Goal: Check status: Check status

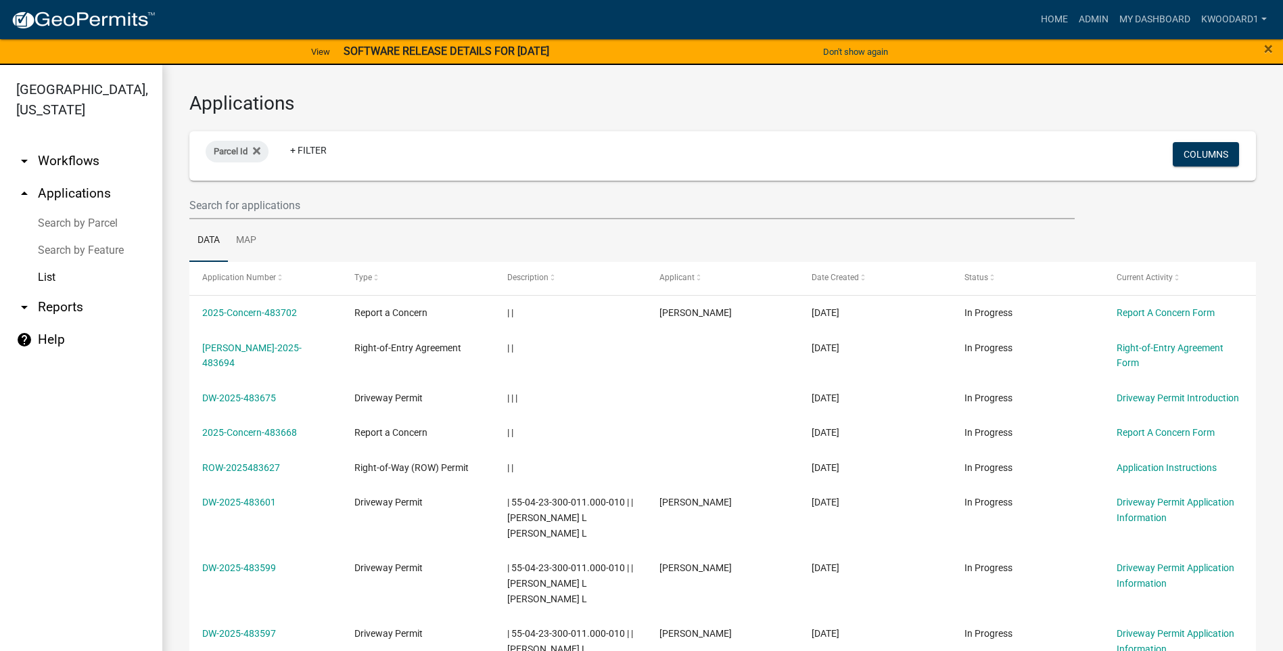
select select "3: 100"
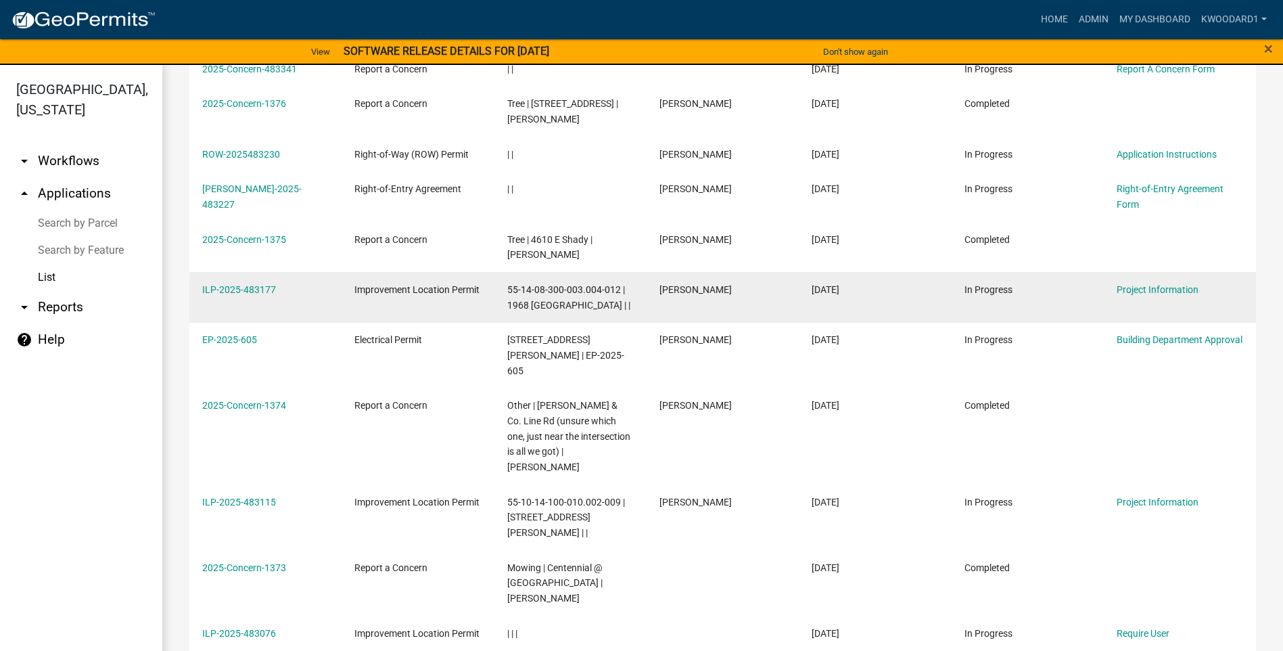
scroll to position [676, 0]
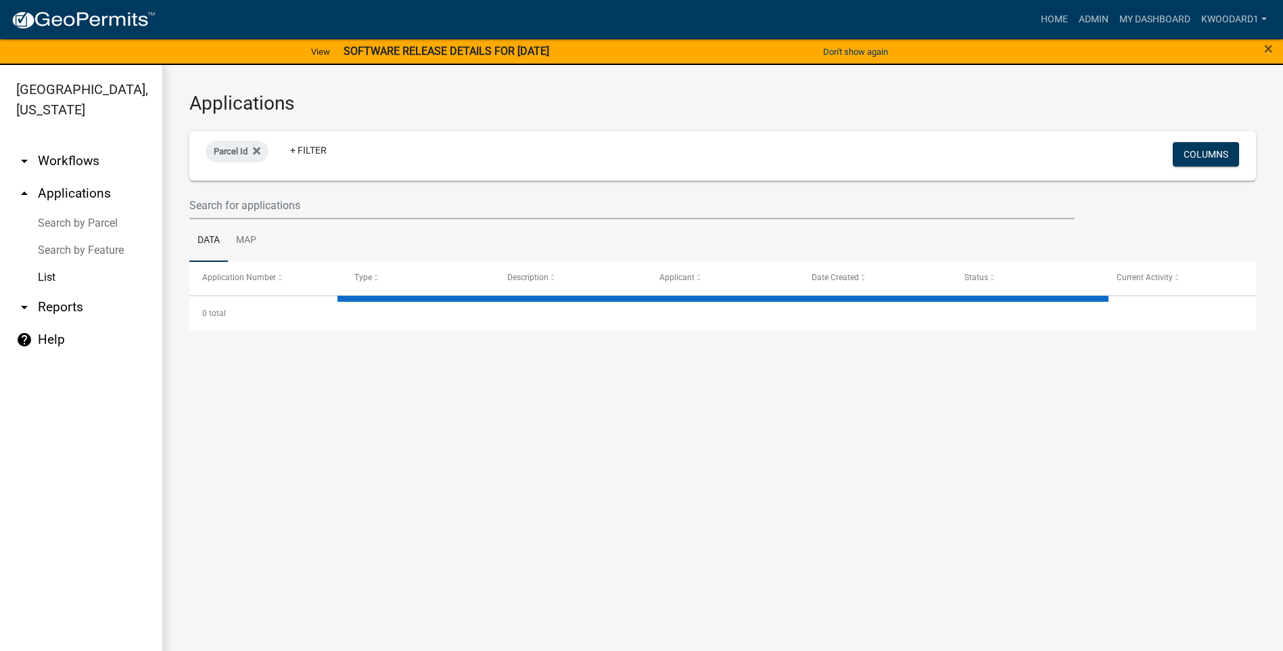
select select "3: 100"
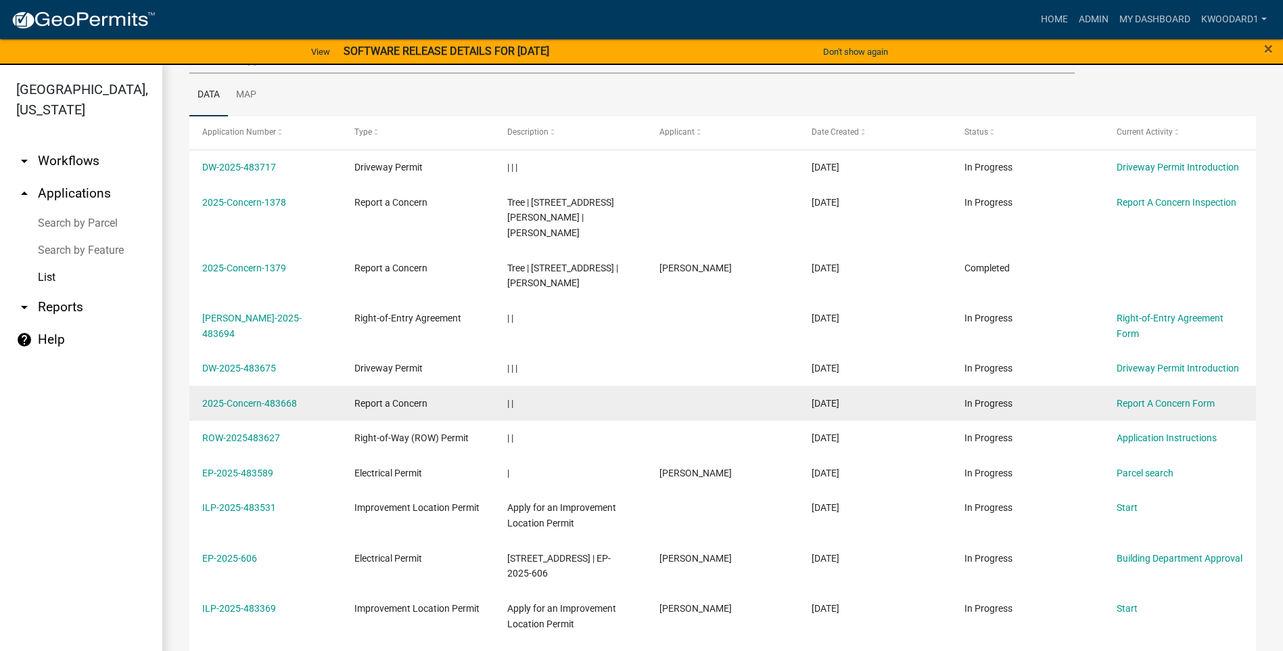
scroll to position [135, 0]
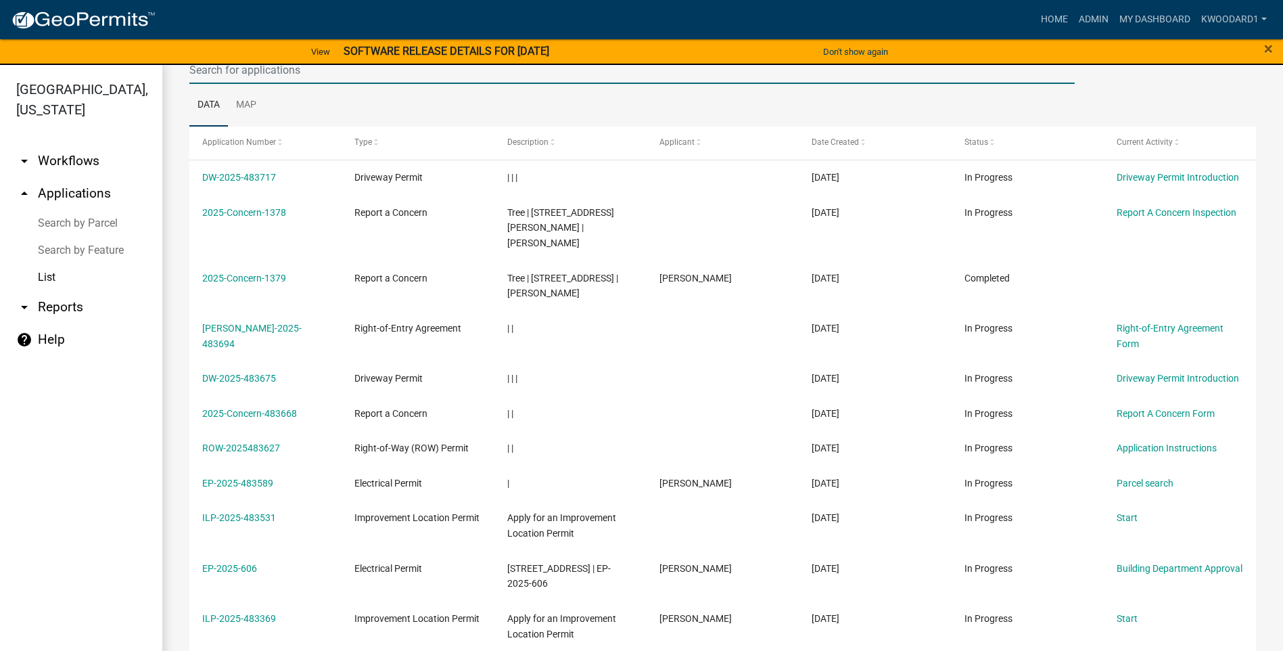
click at [233, 75] on input "text" at bounding box center [631, 70] width 885 height 28
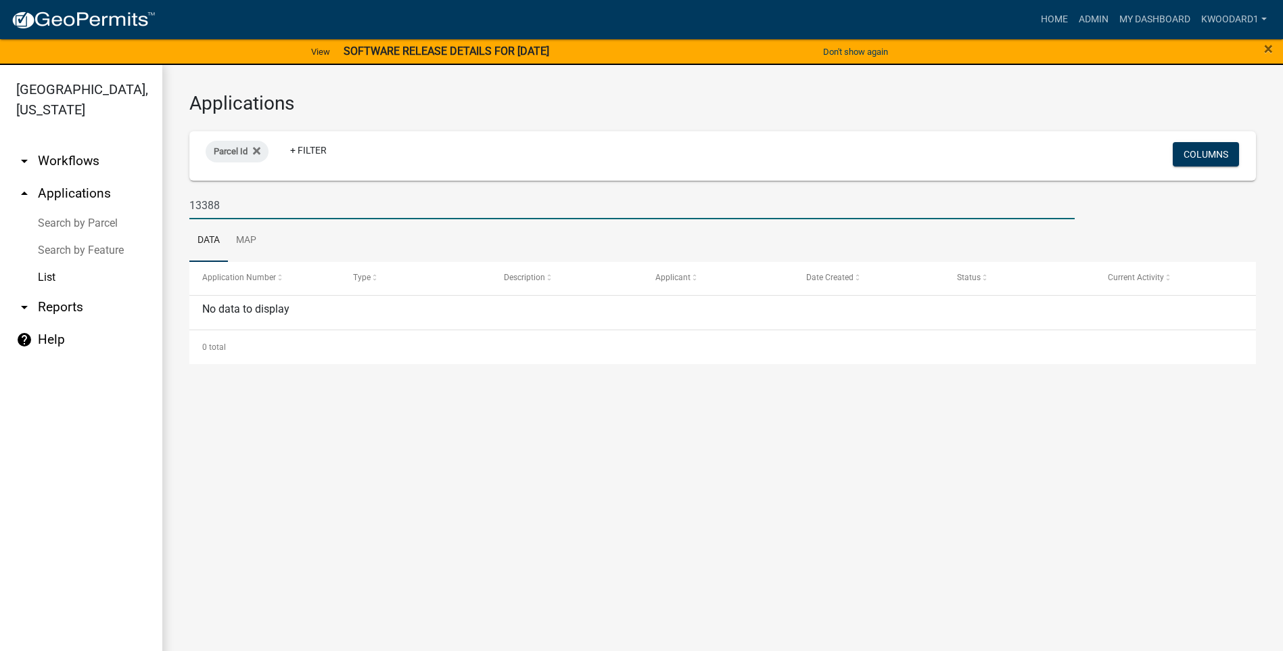
scroll to position [0, 0]
drag, startPoint x: 262, startPoint y: 205, endPoint x: 160, endPoint y: 199, distance: 102.3
click at [160, 199] on div "Morgan County, Indiana arrow_drop_down Workflows List arrow_drop_up Application…" at bounding box center [641, 366] width 1283 height 602
type input "P"
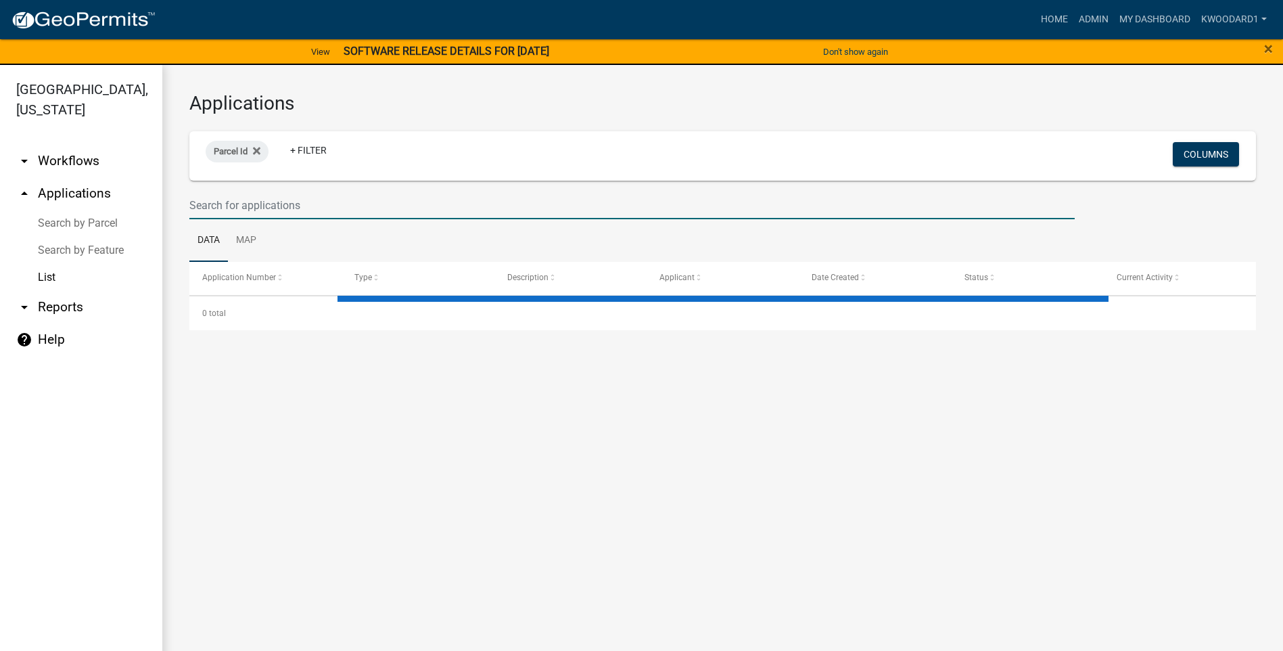
type input "R"
select select "3: 100"
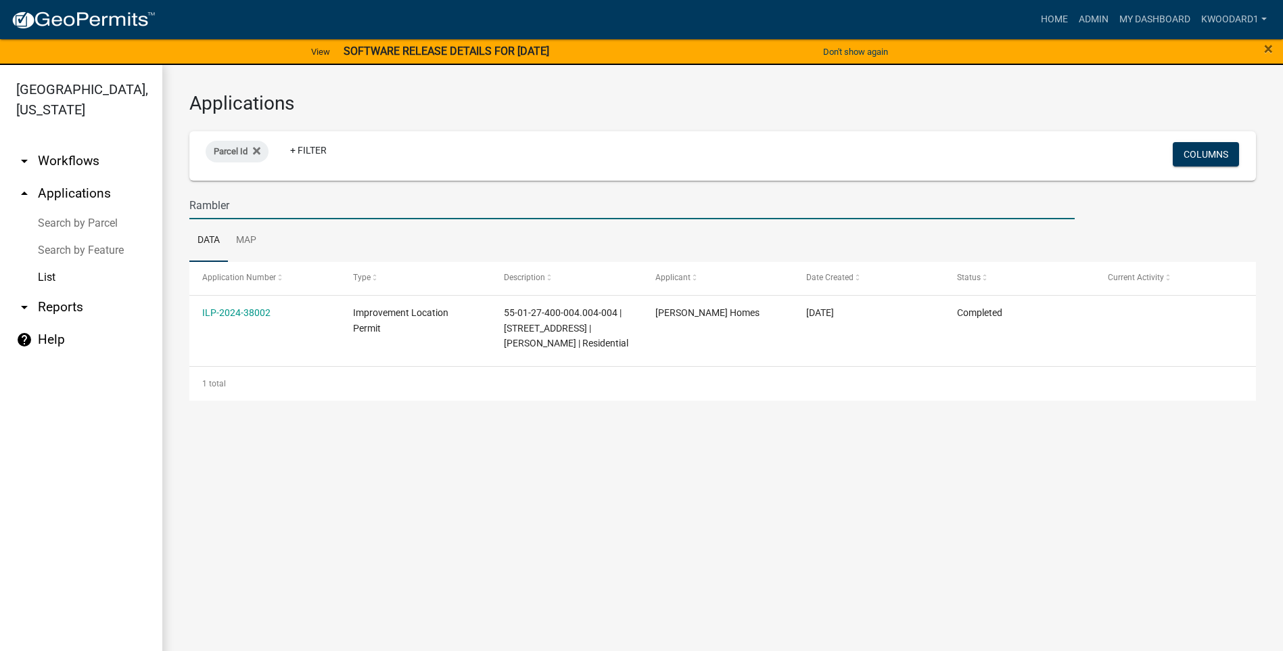
drag, startPoint x: 242, startPoint y: 203, endPoint x: 178, endPoint y: 203, distance: 64.3
click at [178, 203] on div "Applications Parcel Id + Filter Columns Rambler Data Map Application Number Typ…" at bounding box center [722, 246] width 1121 height 363
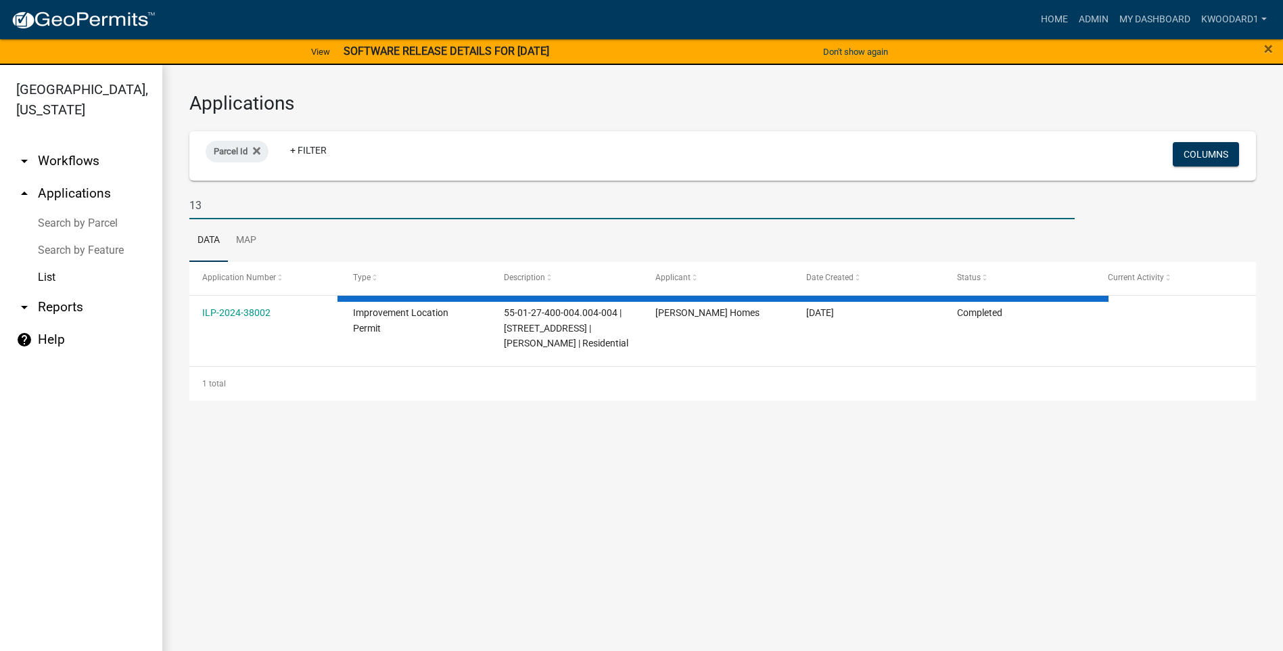
type input "133"
select select "3: 100"
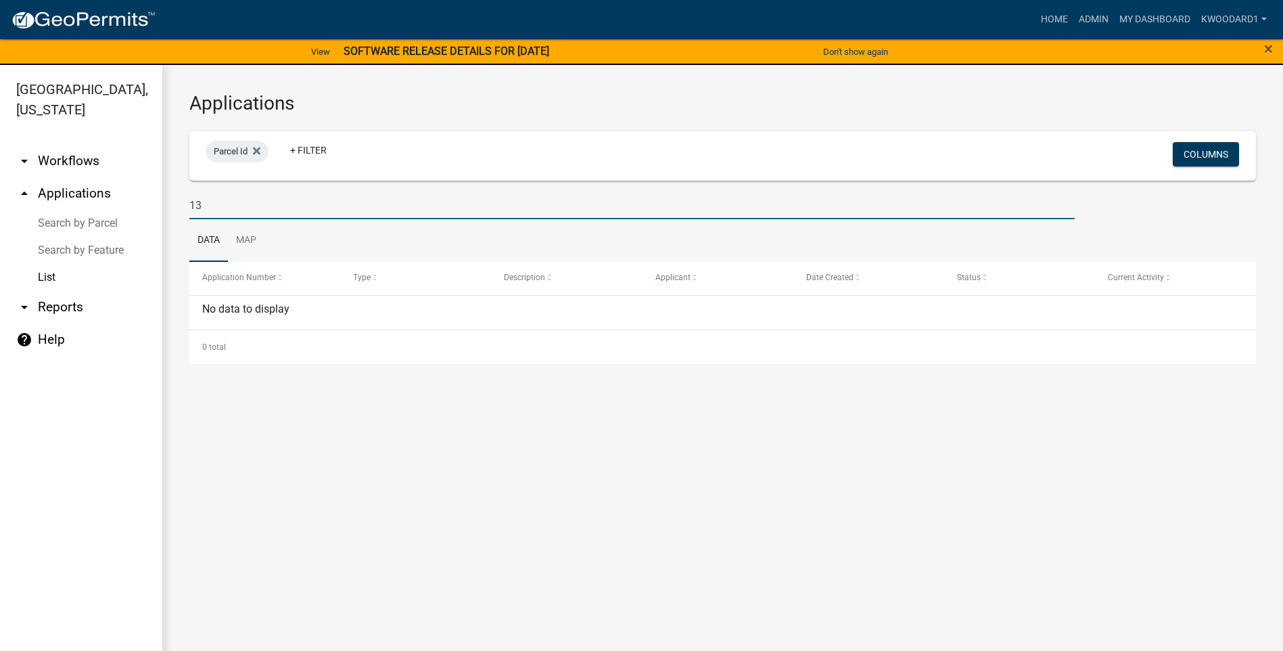
type input "1"
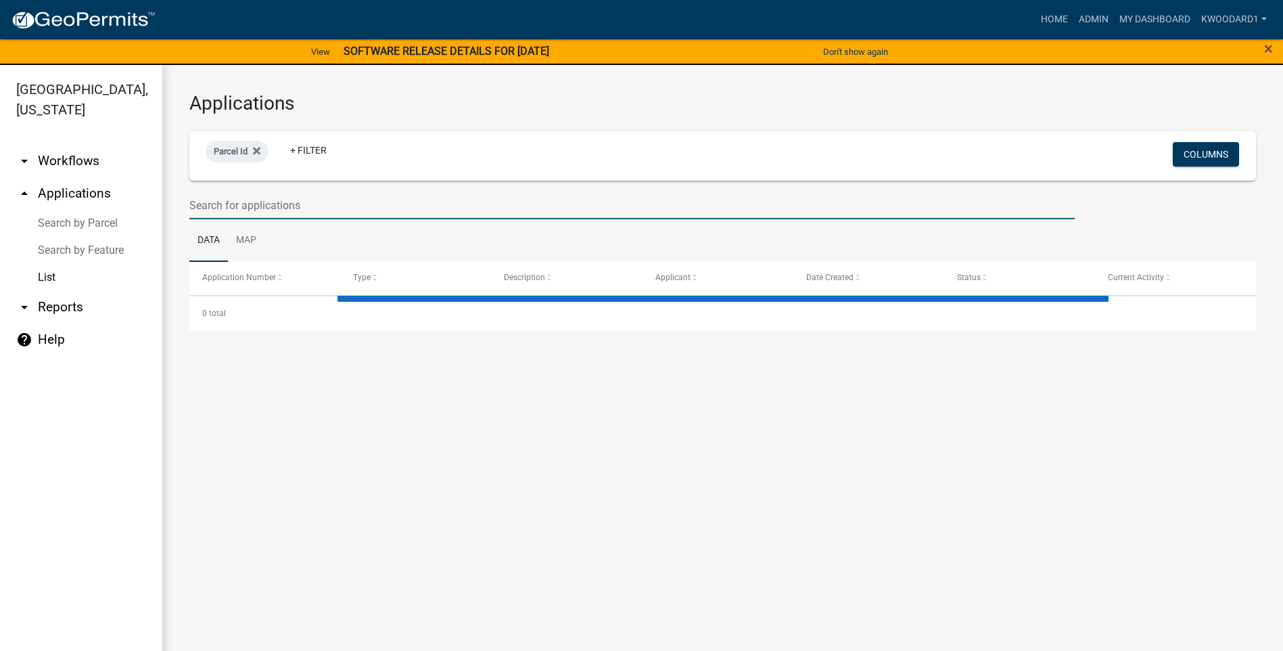
type input "P"
select select "3: 100"
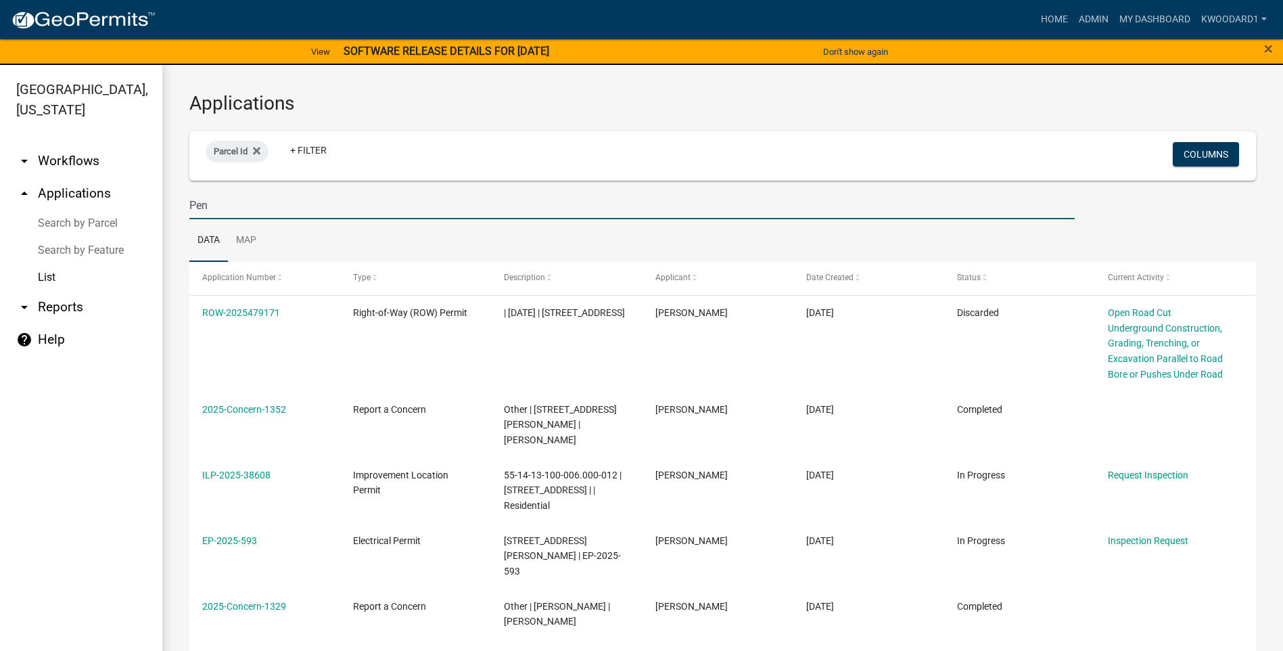
drag, startPoint x: 246, startPoint y: 204, endPoint x: 133, endPoint y: 196, distance: 113.2
click at [133, 196] on div "Morgan County, Indiana arrow_drop_down Workflows List arrow_drop_up Application…" at bounding box center [641, 366] width 1283 height 602
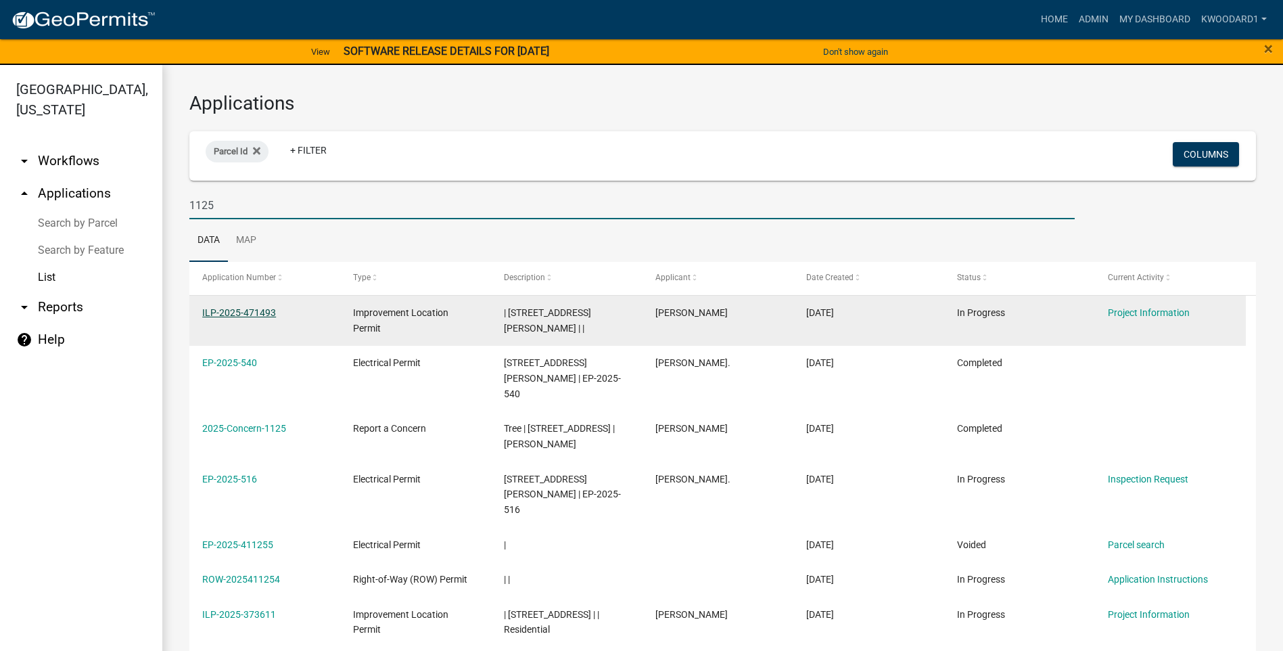
type input "1125"
click at [222, 313] on link "ILP-2025-471493" at bounding box center [239, 312] width 74 height 11
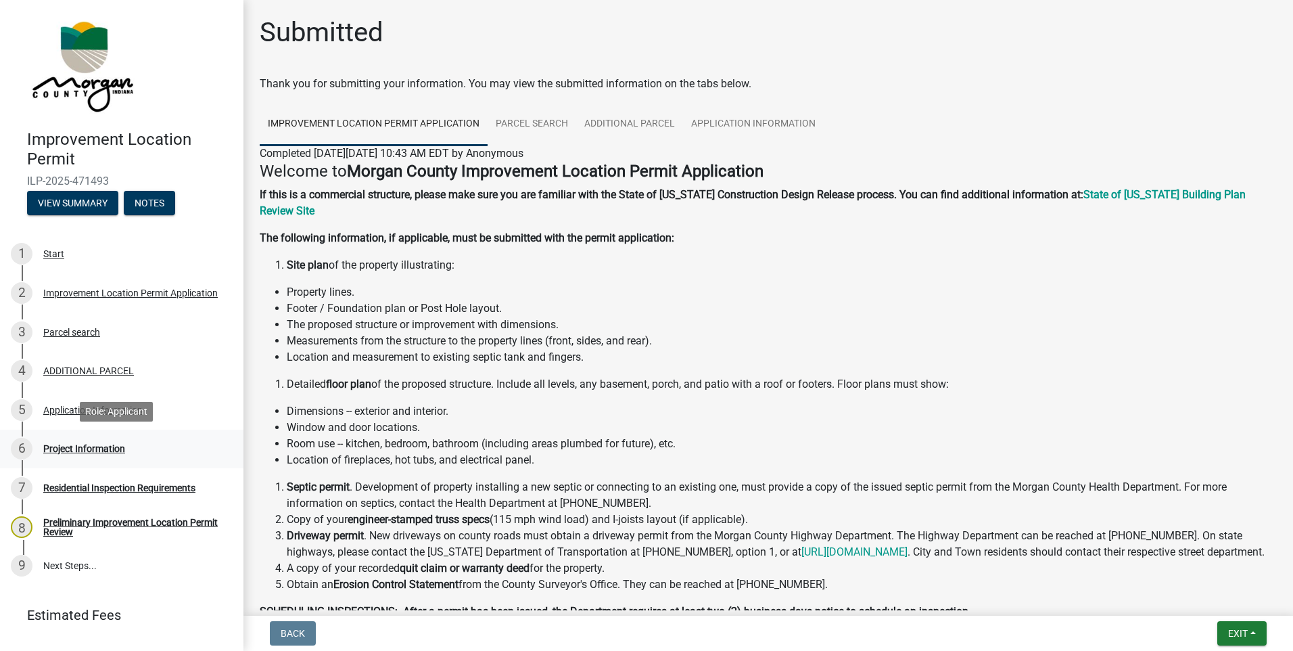
click at [57, 448] on div "Project Information" at bounding box center [84, 448] width 82 height 9
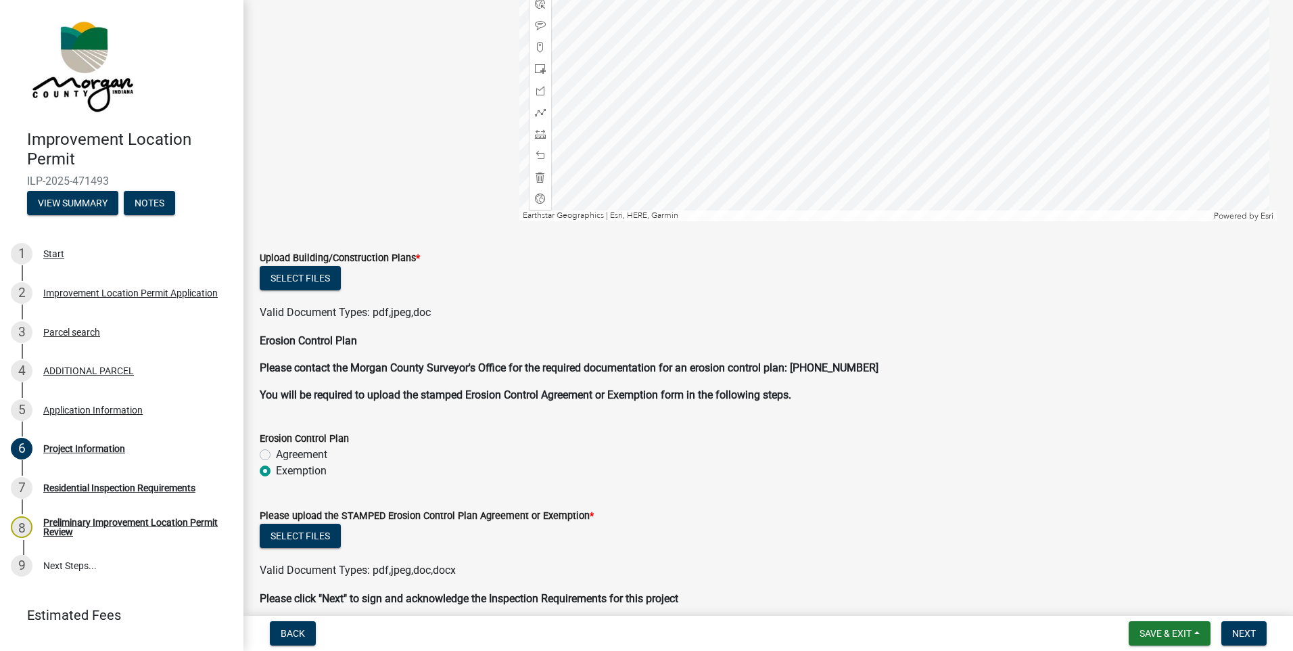
scroll to position [3150, 0]
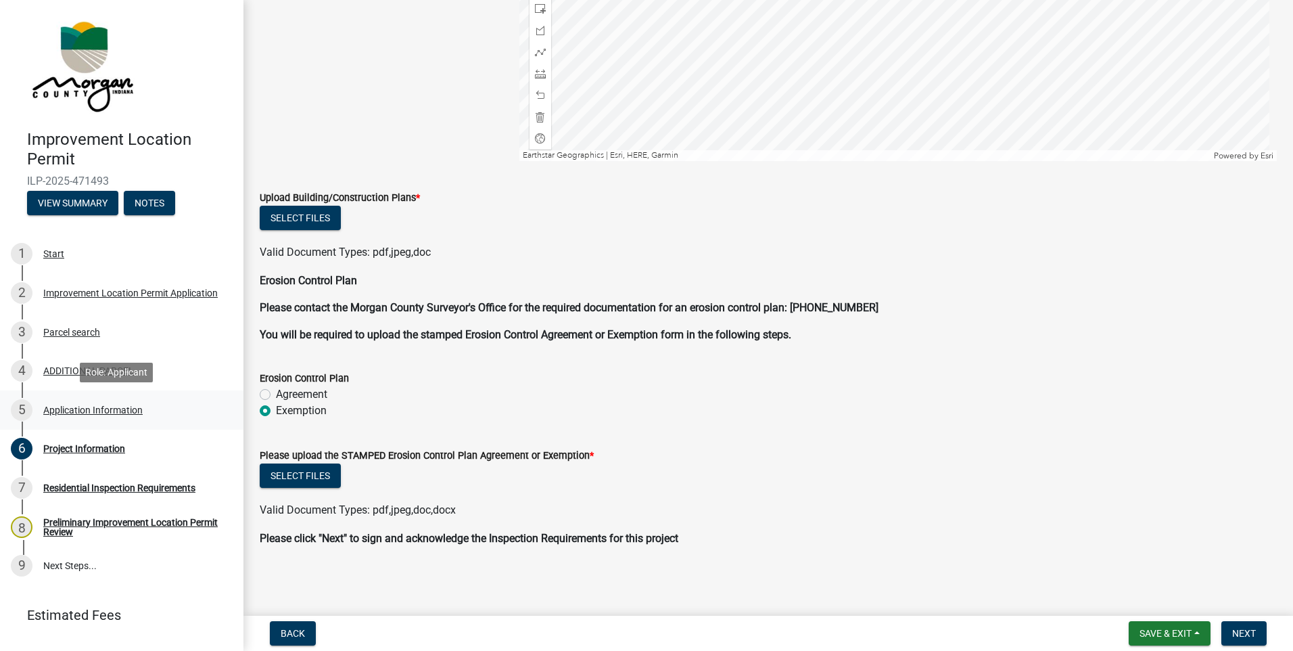
click at [75, 408] on div "Application Information" at bounding box center [92, 409] width 99 height 9
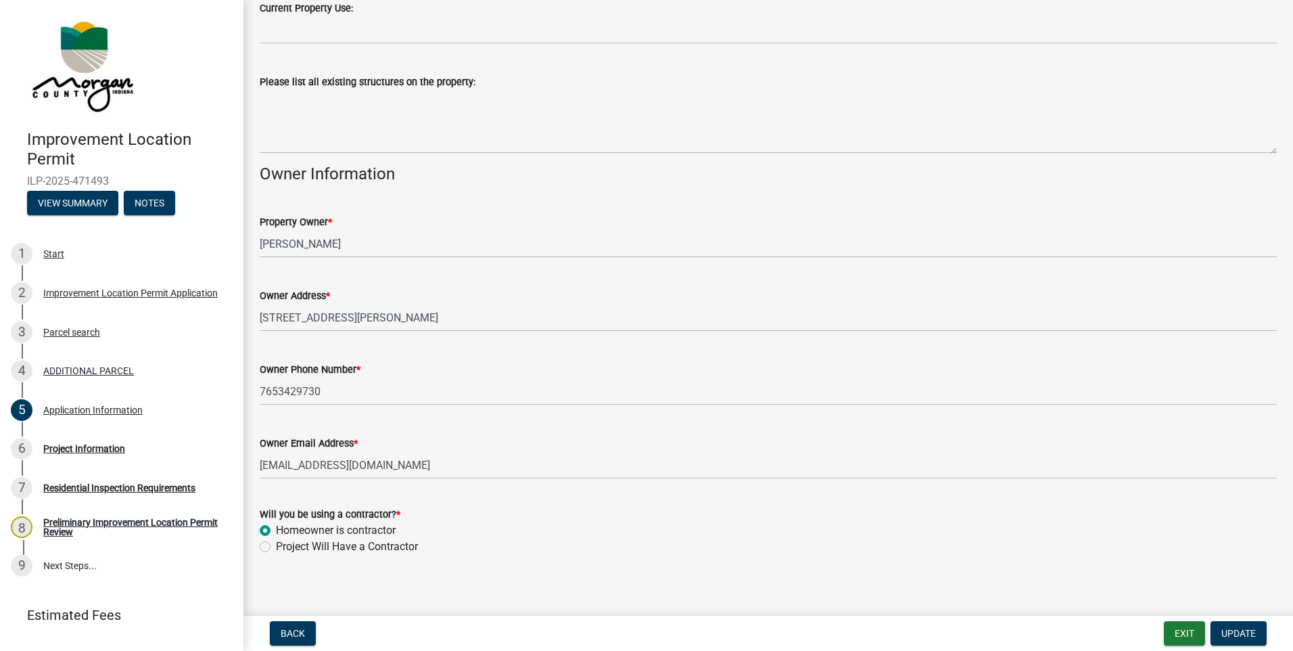
scroll to position [504, 0]
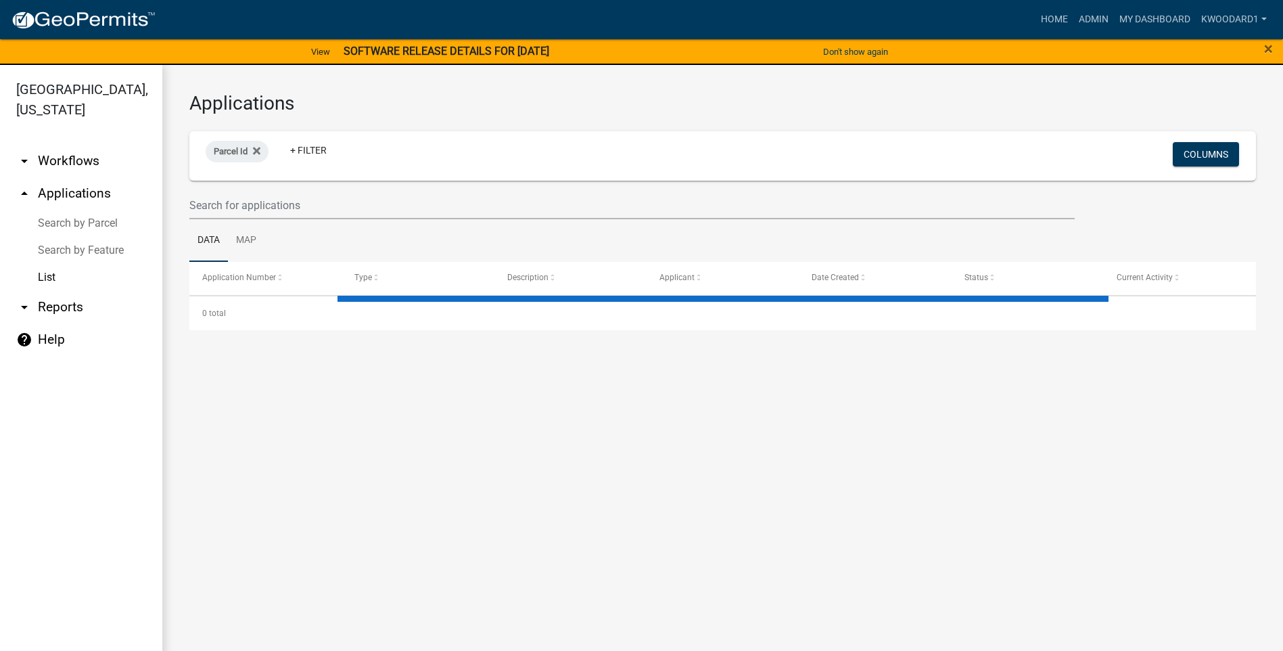
select select "3: 100"
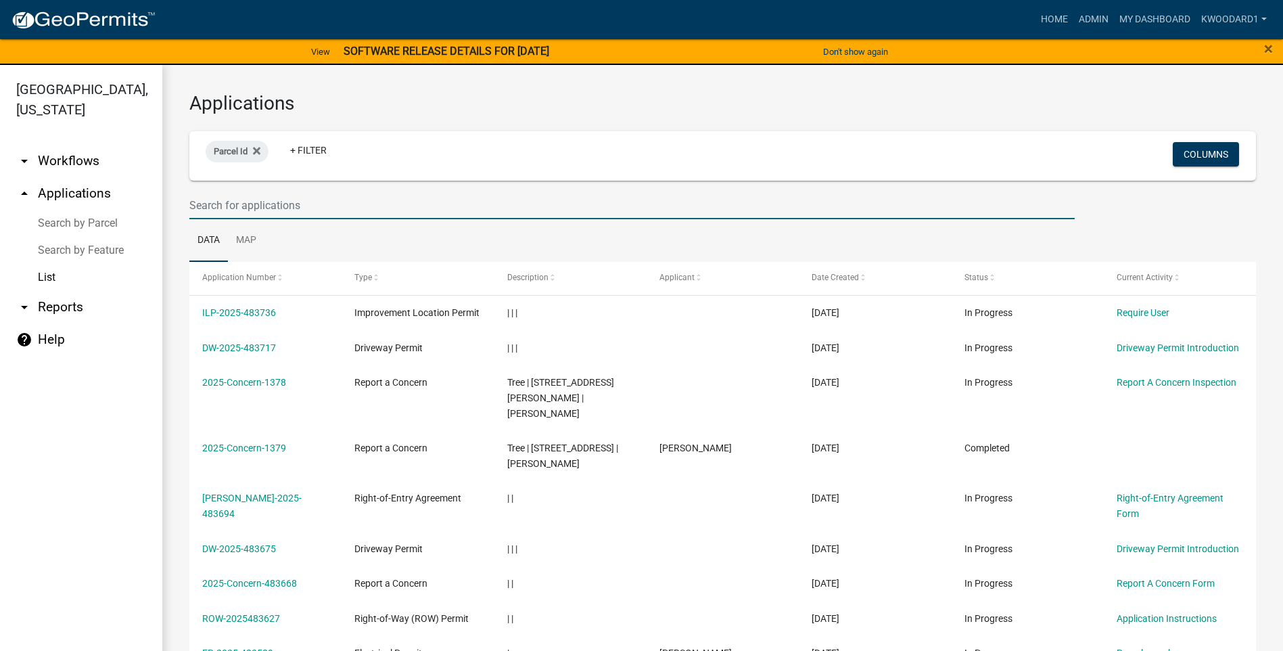
click at [248, 200] on input "text" at bounding box center [631, 205] width 885 height 28
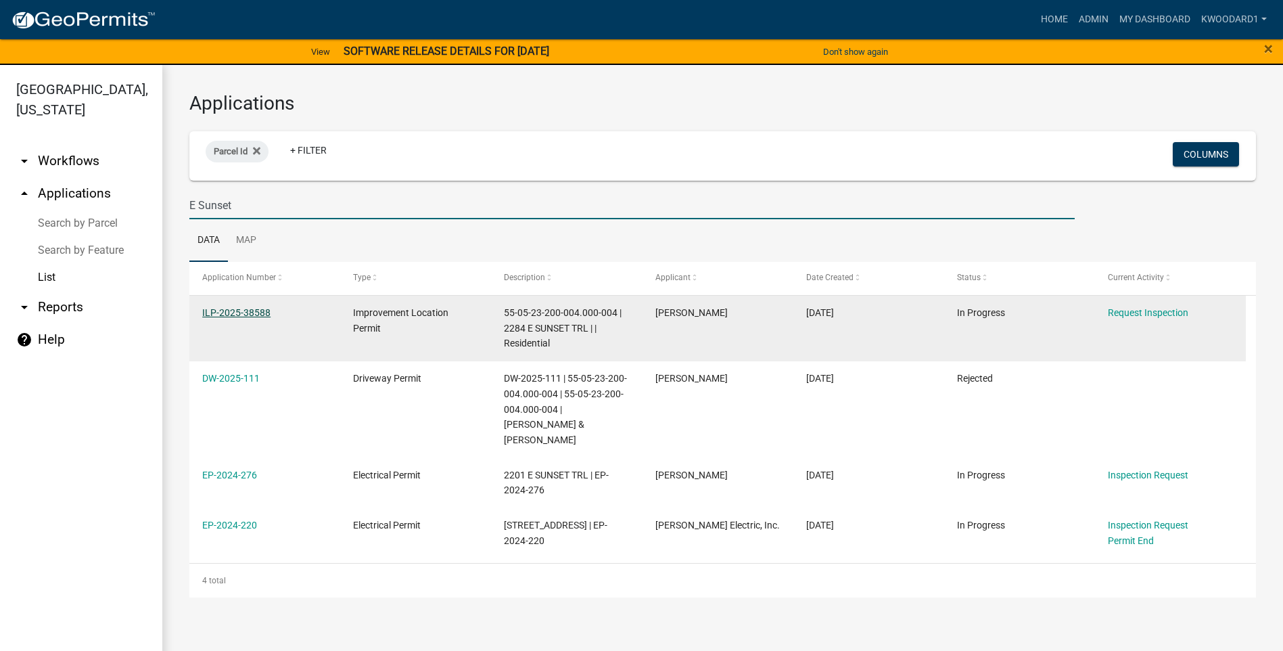
type input "E Sunset"
click at [216, 308] on link "ILP-2025-38588" at bounding box center [236, 312] width 68 height 11
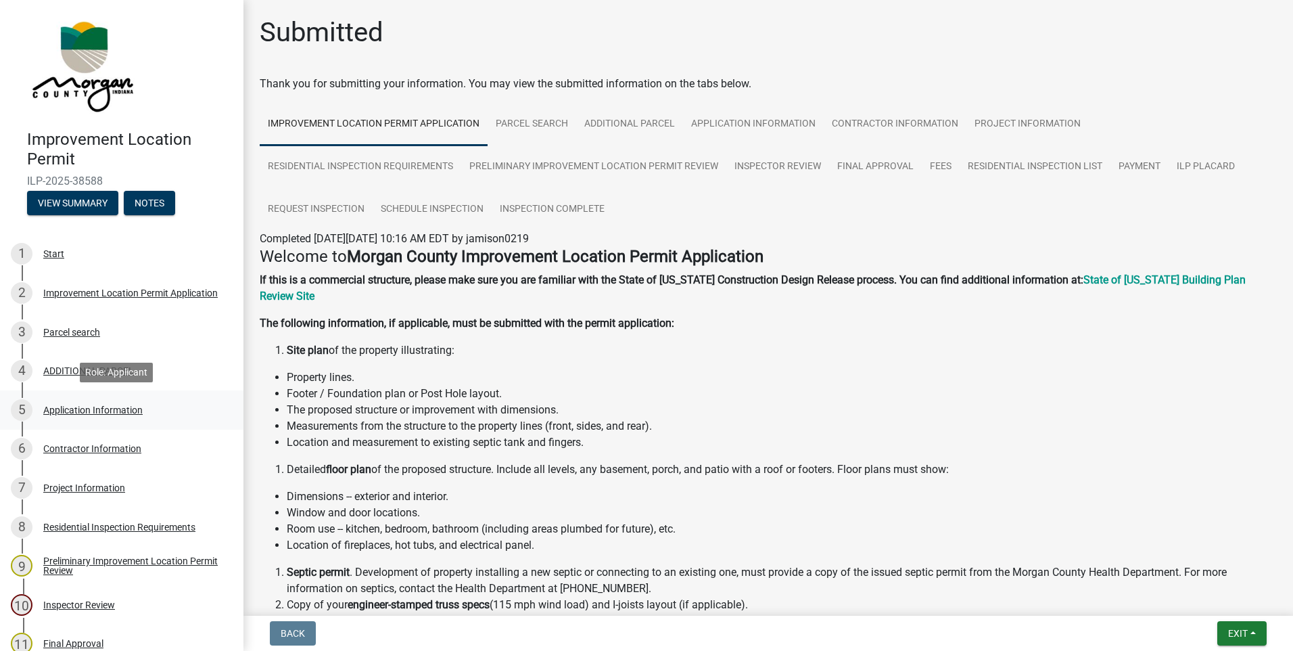
click at [62, 405] on div "Application Information" at bounding box center [92, 409] width 99 height 9
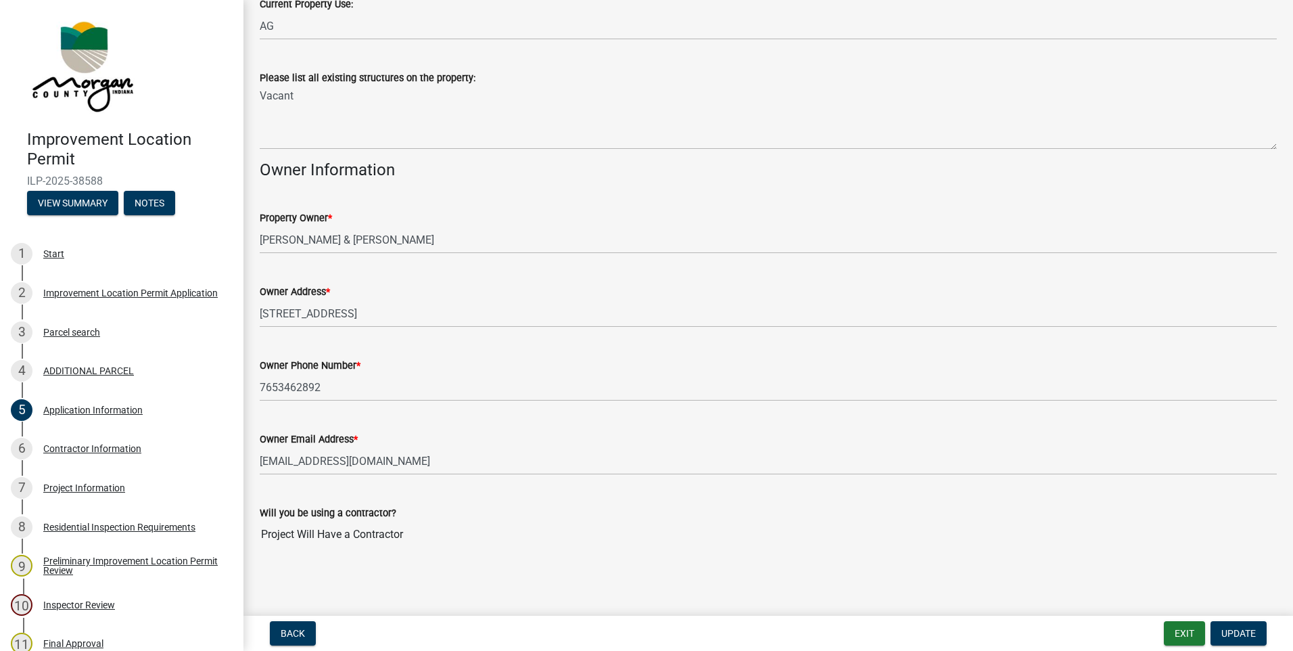
scroll to position [549, 0]
click at [115, 447] on div "Contractor Information" at bounding box center [92, 448] width 98 height 9
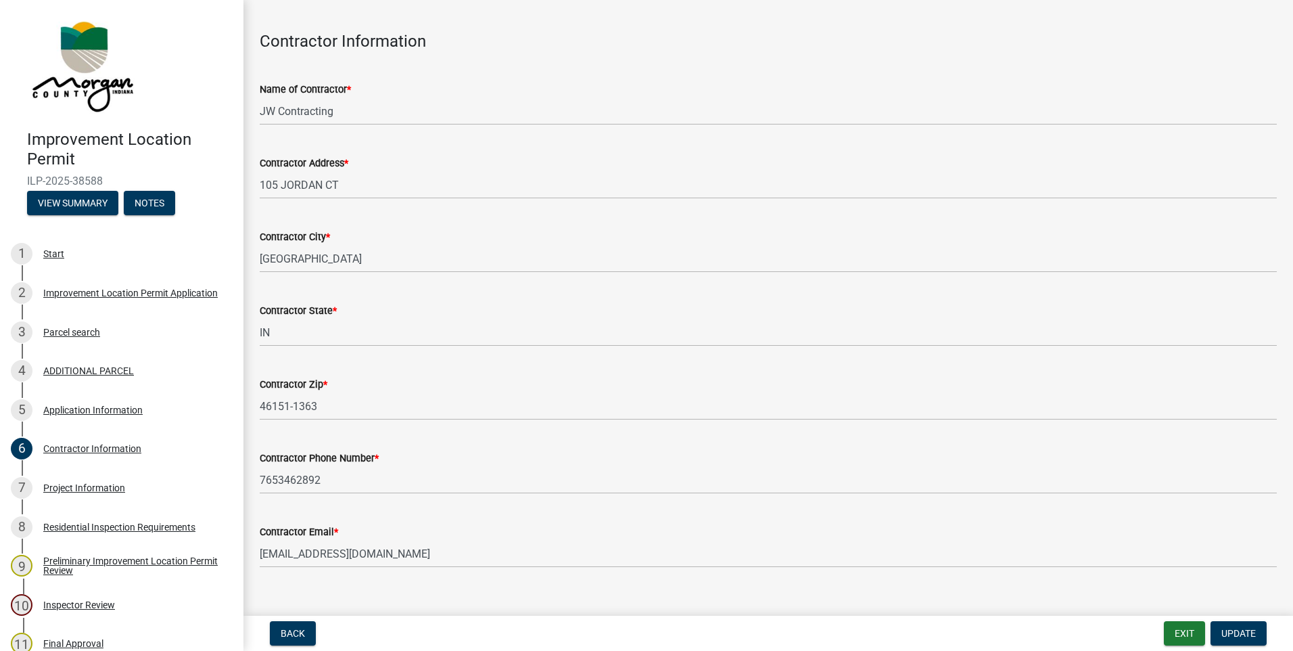
scroll to position [65, 0]
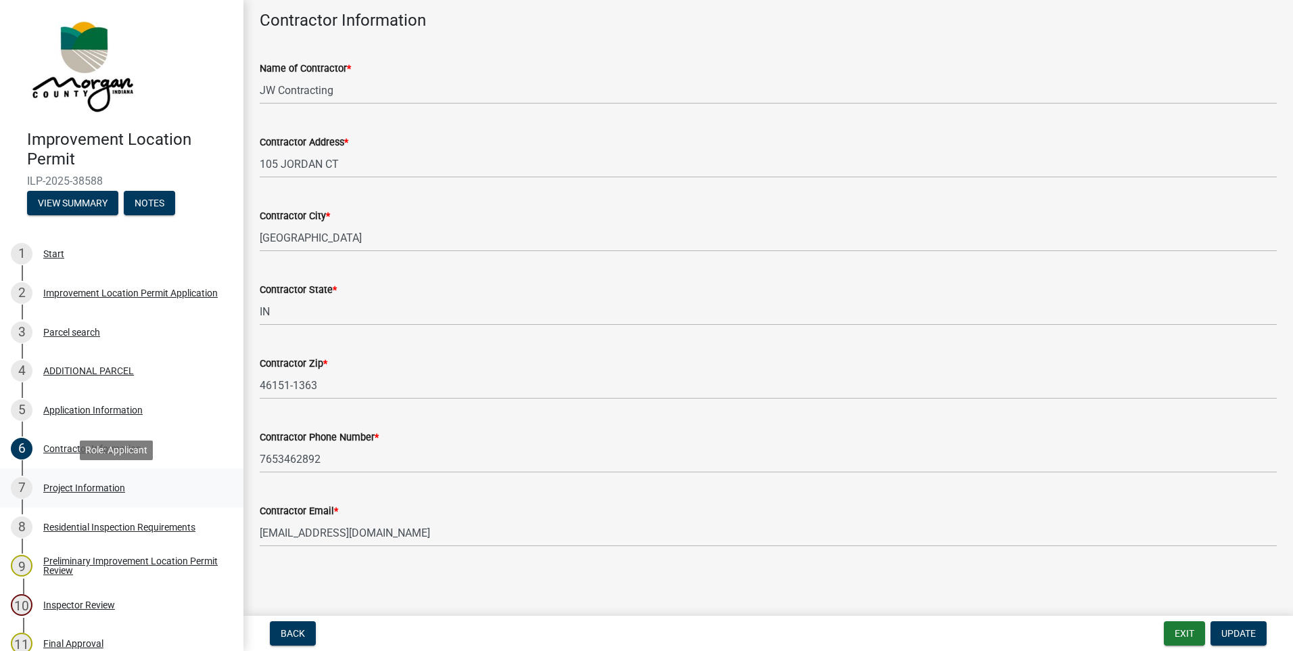
click at [98, 490] on div "Project Information" at bounding box center [84, 487] width 82 height 9
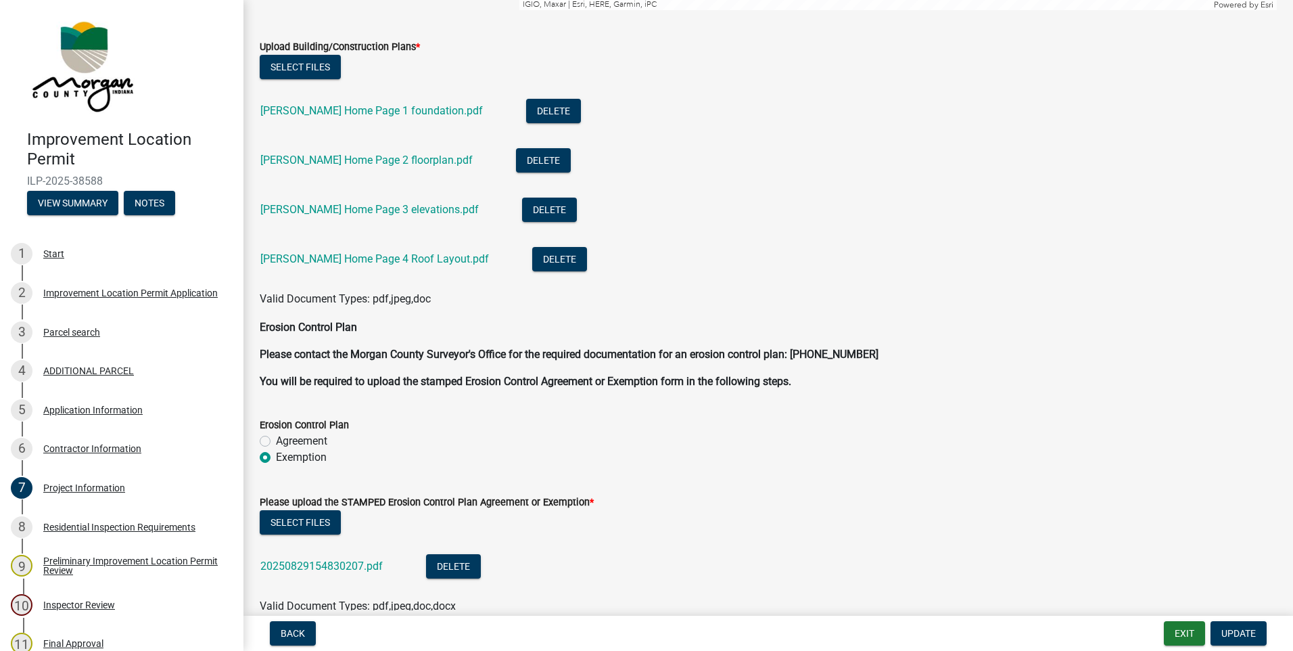
scroll to position [3720, 0]
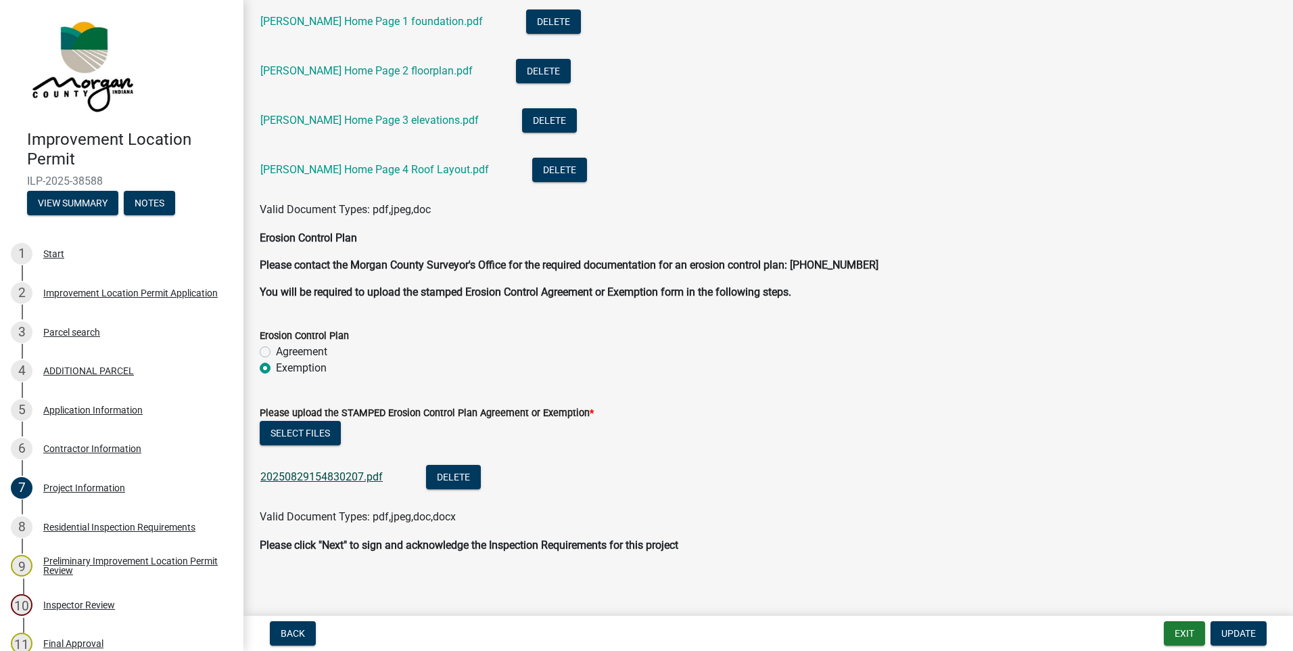
click at [352, 476] on link "20250829154830207.pdf" at bounding box center [321, 476] width 122 height 13
click at [326, 474] on link "20250829154830207.pdf" at bounding box center [321, 476] width 122 height 13
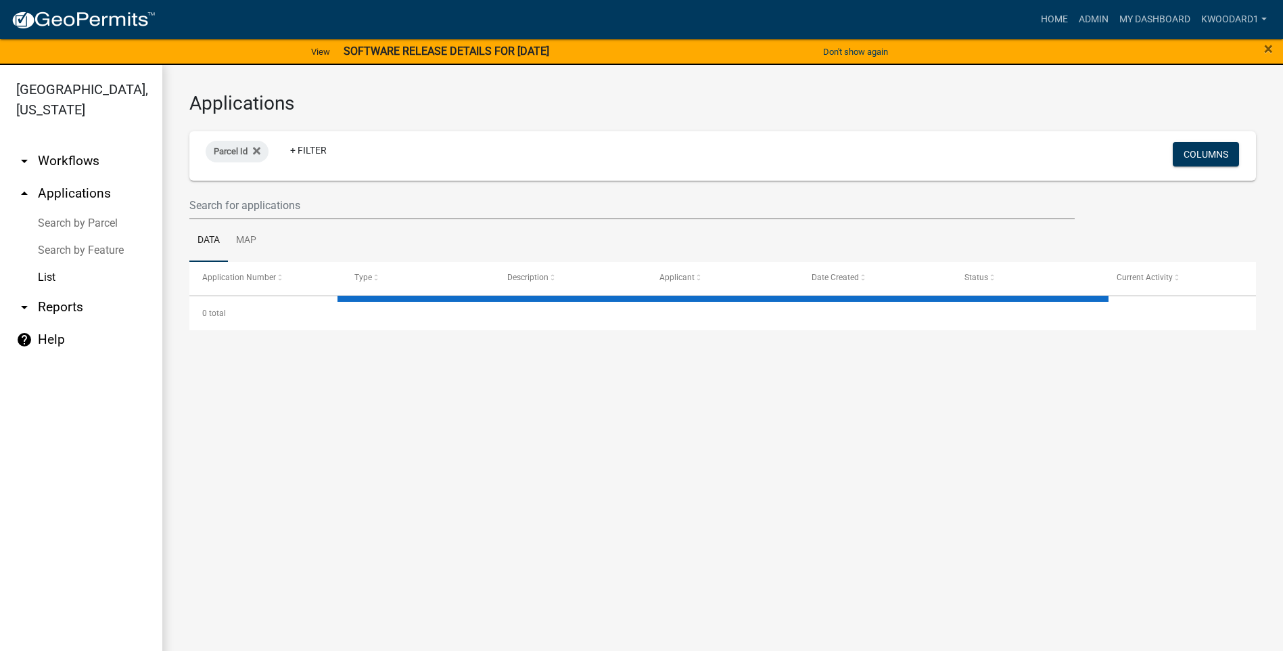
select select "3: 100"
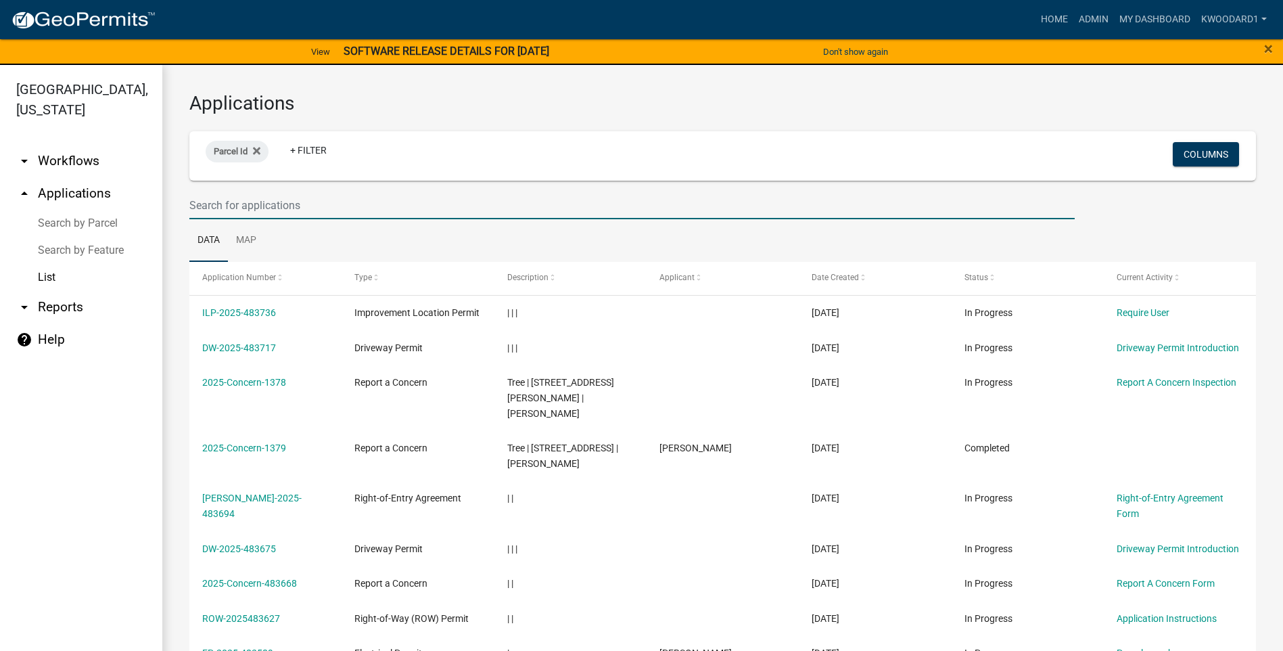
click at [275, 208] on input "text" at bounding box center [631, 205] width 885 height 28
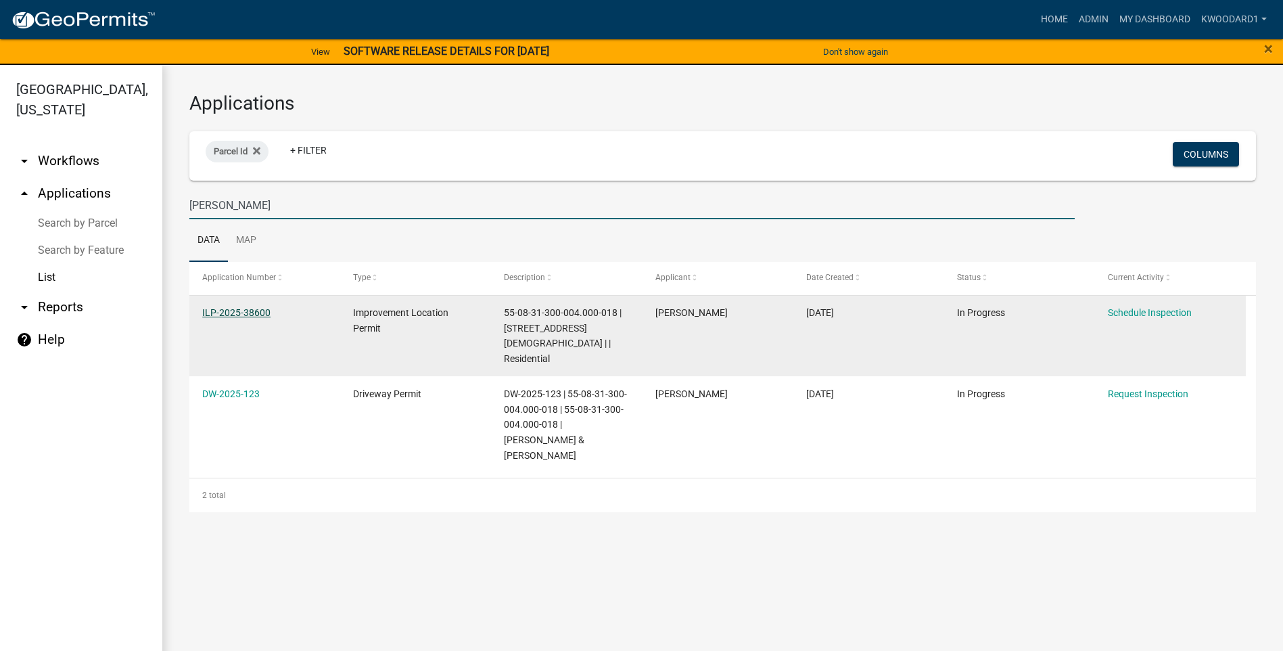
type input "hogan"
click at [225, 310] on link "ILP-2025-38600" at bounding box center [236, 312] width 68 height 11
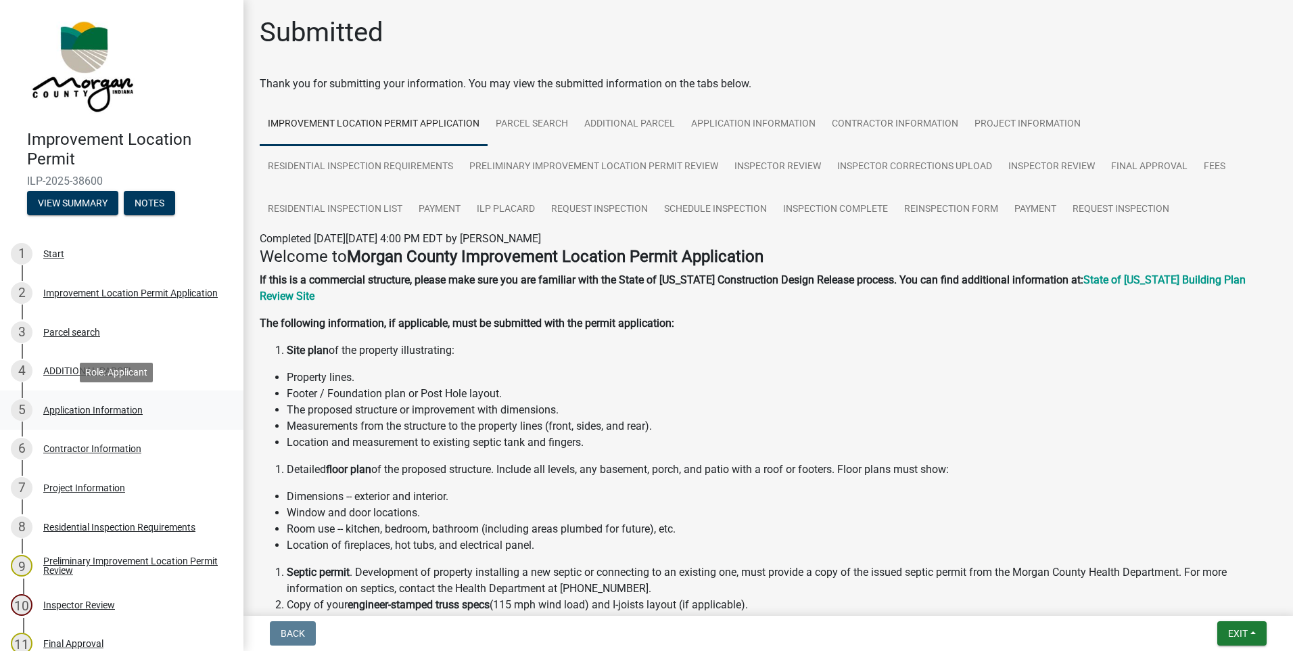
click at [82, 406] on div "Application Information" at bounding box center [92, 409] width 99 height 9
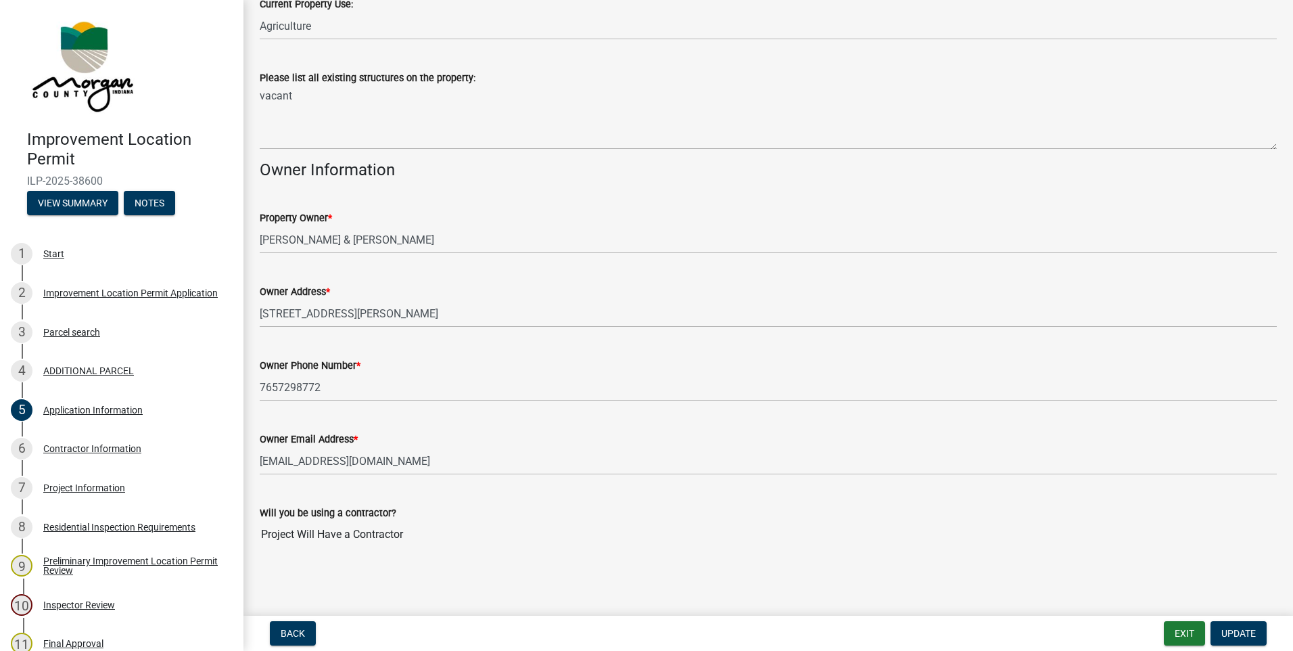
scroll to position [549, 0]
click at [87, 449] on div "Contractor Information" at bounding box center [92, 448] width 98 height 9
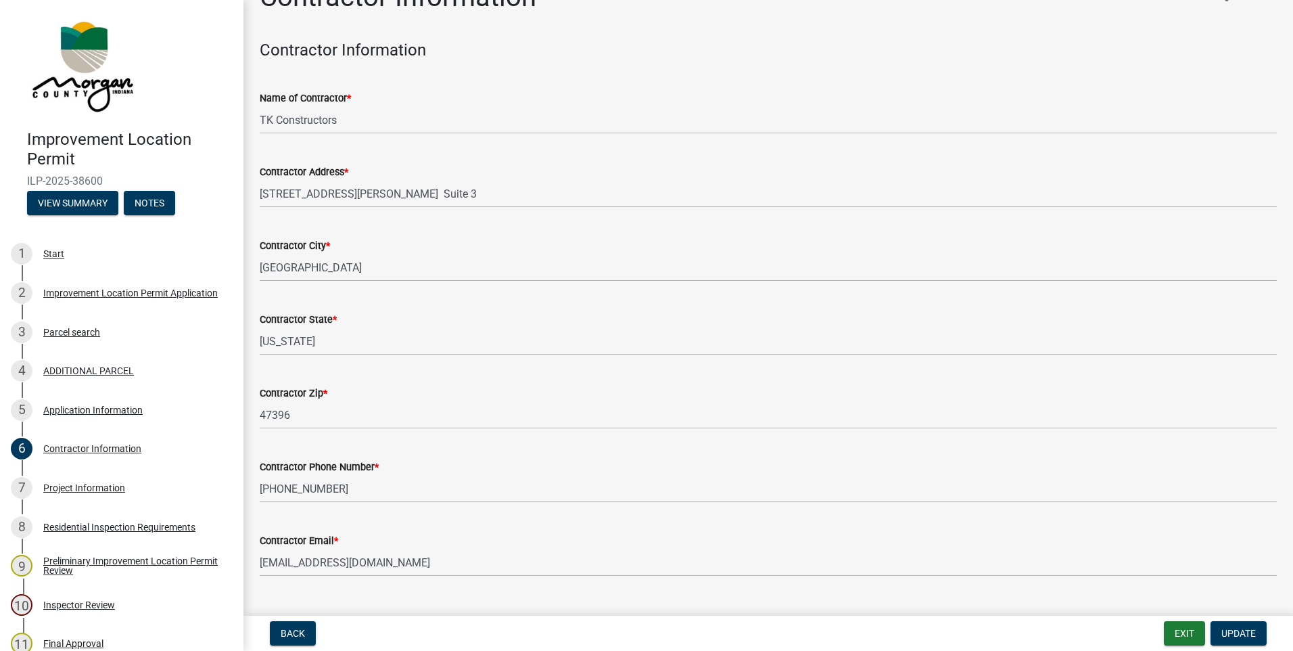
scroll to position [65, 0]
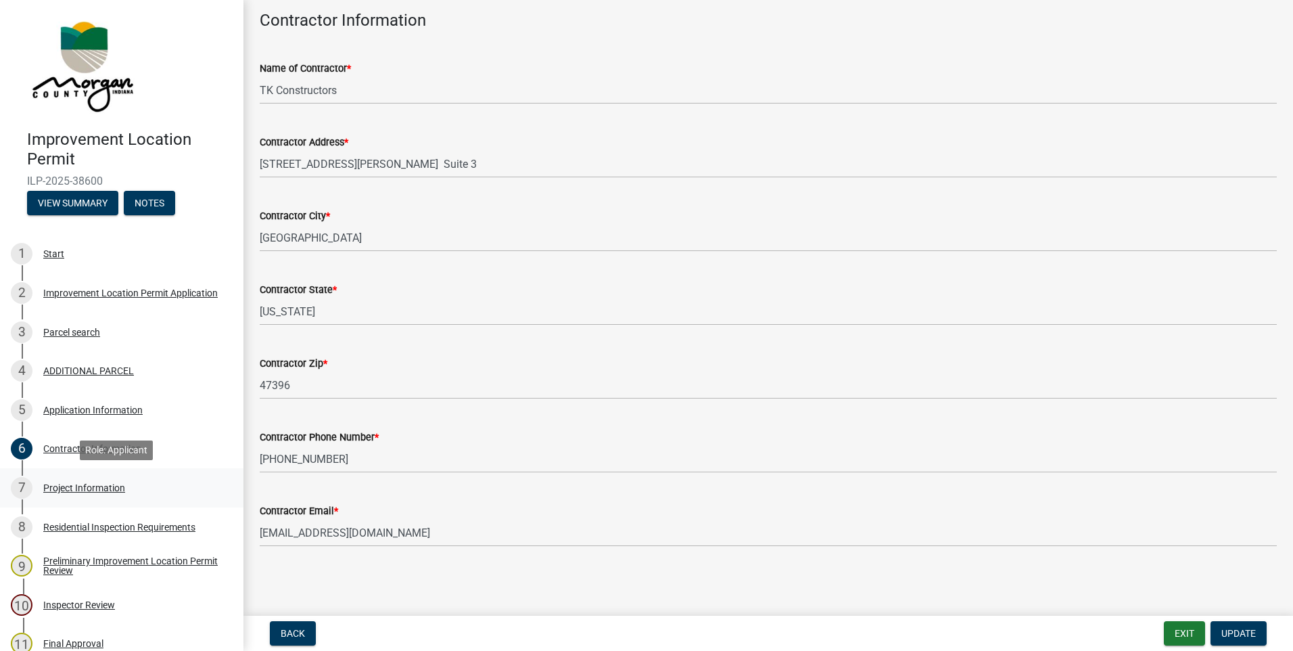
click at [101, 484] on div "Project Information" at bounding box center [84, 487] width 82 height 9
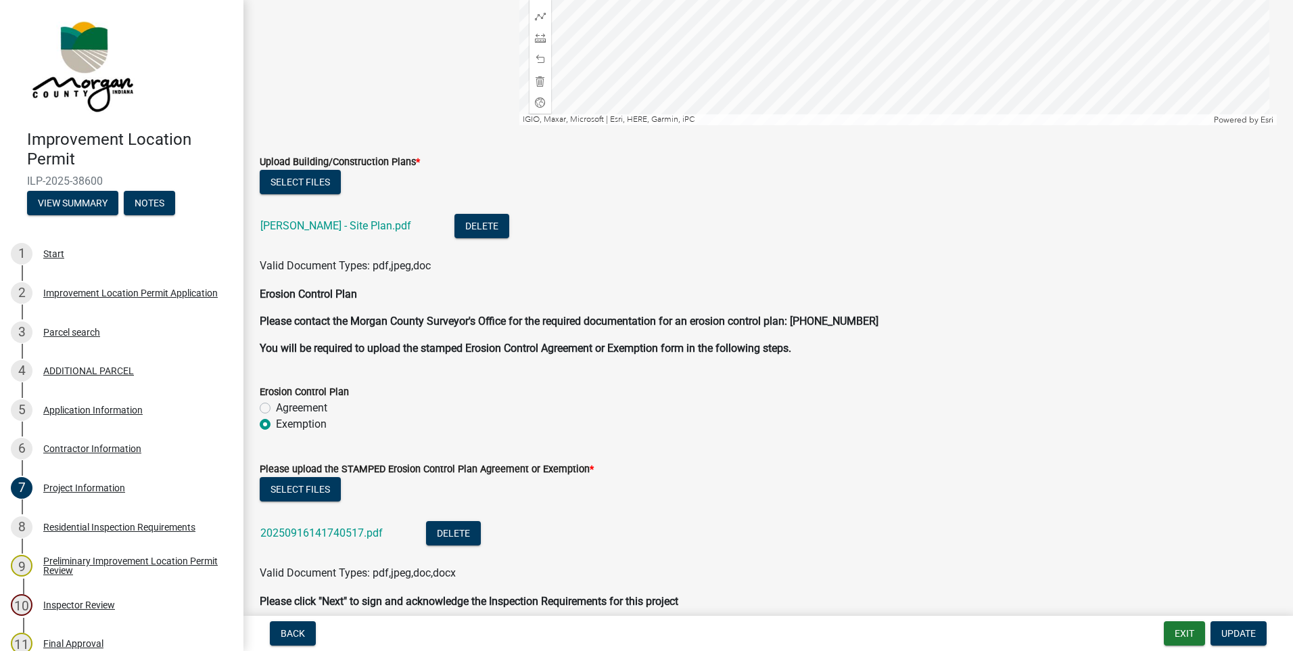
scroll to position [3315, 0]
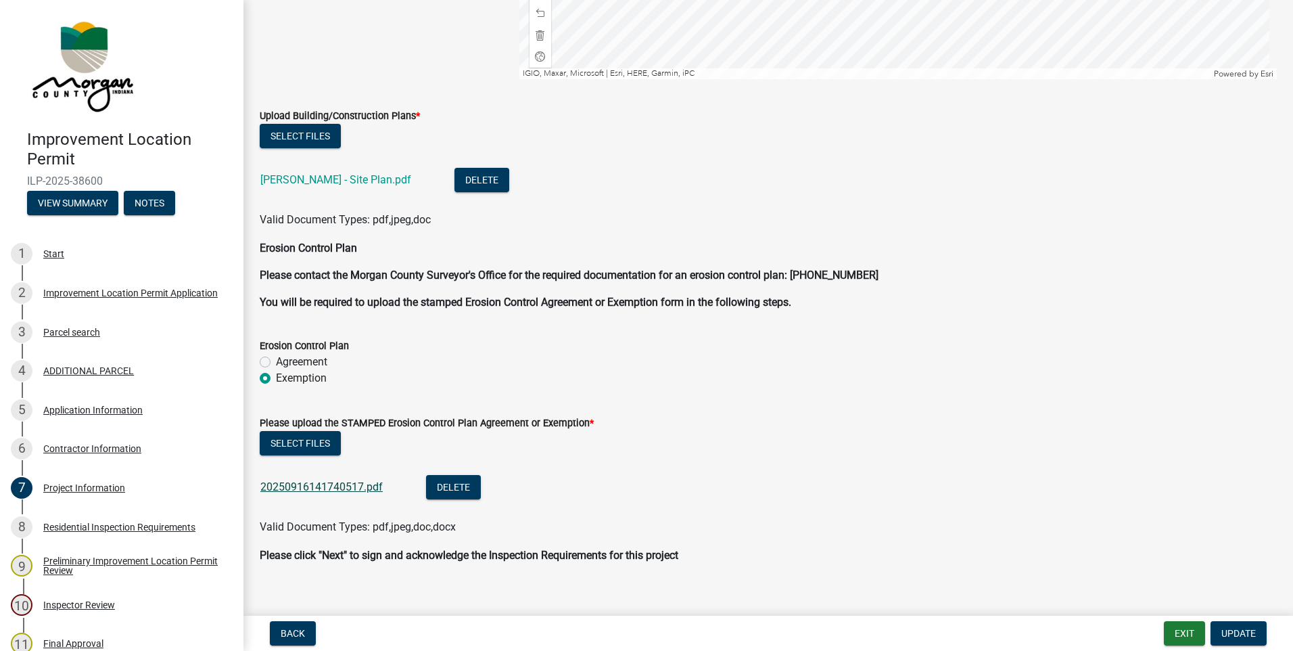
click at [353, 483] on link "20250916141740517.pdf" at bounding box center [321, 486] width 122 height 13
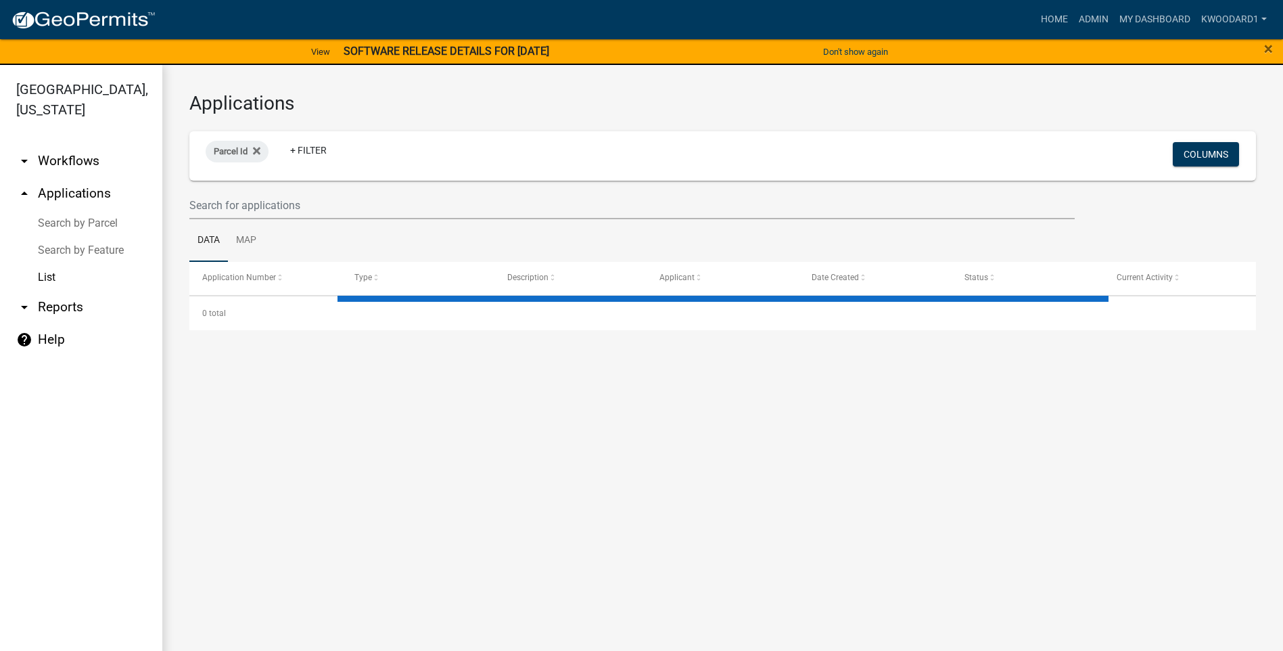
select select "3: 100"
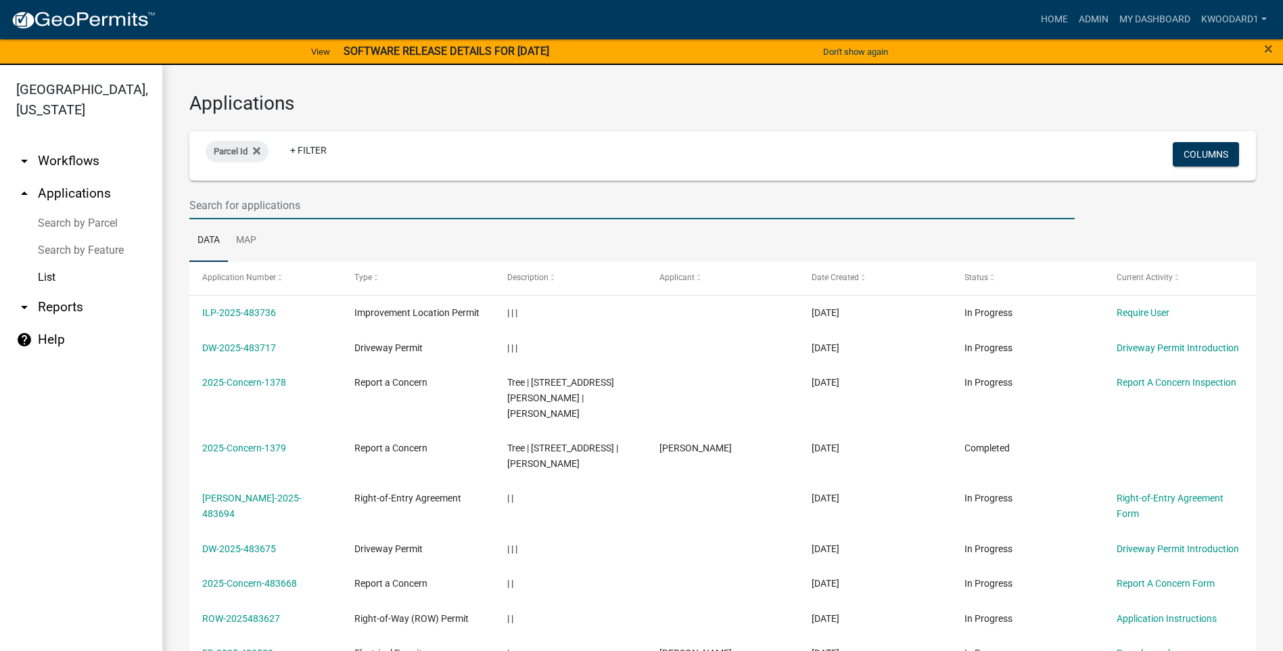
click at [231, 204] on input "text" at bounding box center [631, 205] width 885 height 28
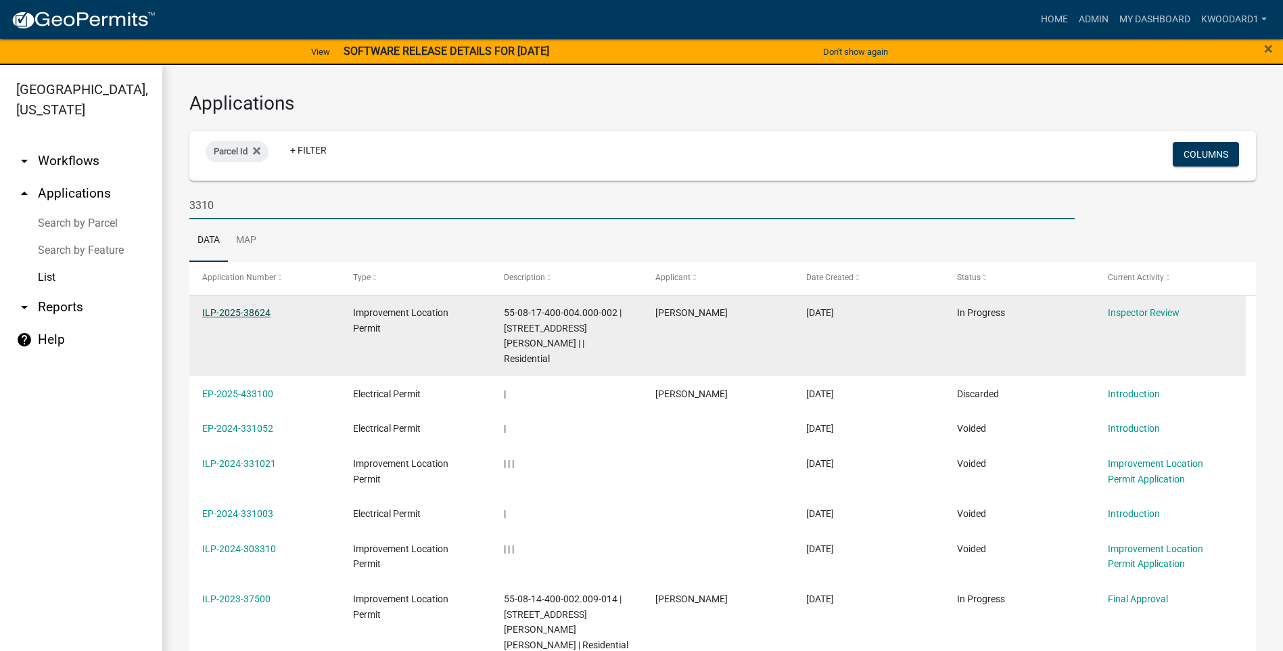
type input "3310"
click at [225, 307] on link "ILP-2025-38624" at bounding box center [236, 312] width 68 height 11
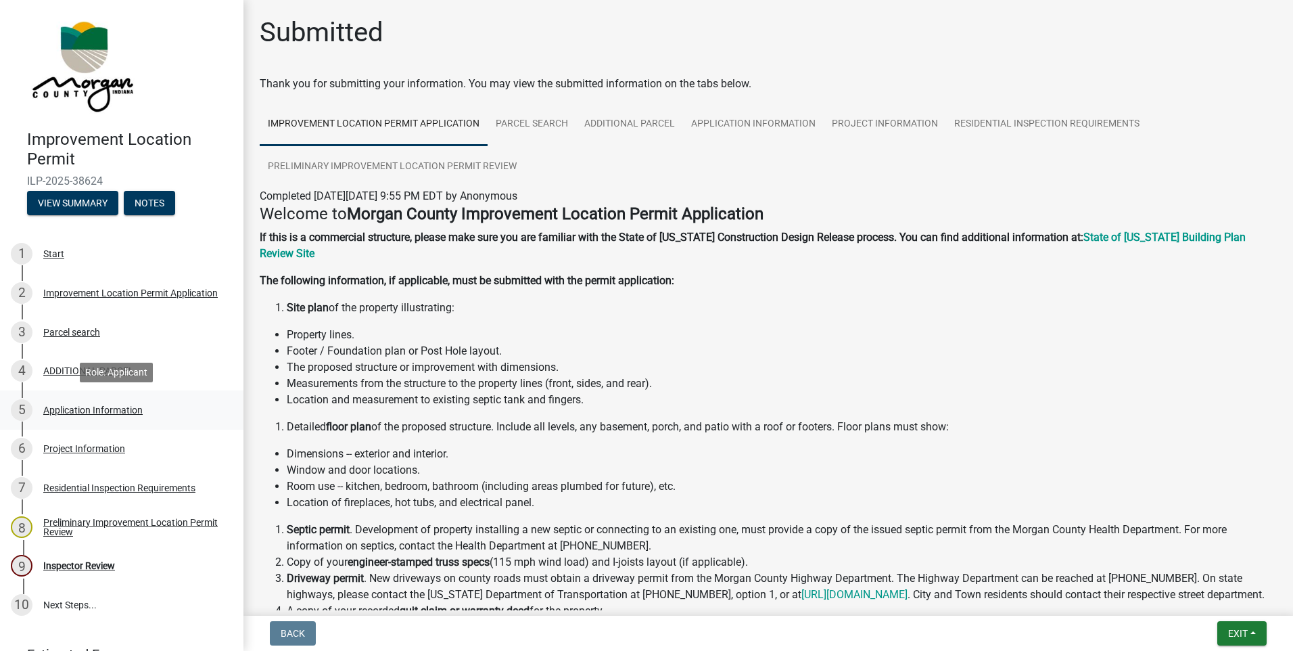
click at [87, 410] on div "Application Information" at bounding box center [92, 409] width 99 height 9
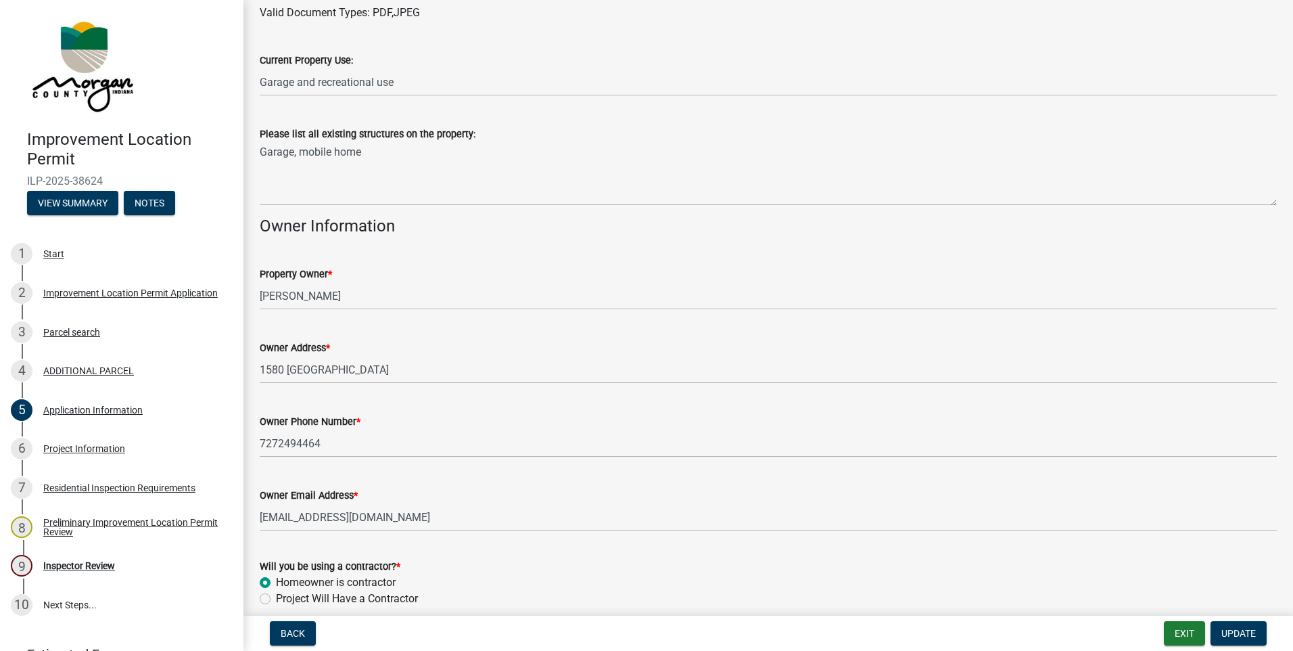
scroll to position [541, 0]
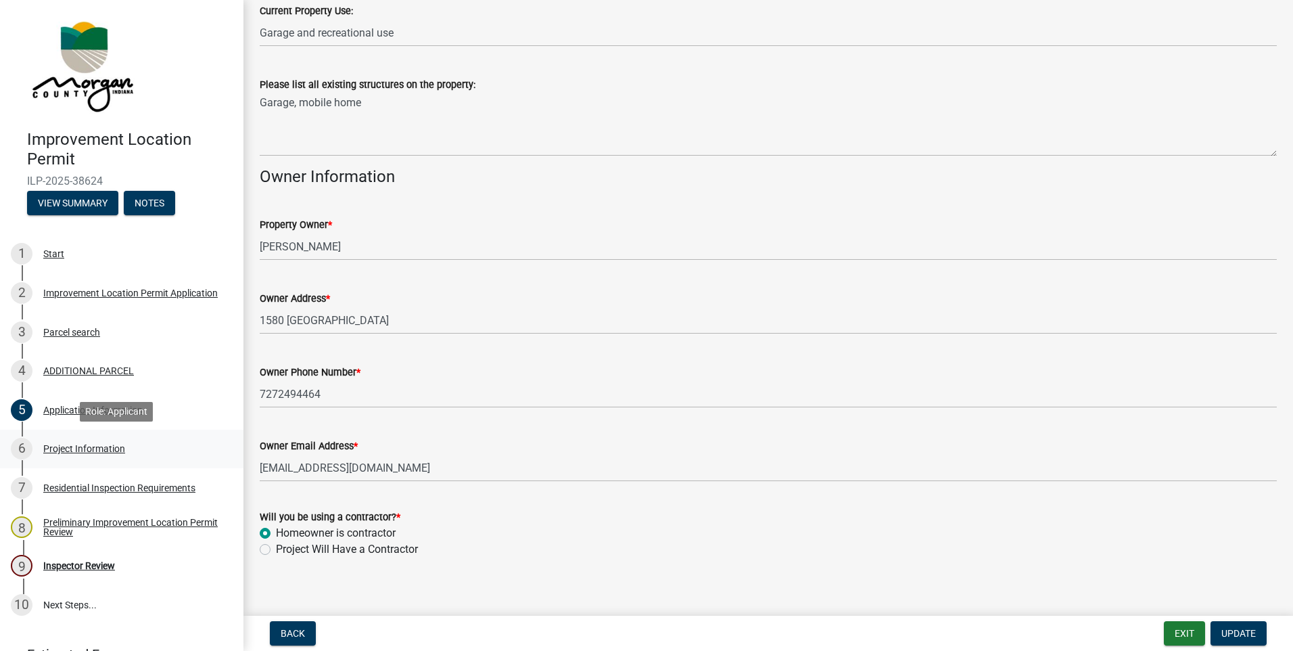
click at [43, 444] on div "Project Information" at bounding box center [84, 448] width 82 height 9
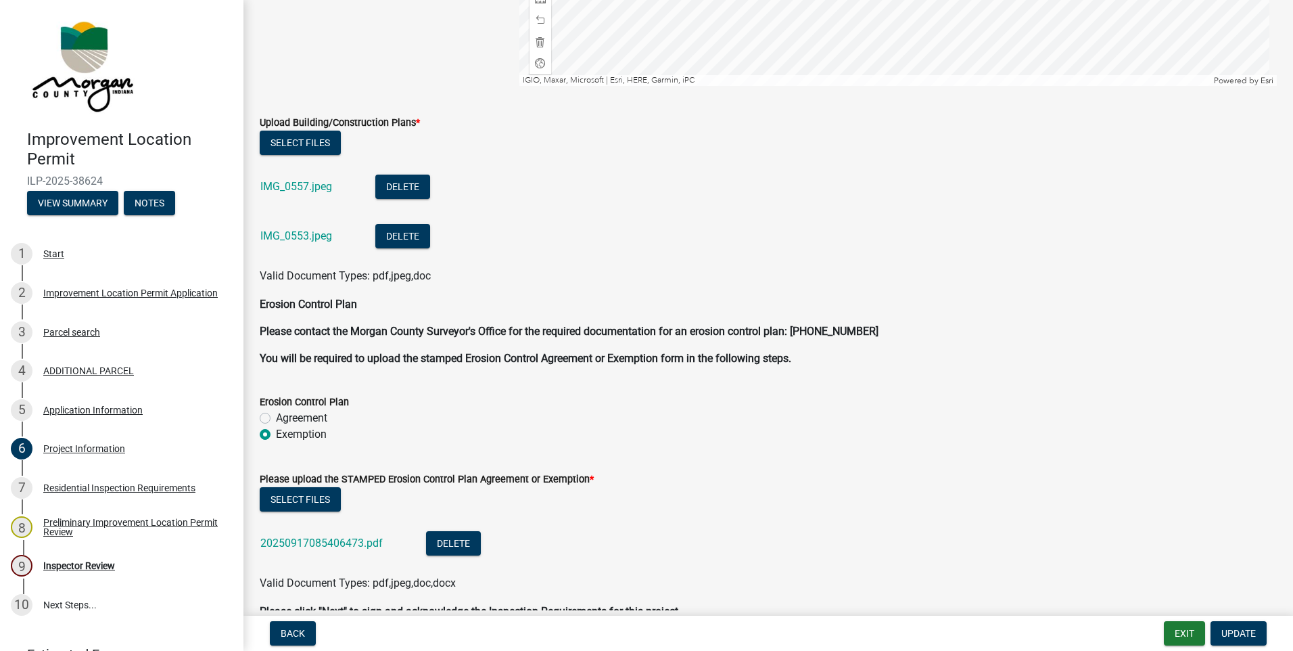
scroll to position [3179, 0]
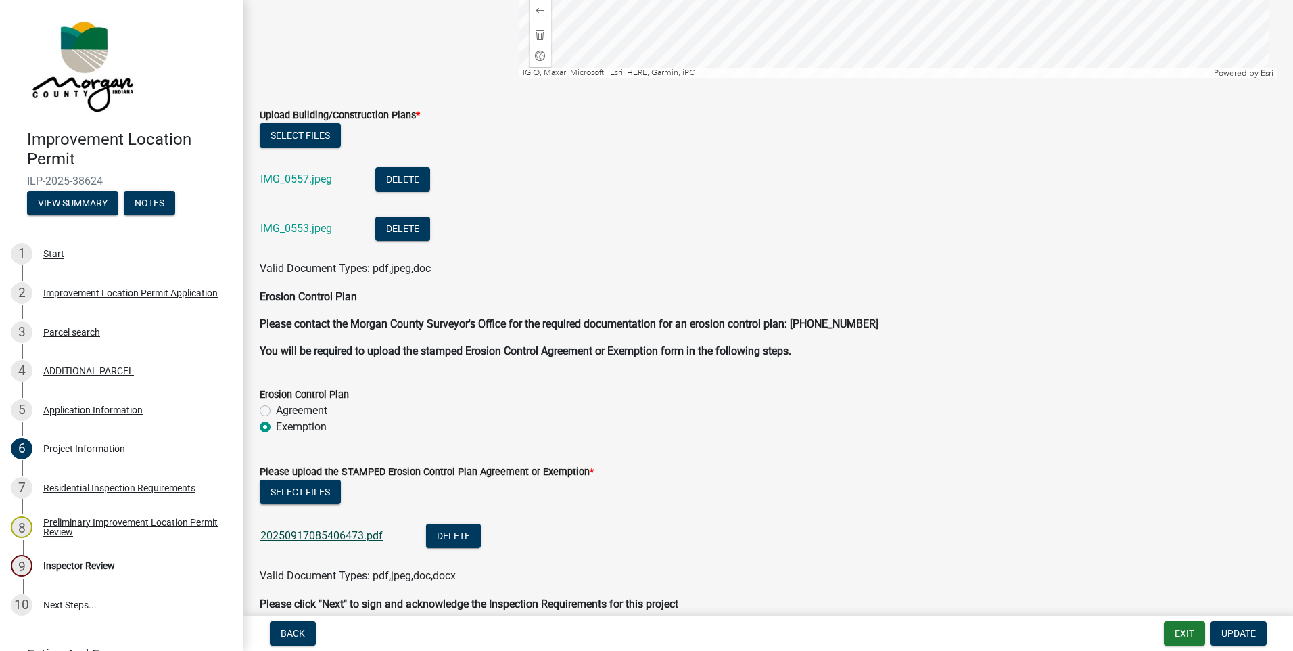
click at [326, 536] on link "20250917085406473.pdf" at bounding box center [321, 535] width 122 height 13
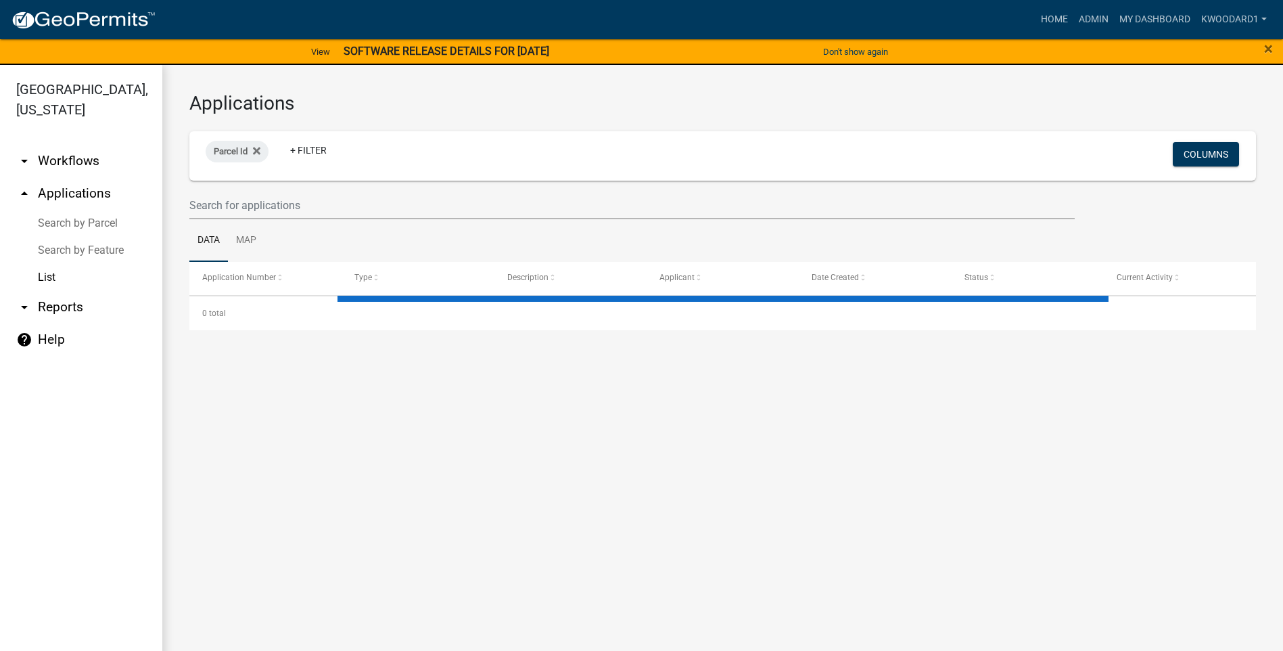
select select "3: 100"
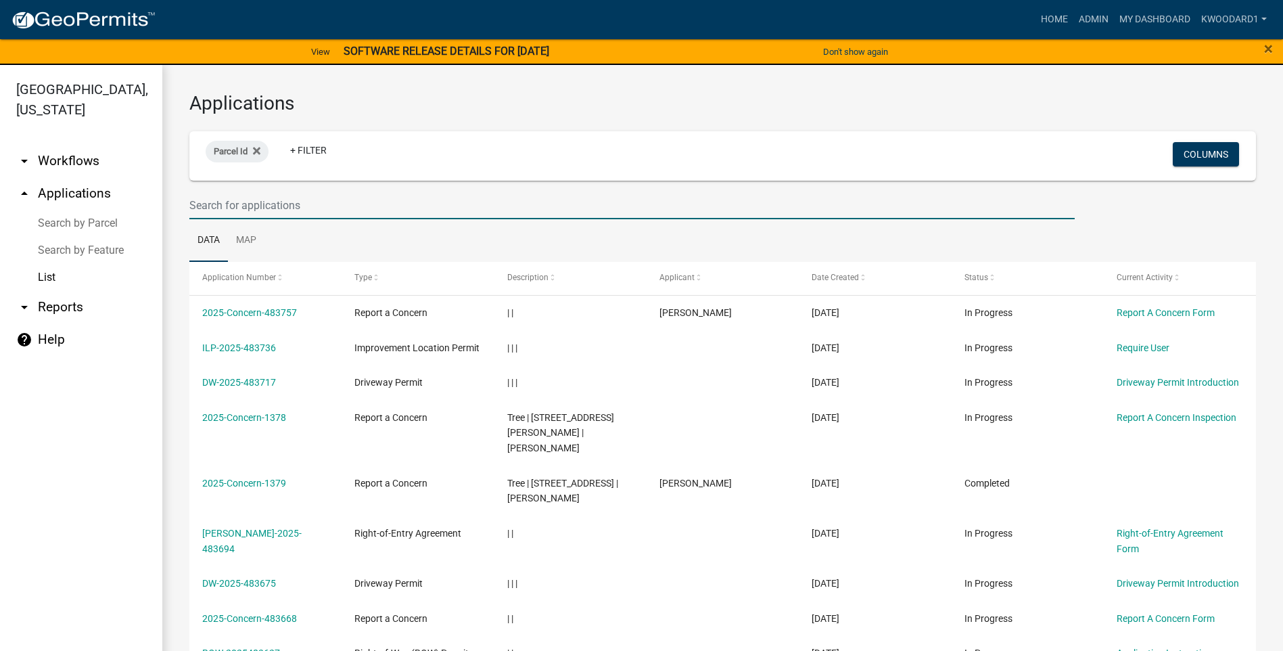
click at [250, 206] on input "text" at bounding box center [631, 205] width 885 height 28
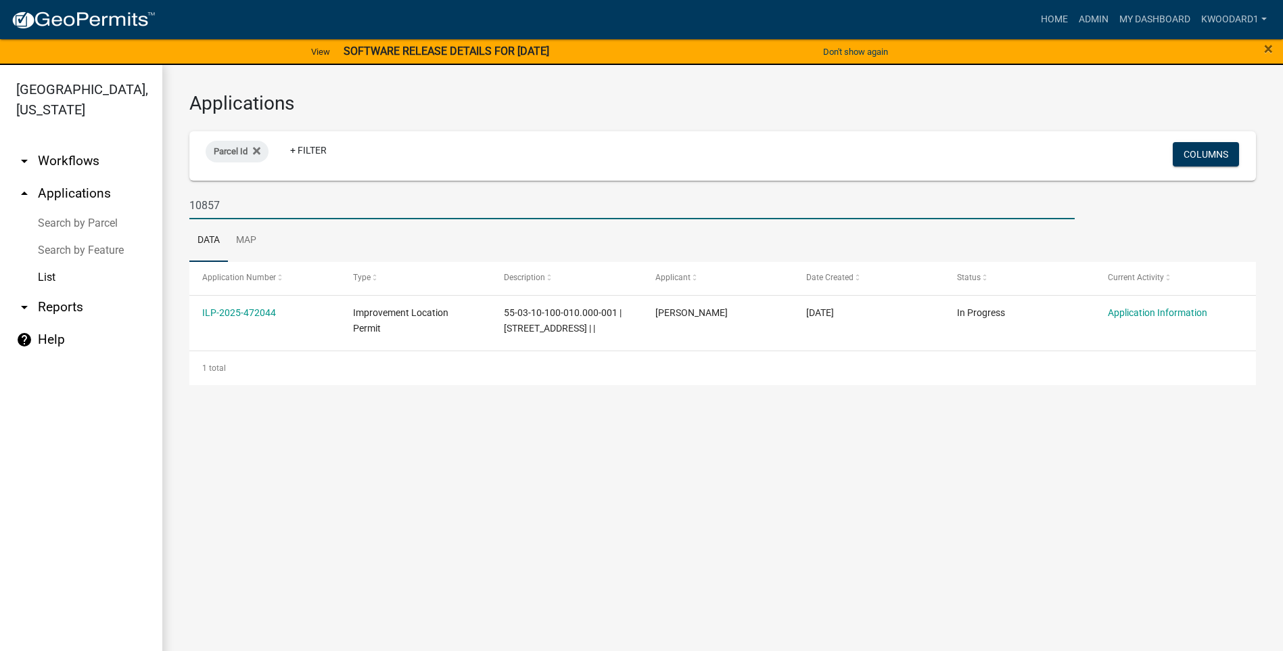
drag, startPoint x: 248, startPoint y: 209, endPoint x: 177, endPoint y: 204, distance: 71.2
click at [177, 204] on div "Applications Parcel Id + Filter Columns 10857 Data Map Application Number Type …" at bounding box center [722, 238] width 1121 height 347
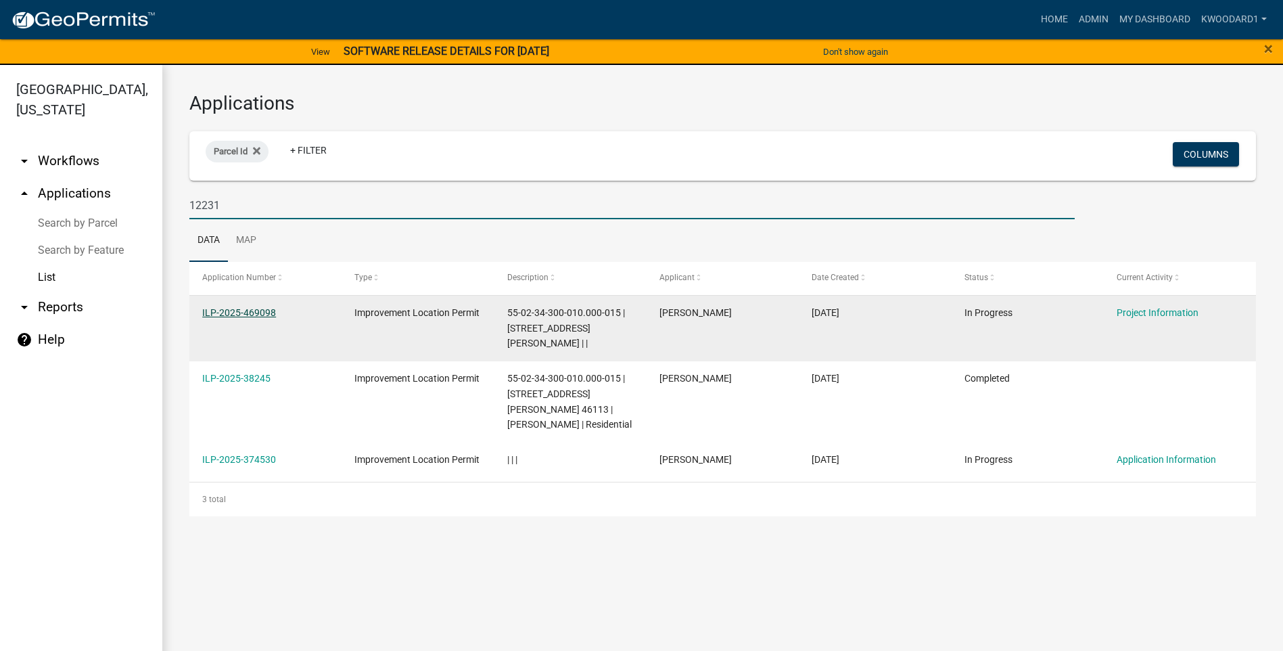
type input "12231"
click at [242, 313] on link "ILP-2025-469098" at bounding box center [239, 312] width 74 height 11
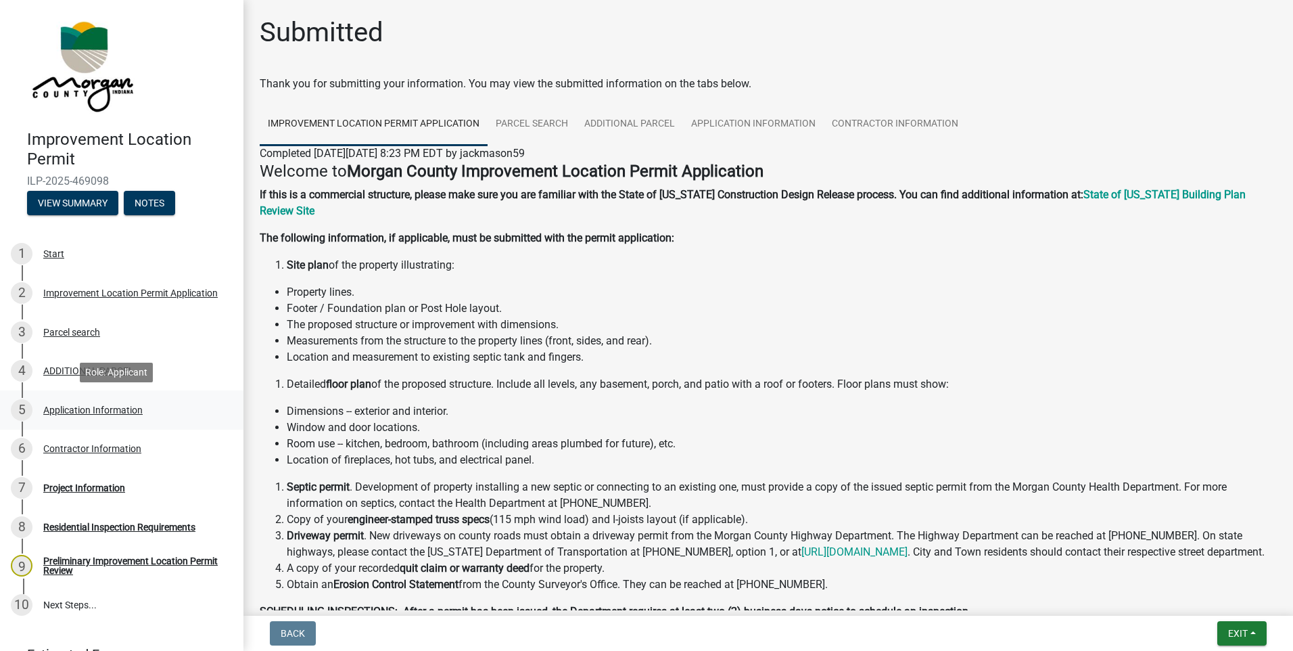
click at [56, 403] on div "5 Application Information" at bounding box center [116, 410] width 211 height 22
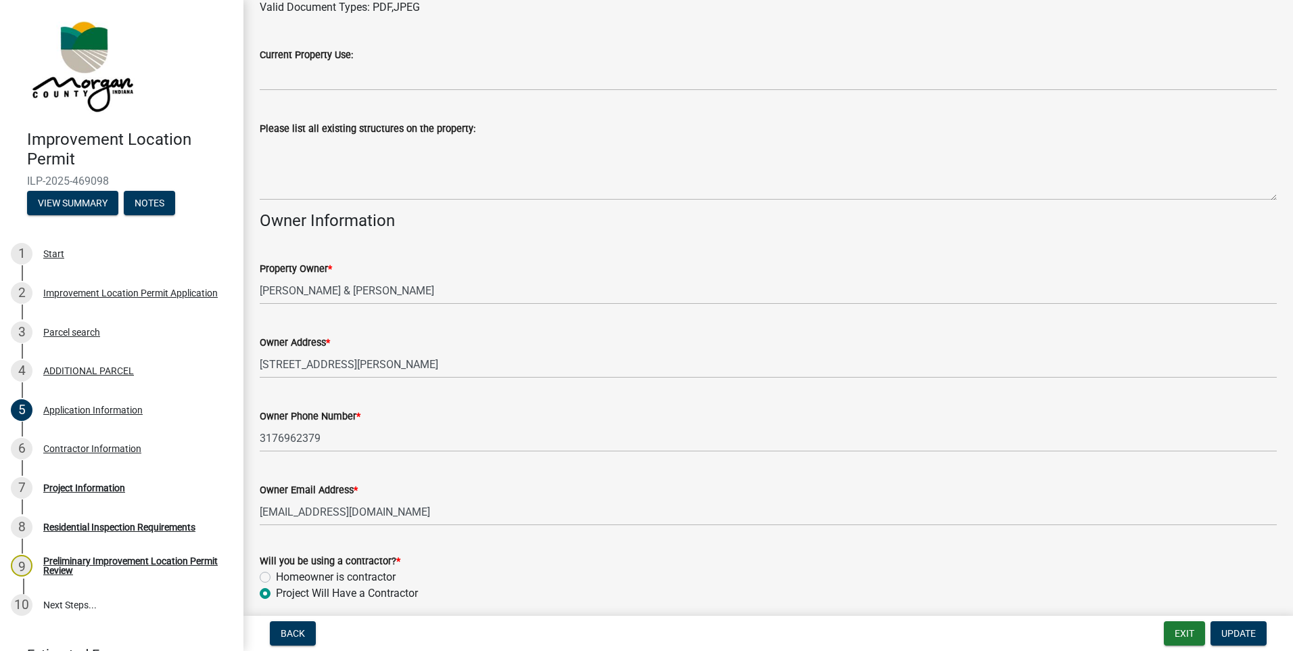
scroll to position [474, 0]
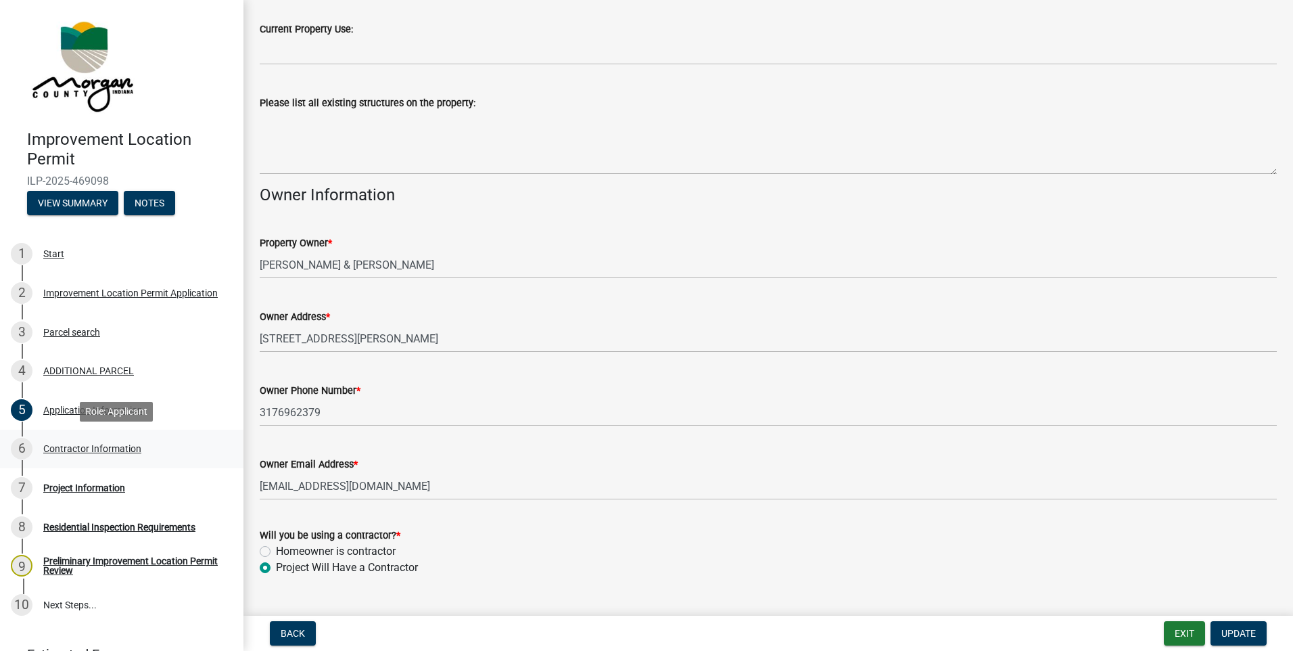
click at [87, 451] on div "Contractor Information" at bounding box center [92, 448] width 98 height 9
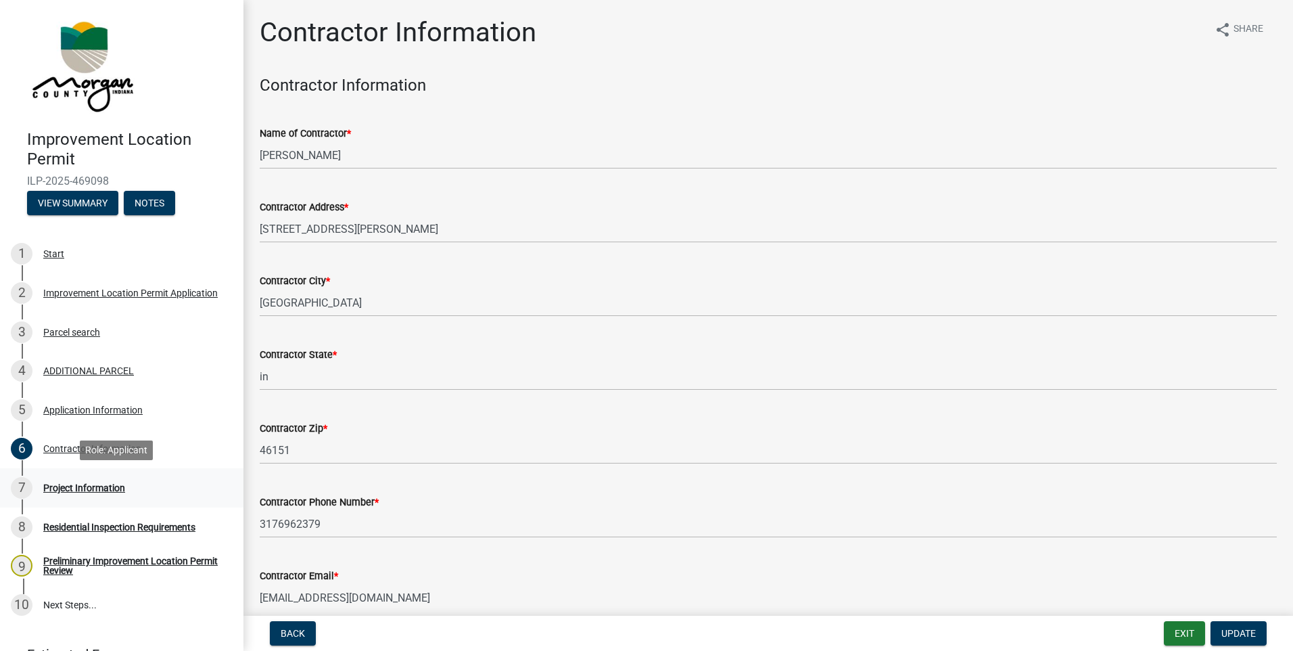
click at [76, 488] on div "Project Information" at bounding box center [84, 487] width 82 height 9
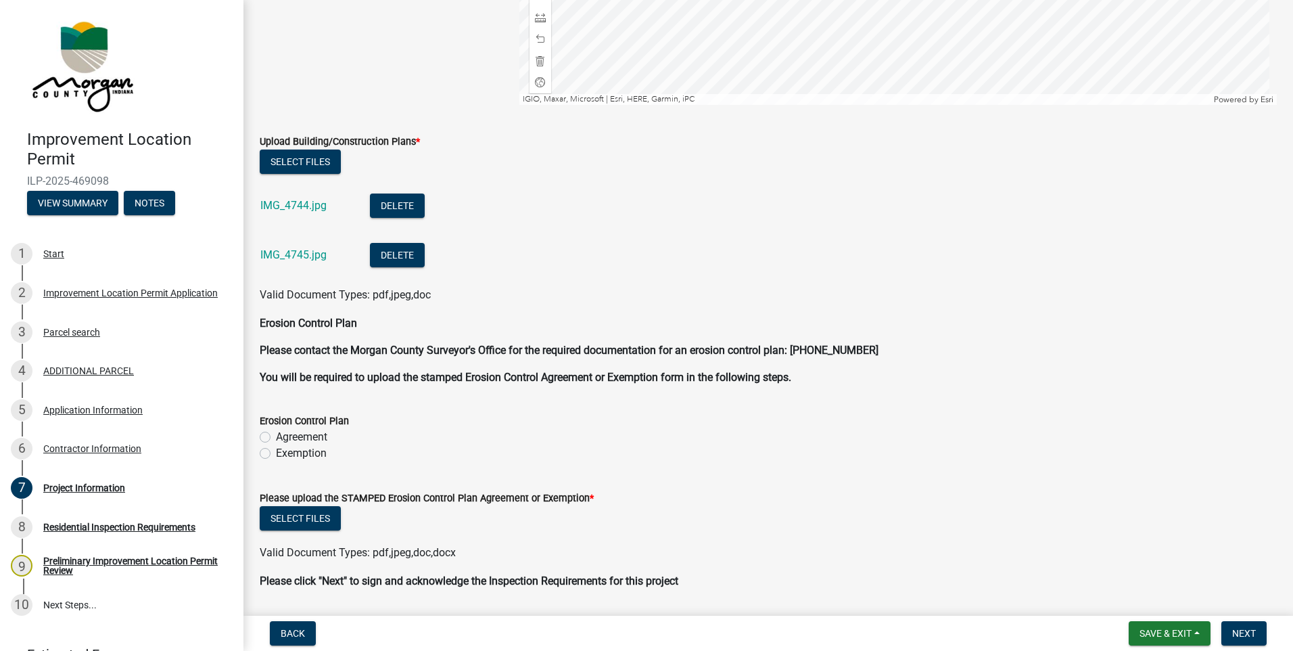
scroll to position [2748, 0]
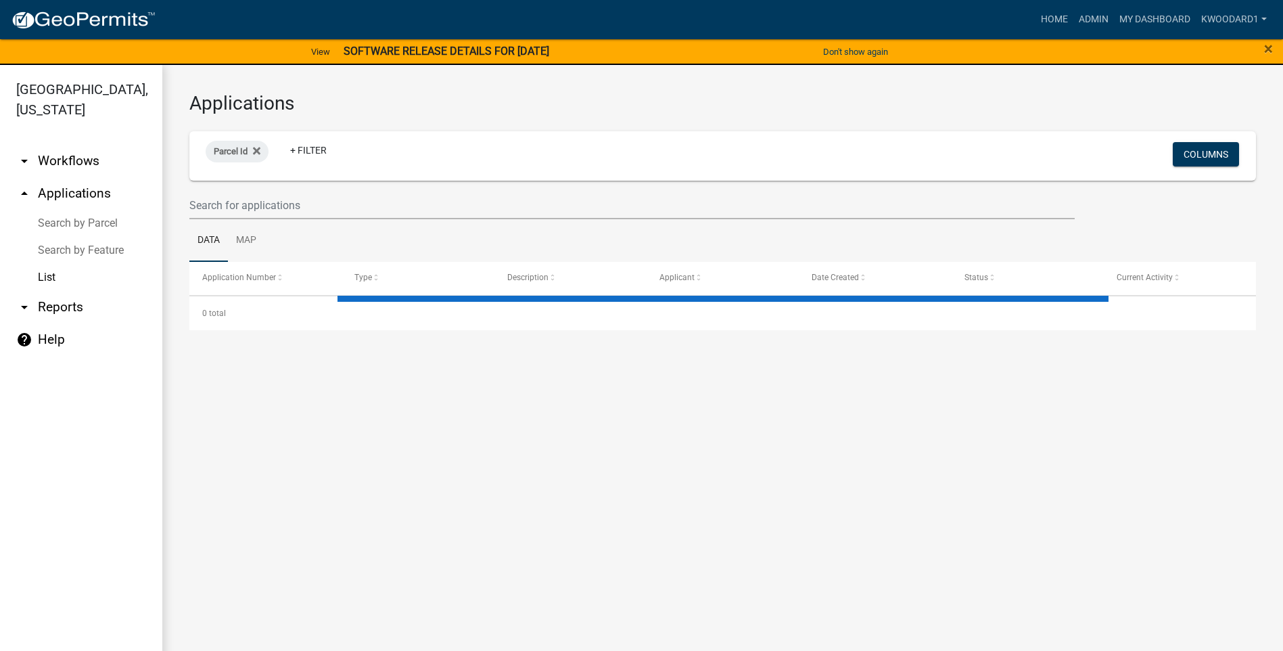
select select "3: 100"
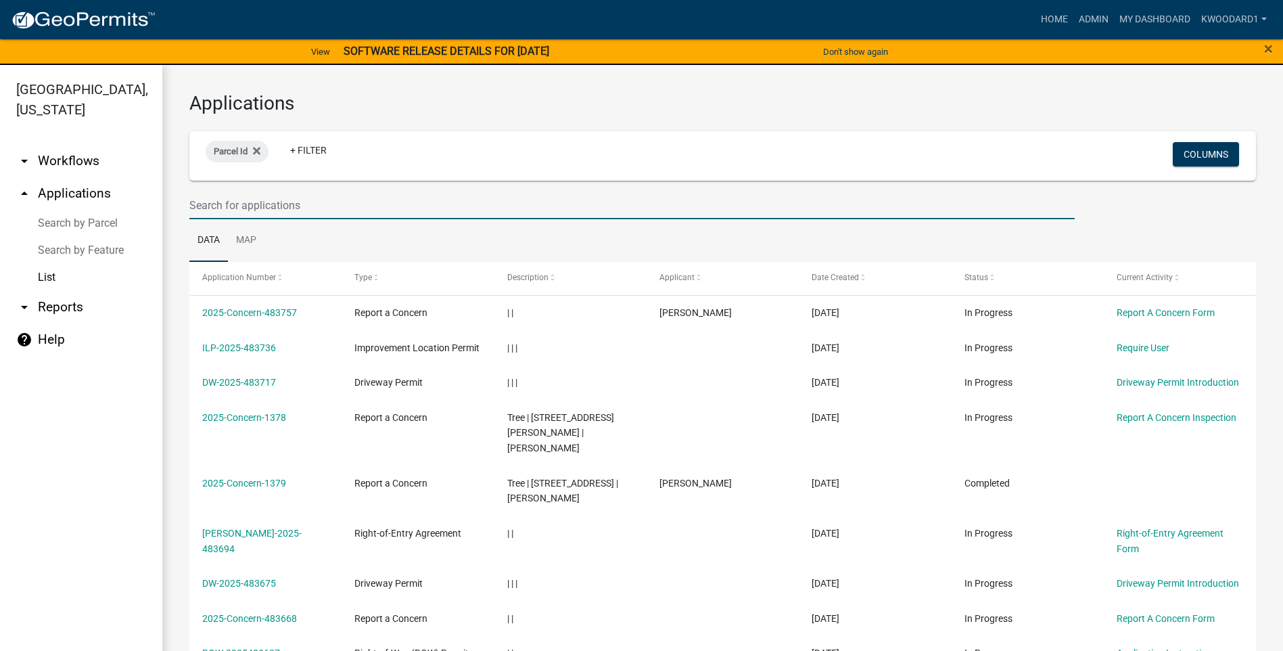
click at [256, 208] on input "text" at bounding box center [631, 205] width 885 height 28
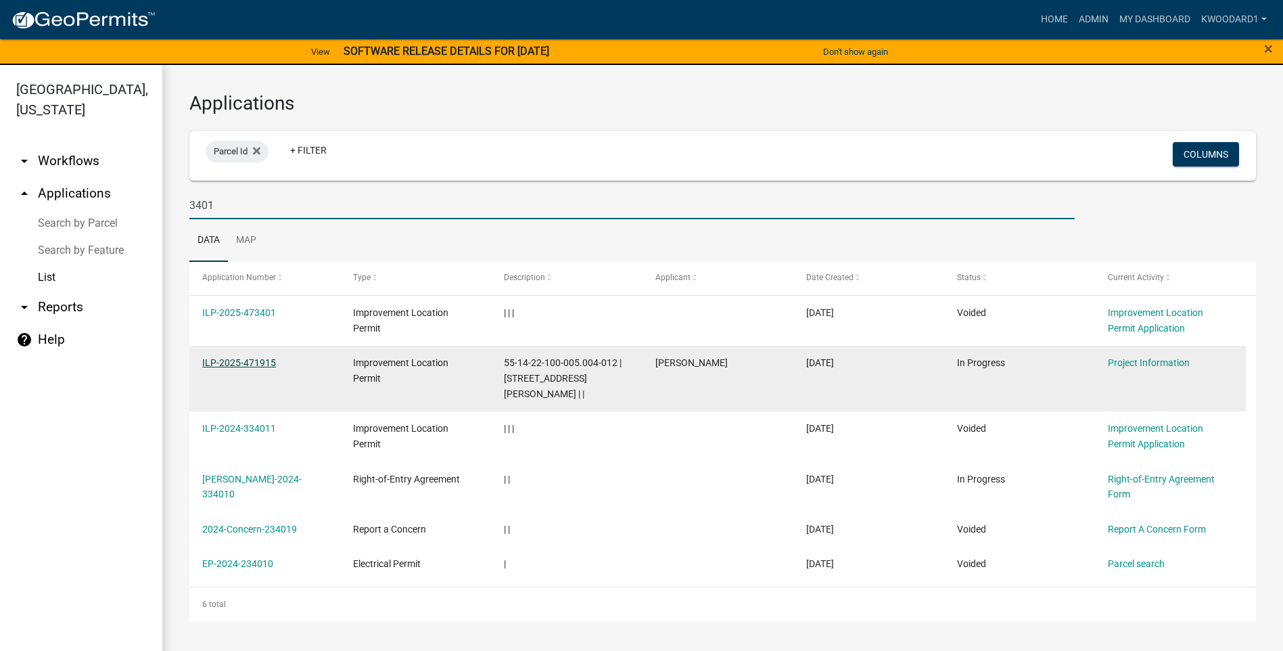
type input "3401"
click at [260, 361] on link "ILP-2025-471915" at bounding box center [239, 362] width 74 height 11
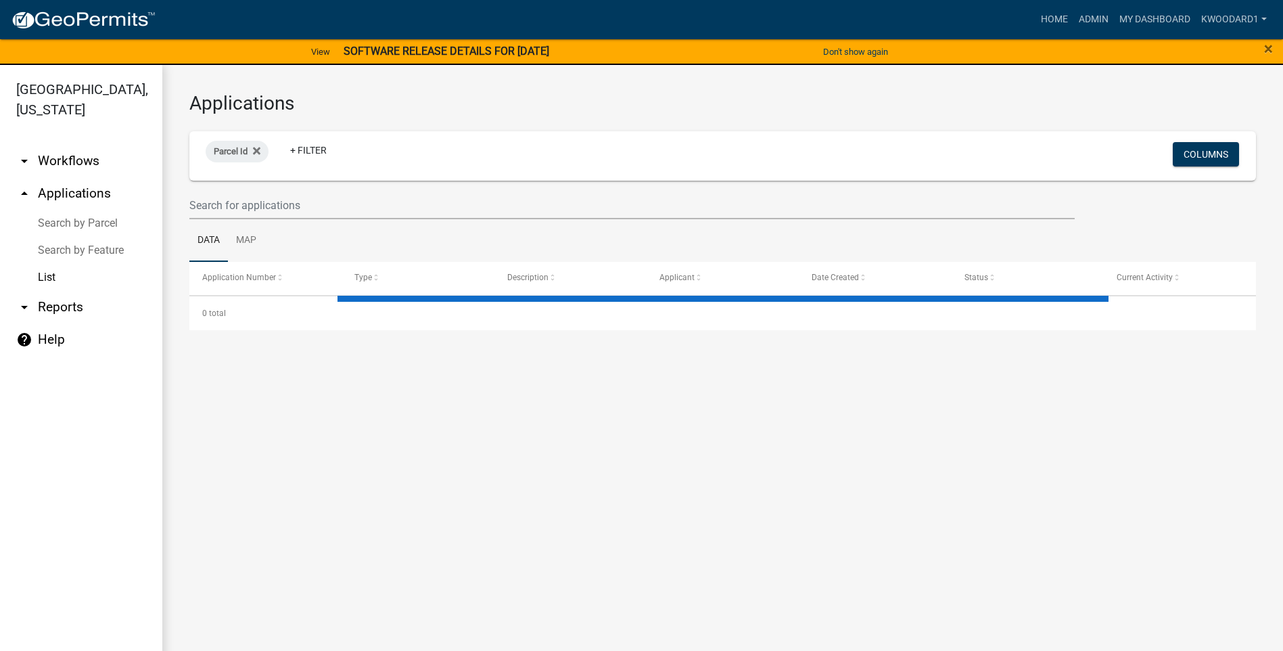
select select "3: 100"
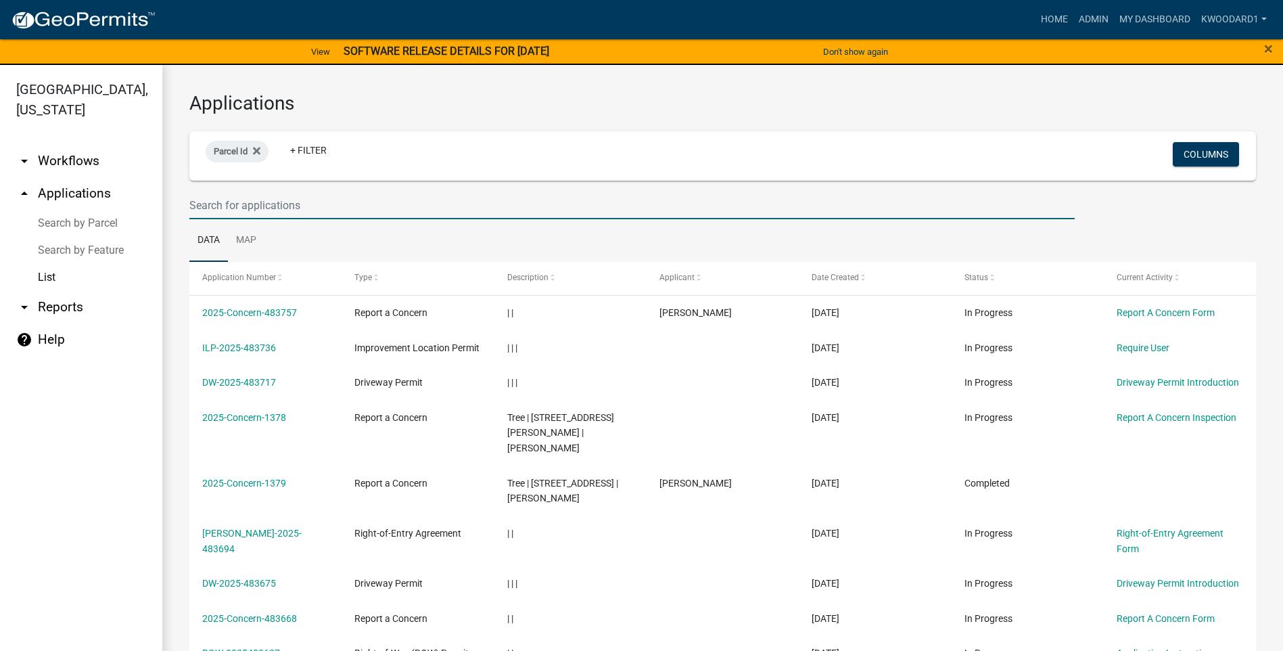
click at [241, 206] on input "text" at bounding box center [631, 205] width 885 height 28
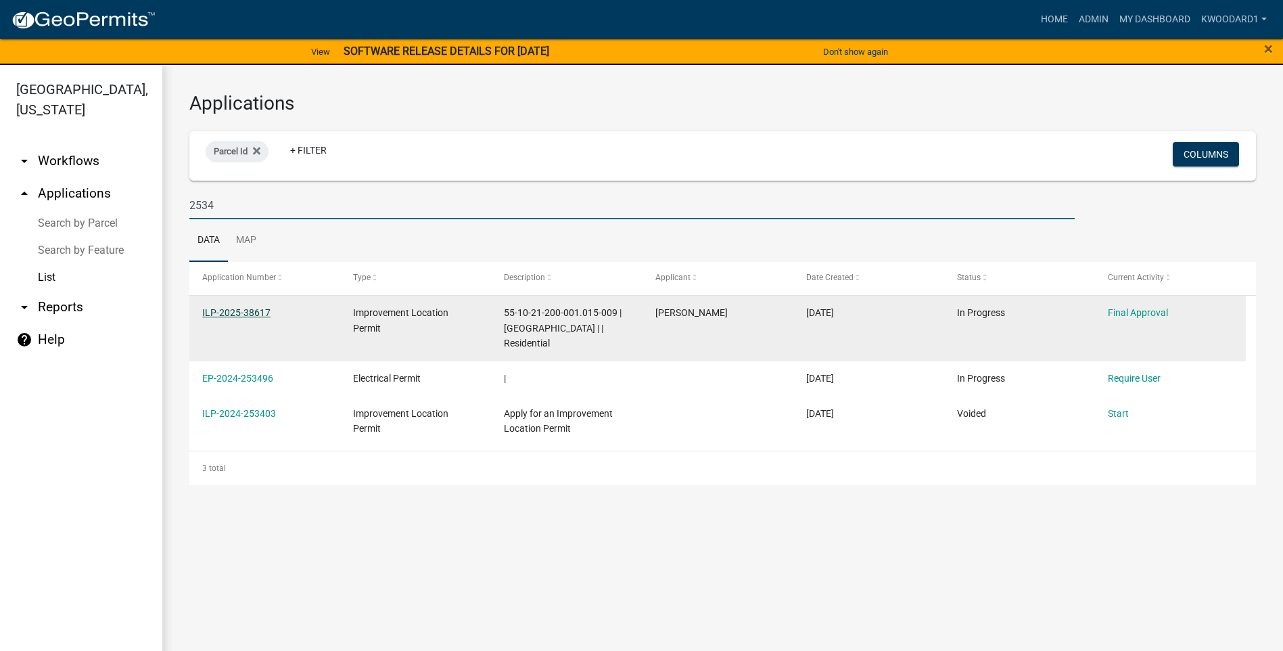
type input "2534"
click at [227, 308] on link "ILP-2025-38617" at bounding box center [236, 312] width 68 height 11
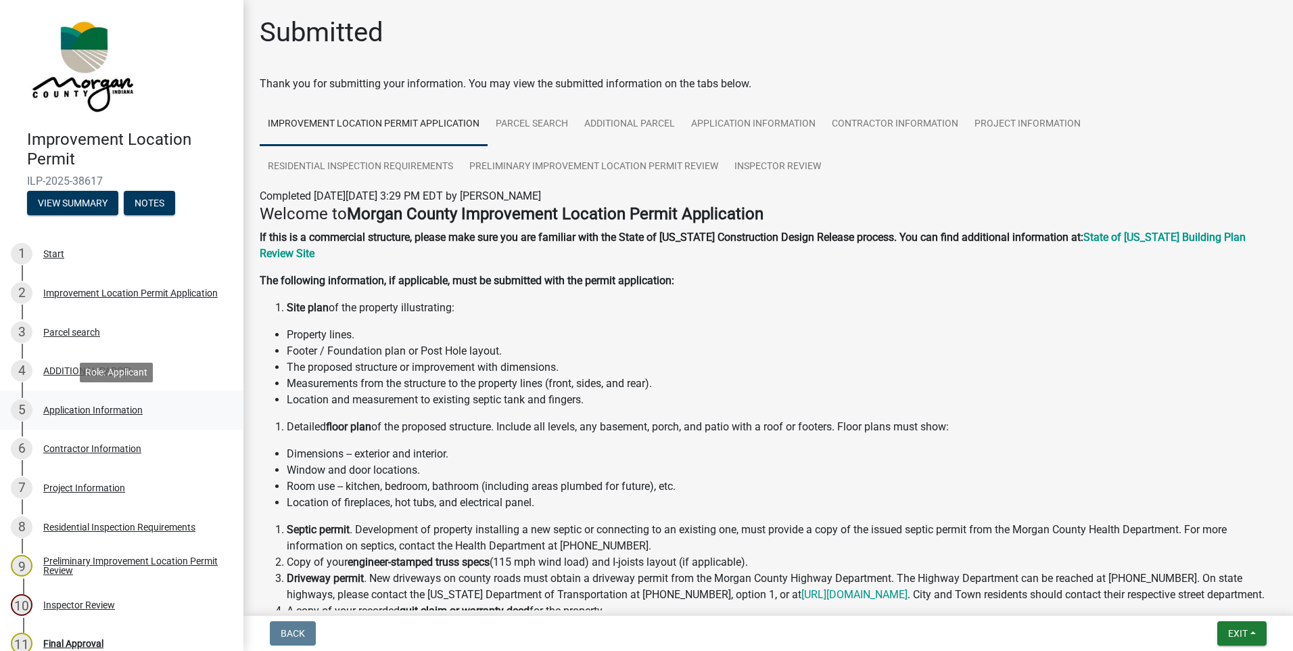
click at [62, 410] on div "Application Information" at bounding box center [92, 409] width 99 height 9
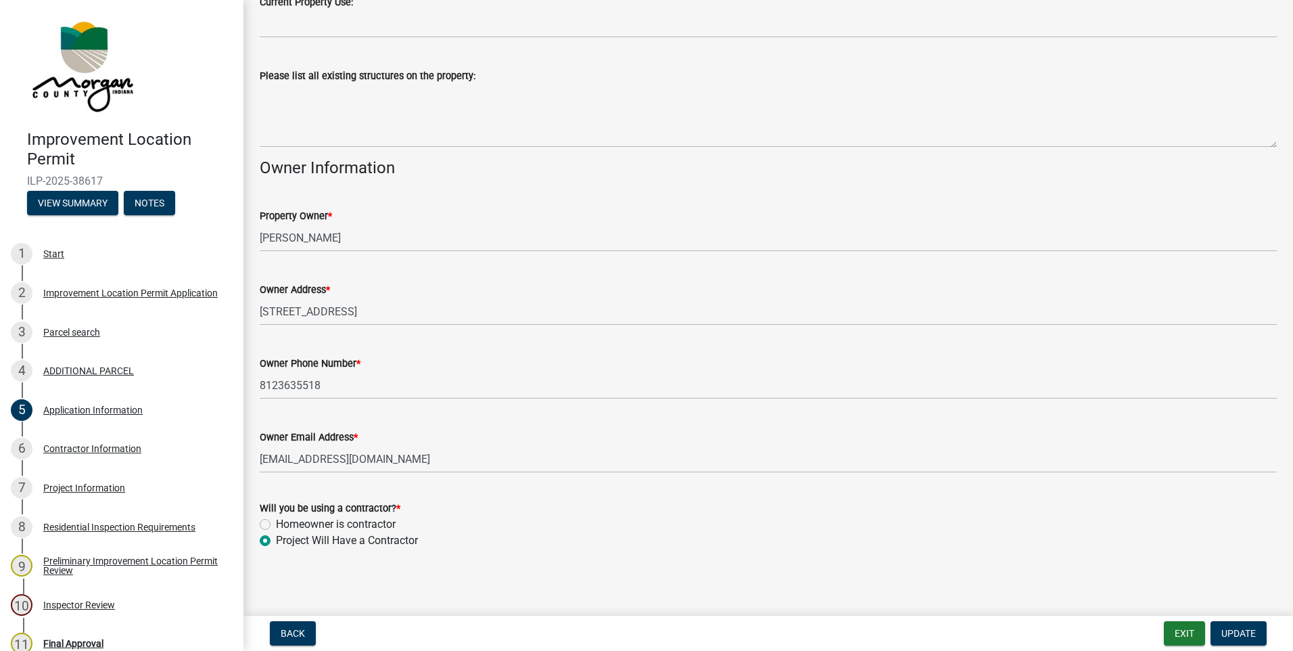
scroll to position [504, 0]
click at [113, 451] on div "Contractor Information" at bounding box center [92, 448] width 98 height 9
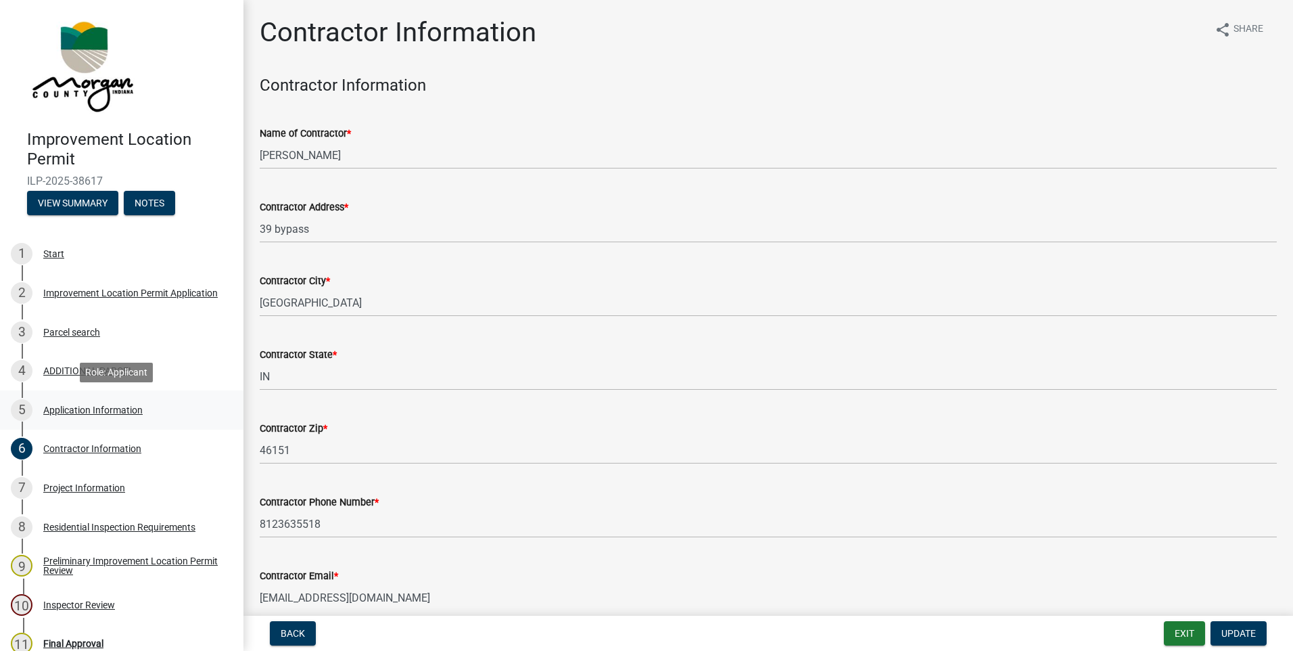
click at [72, 410] on div "Application Information" at bounding box center [92, 409] width 99 height 9
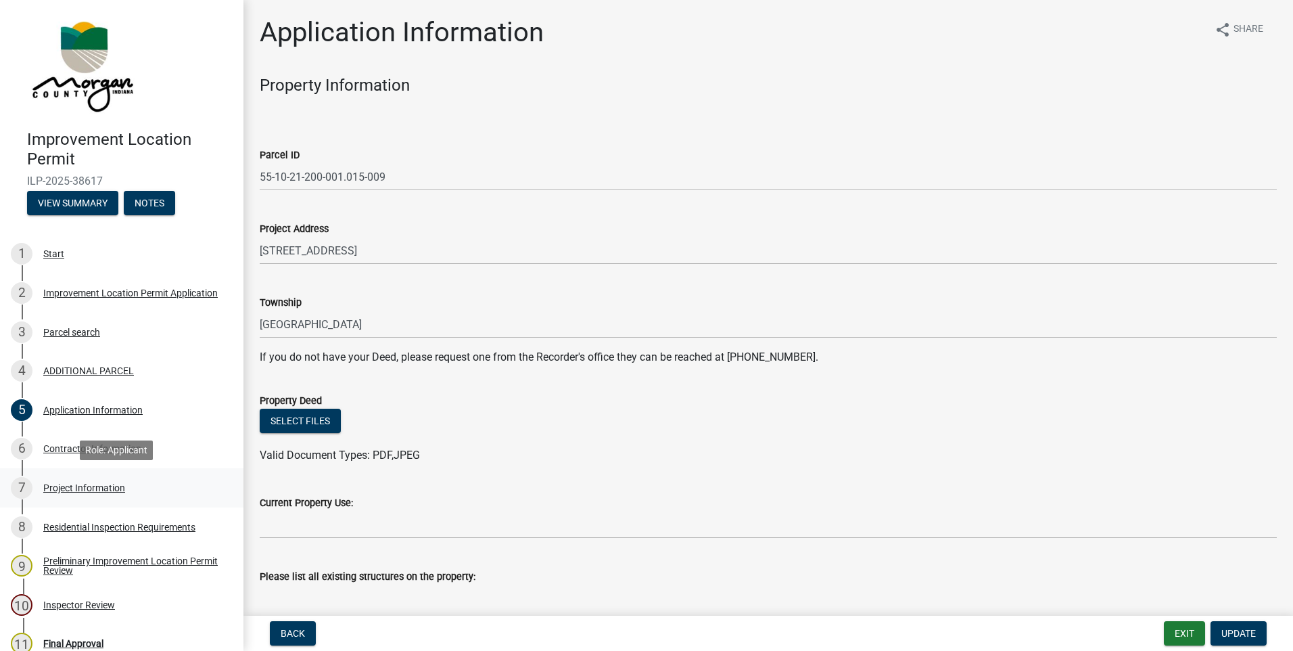
click at [70, 488] on div "Project Information" at bounding box center [84, 487] width 82 height 9
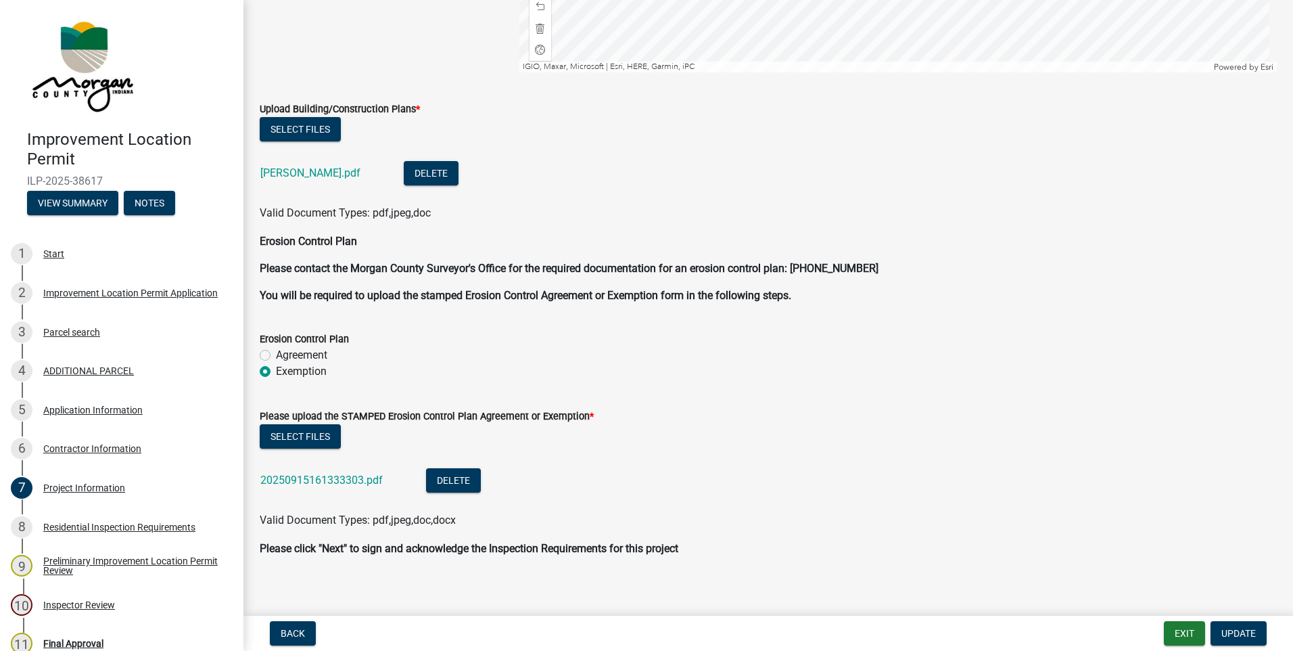
scroll to position [2748, 0]
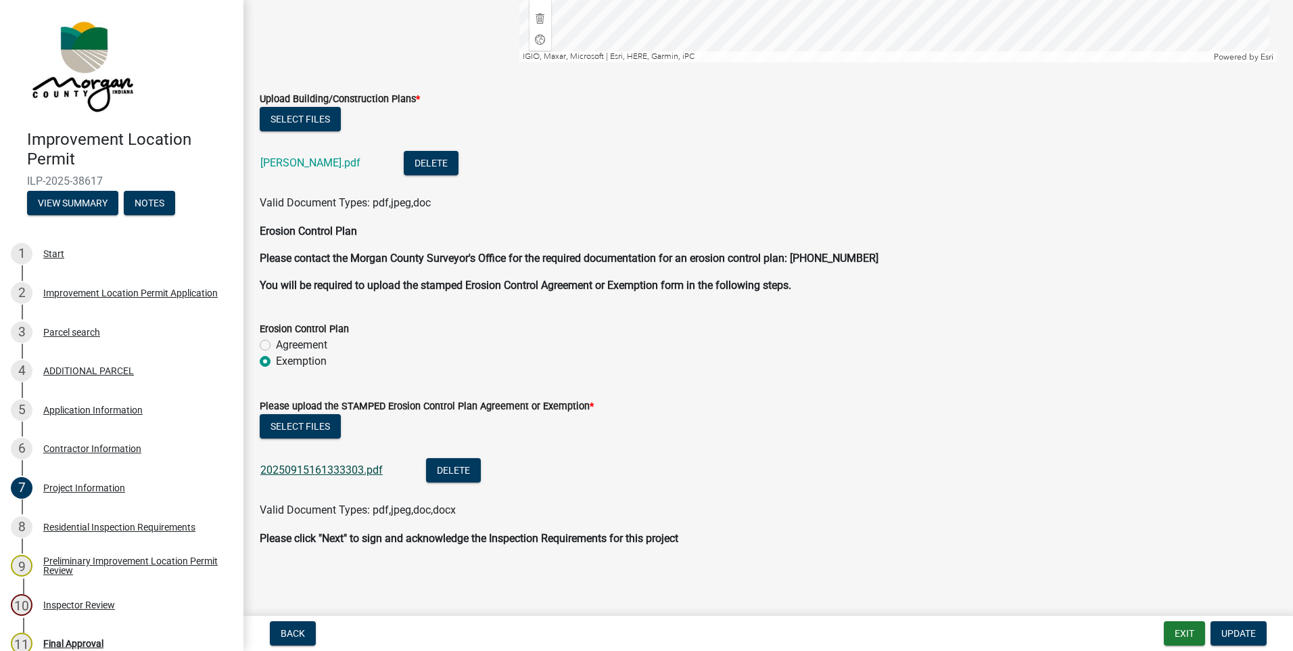
click at [275, 465] on link "20250915161333303.pdf" at bounding box center [321, 469] width 122 height 13
click at [59, 413] on div "Application Information" at bounding box center [92, 409] width 99 height 9
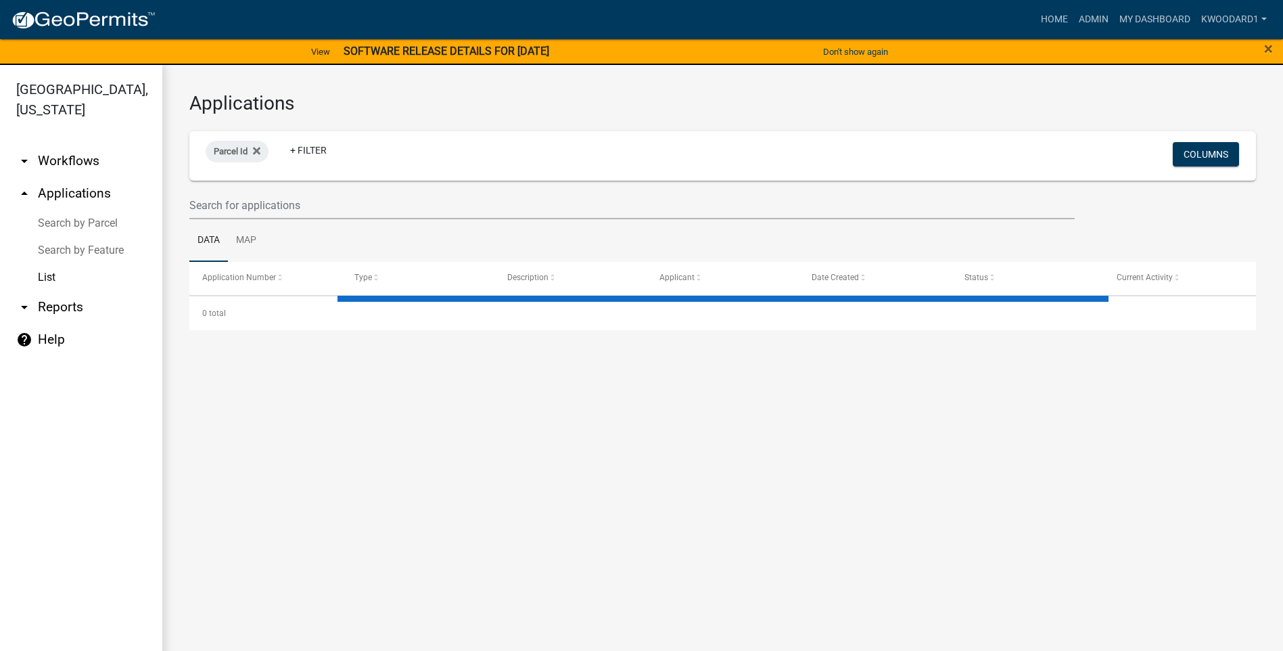
select select "3: 100"
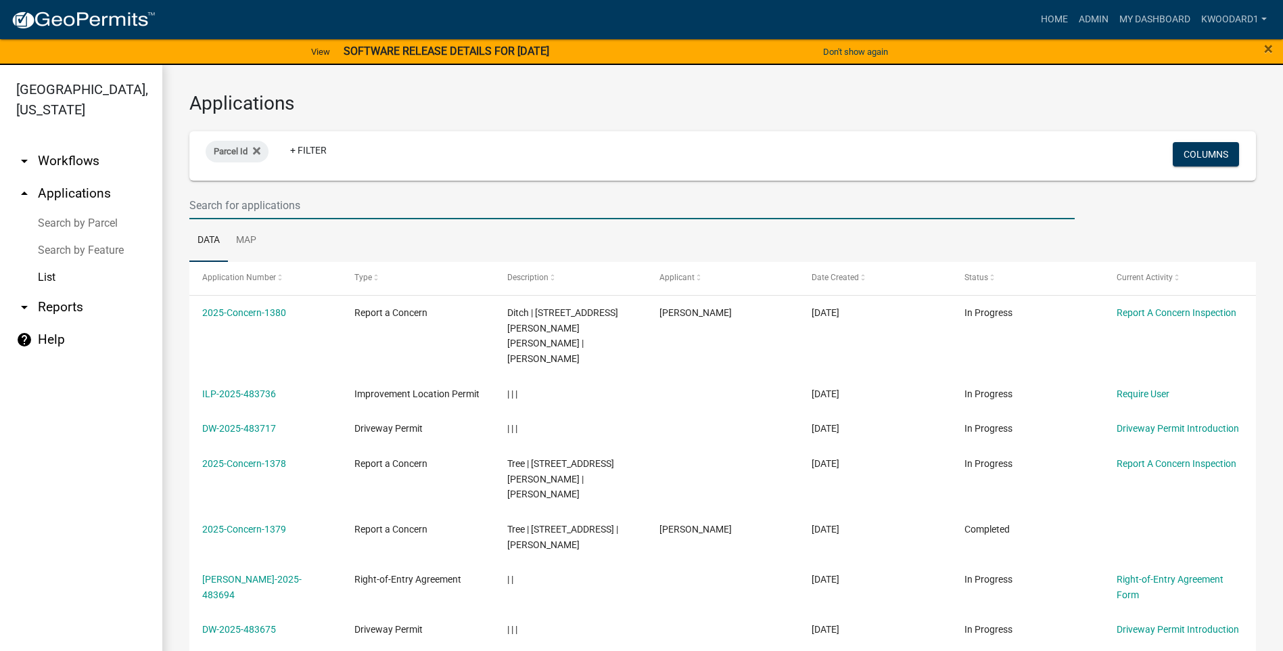
click at [254, 208] on input "text" at bounding box center [631, 205] width 885 height 28
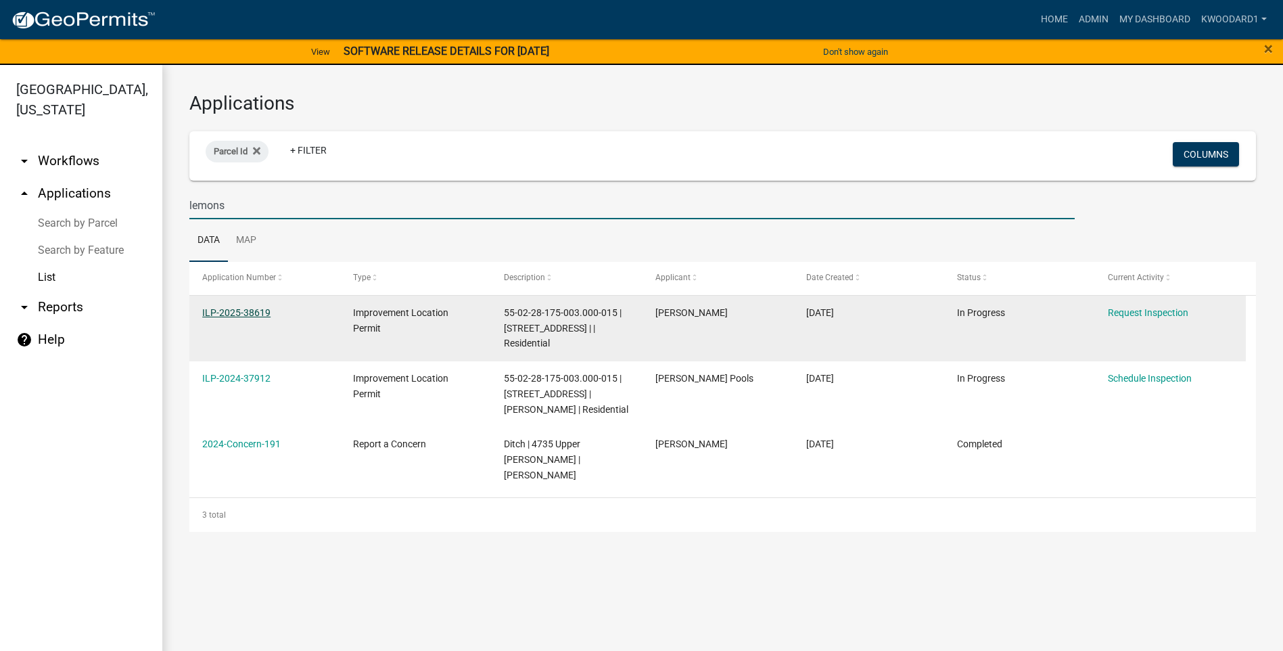
type input "lemons"
click at [256, 313] on link "ILP-2025-38619" at bounding box center [236, 312] width 68 height 11
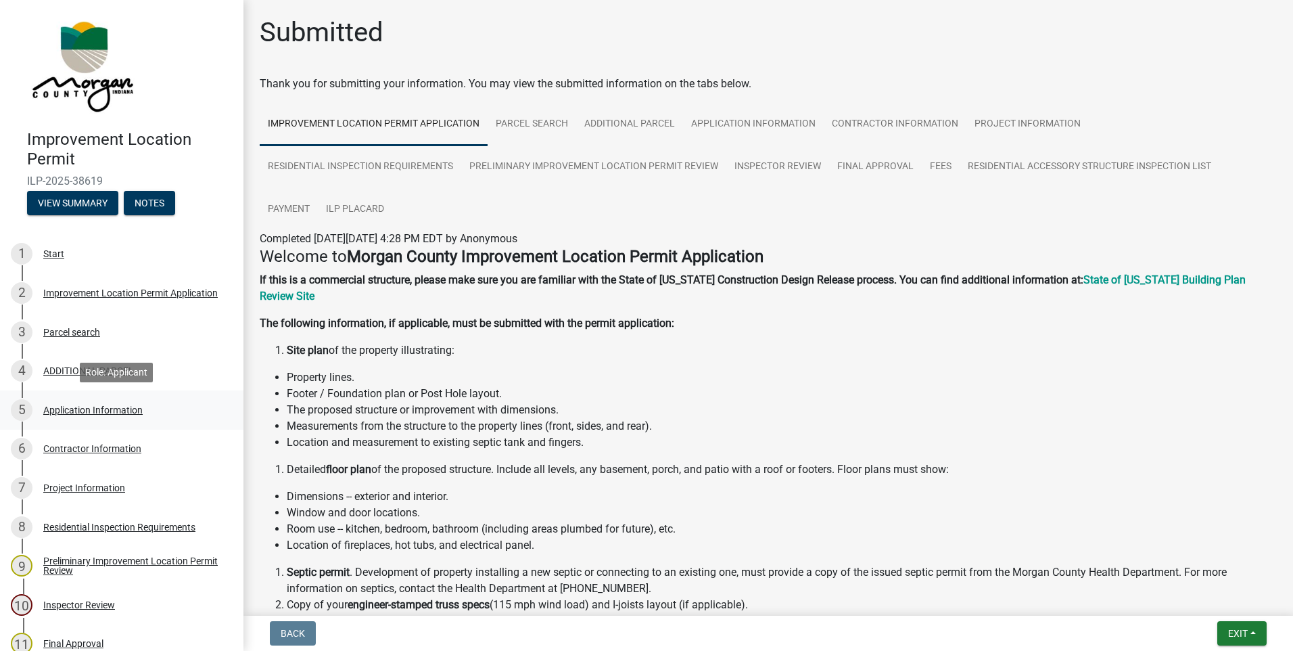
click at [78, 408] on div "Application Information" at bounding box center [92, 409] width 99 height 9
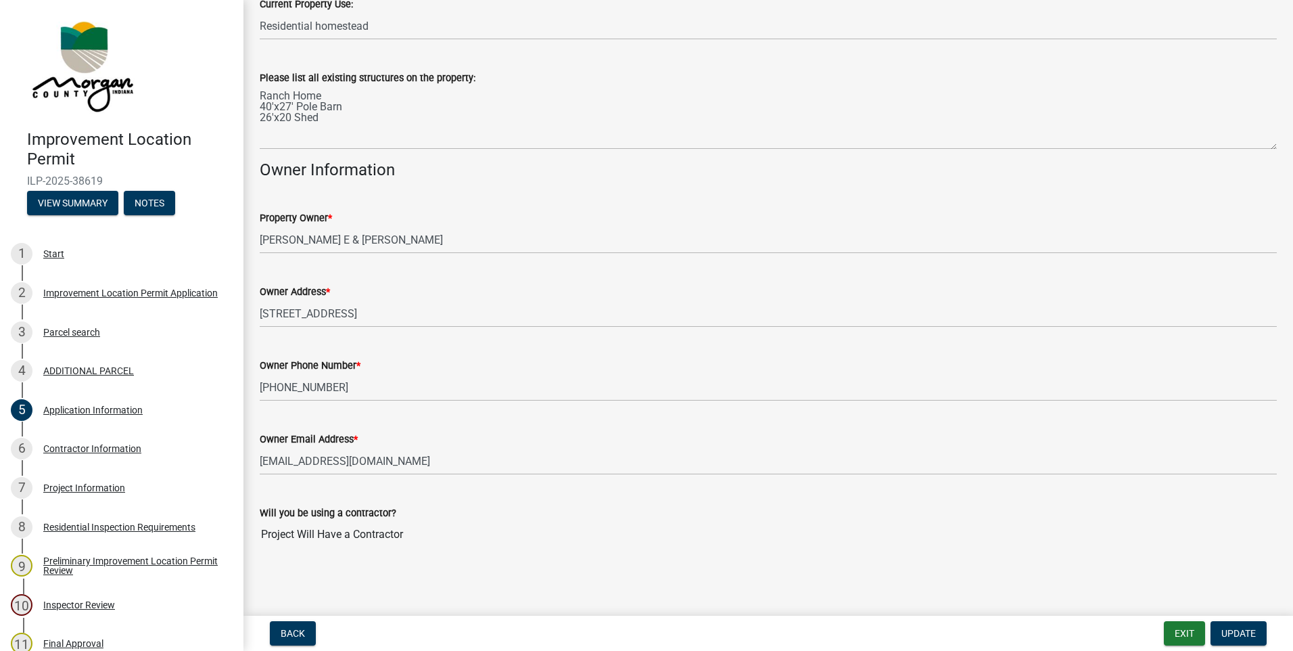
scroll to position [549, 0]
click at [116, 444] on div "Contractor Information" at bounding box center [92, 448] width 98 height 9
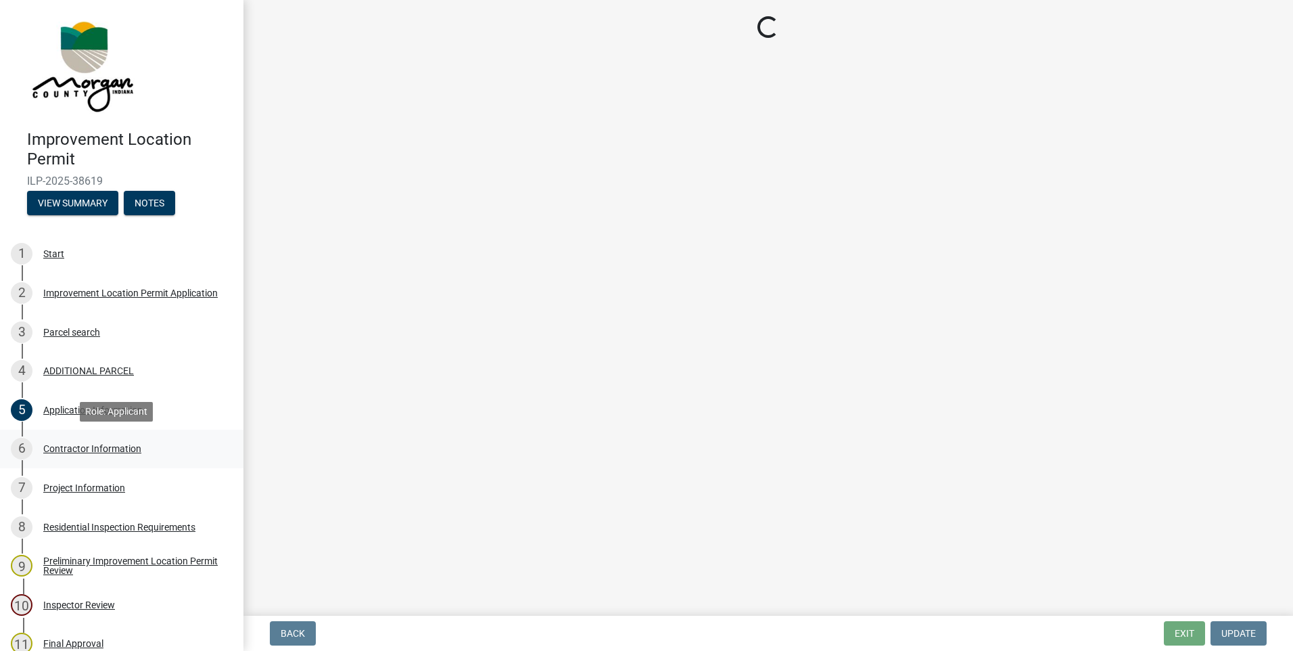
scroll to position [0, 0]
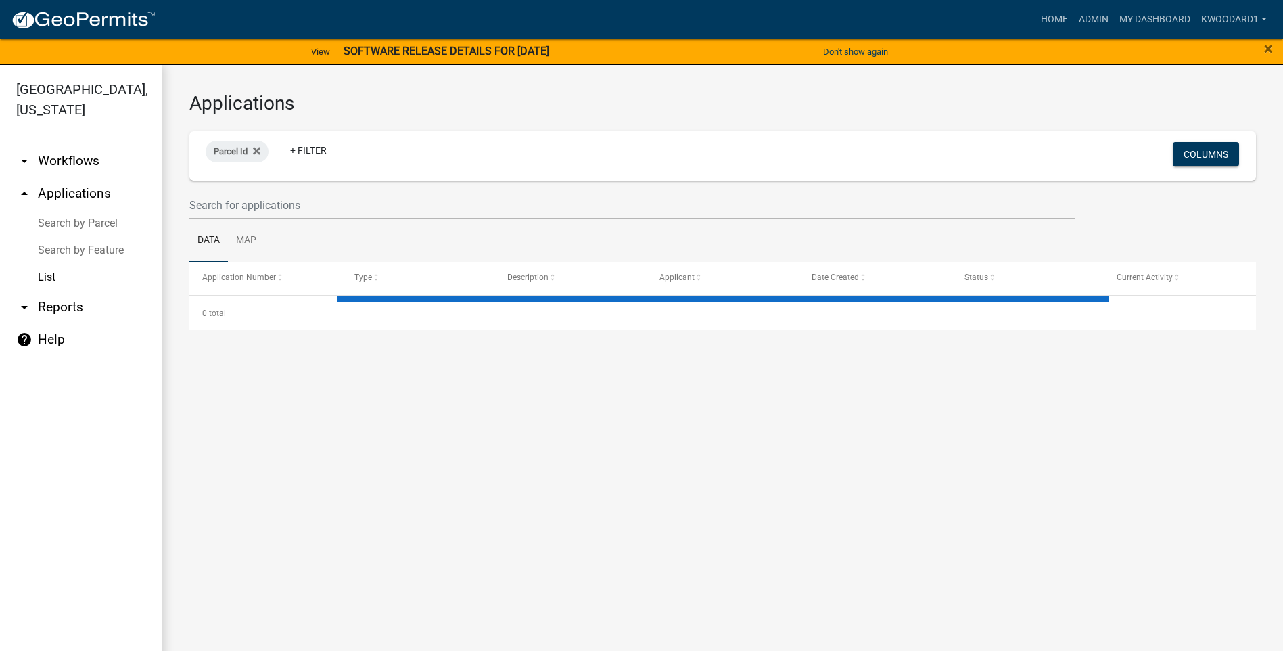
select select "3: 100"
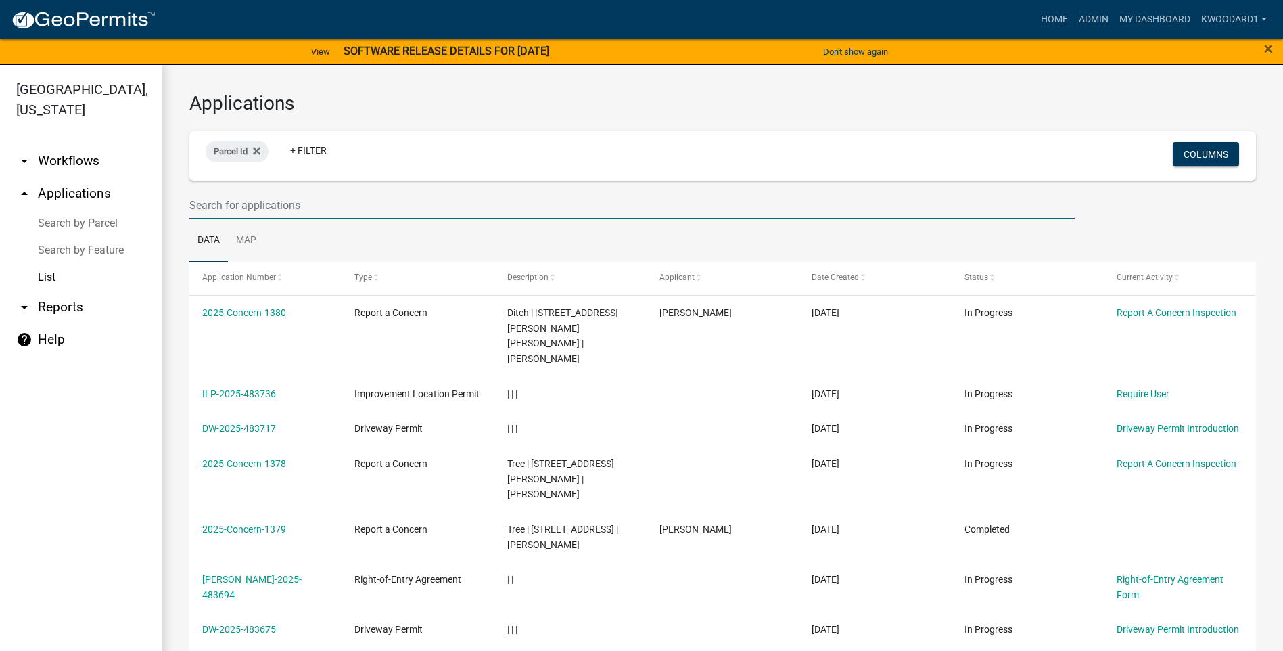
click at [222, 205] on input "text" at bounding box center [631, 205] width 885 height 28
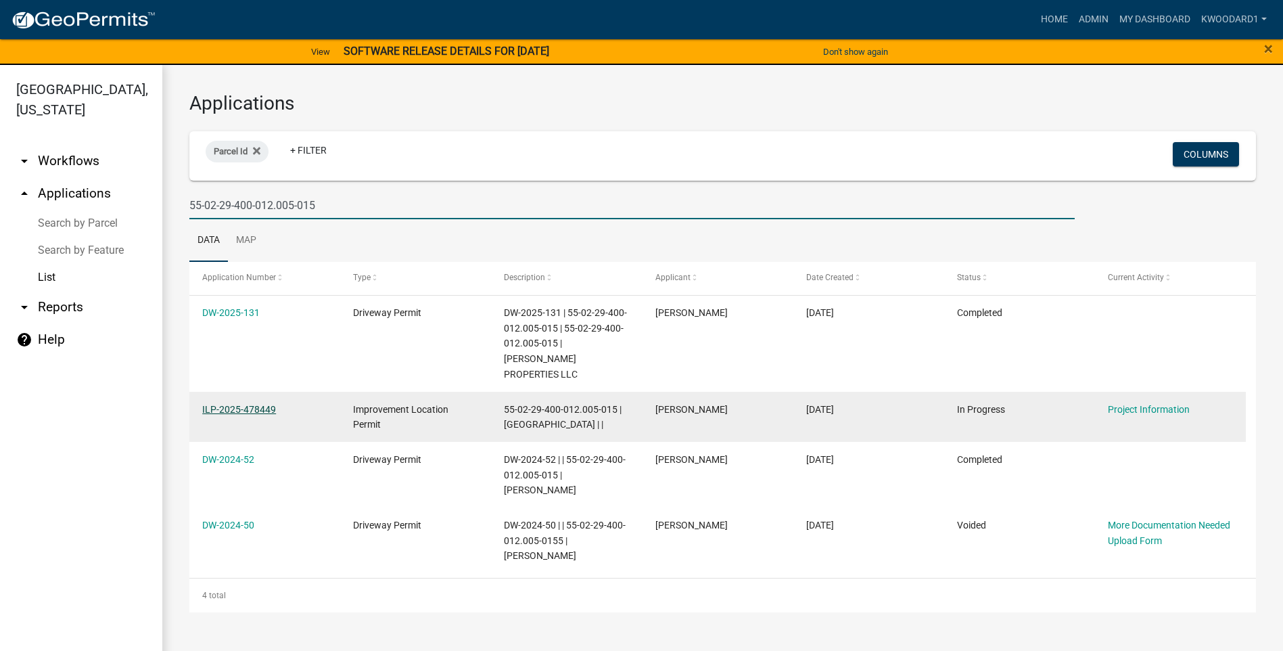
type input "55-02-29-400-012.005-015"
click at [216, 404] on link "ILP-2025-478449" at bounding box center [239, 409] width 74 height 11
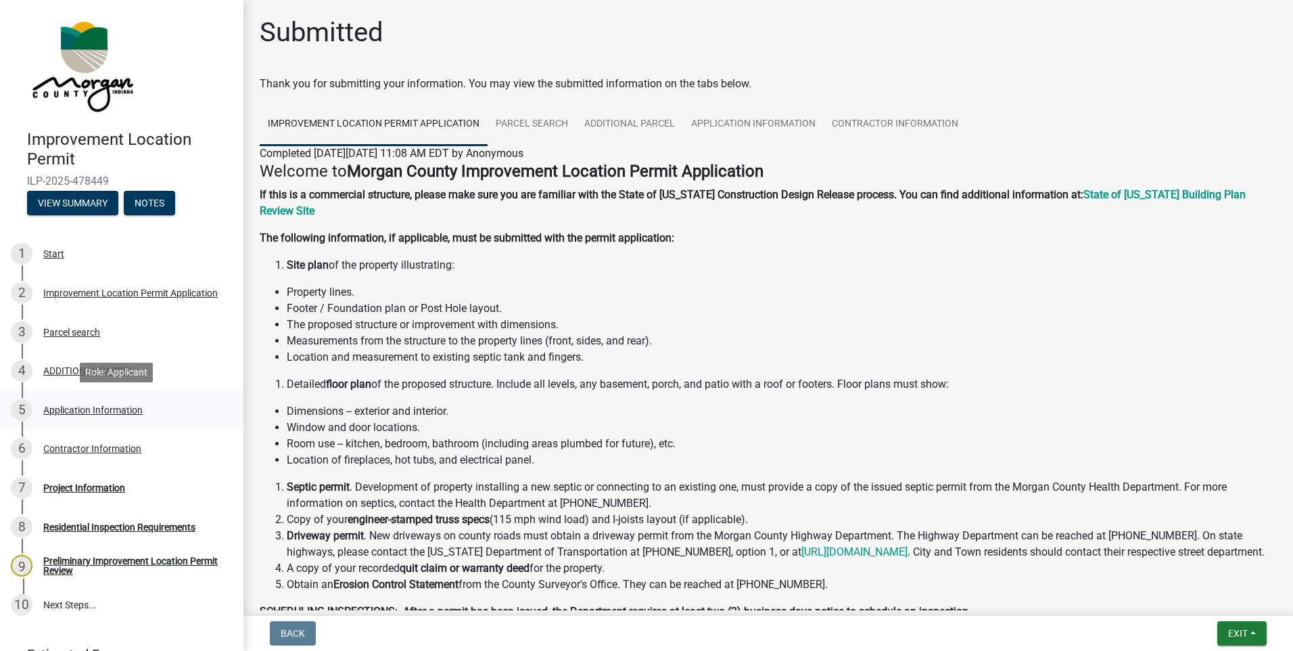
click at [94, 409] on div "Application Information" at bounding box center [92, 409] width 99 height 9
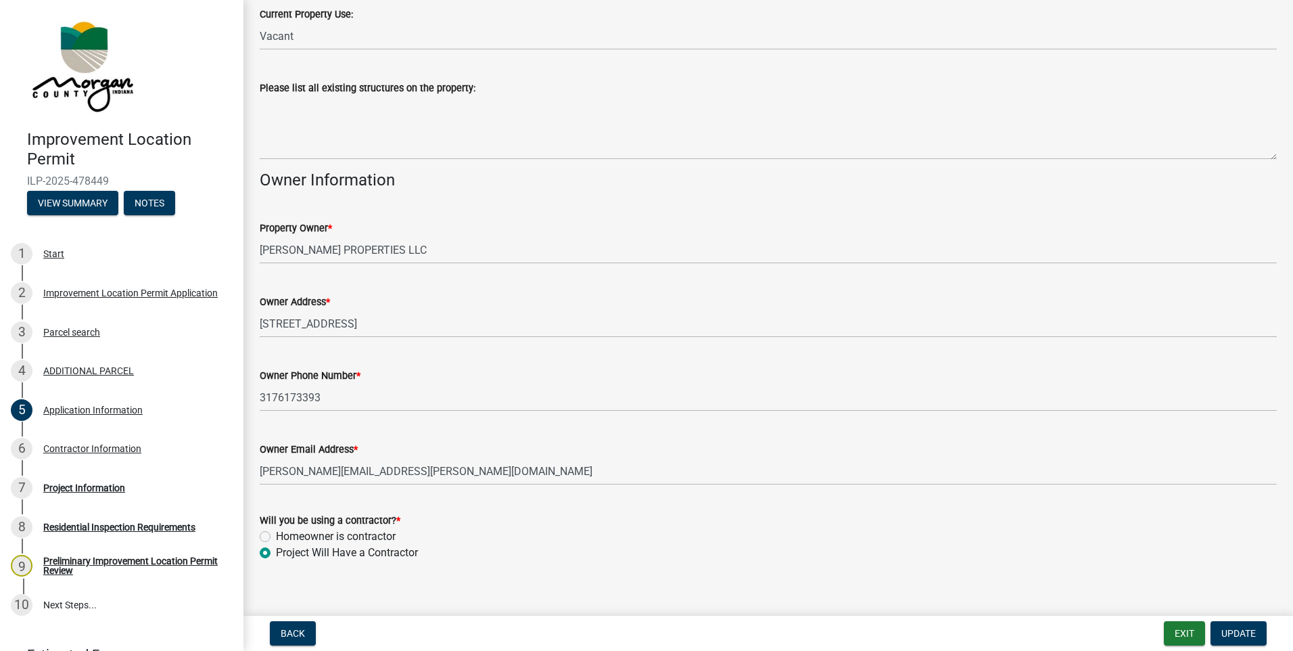
scroll to position [504, 0]
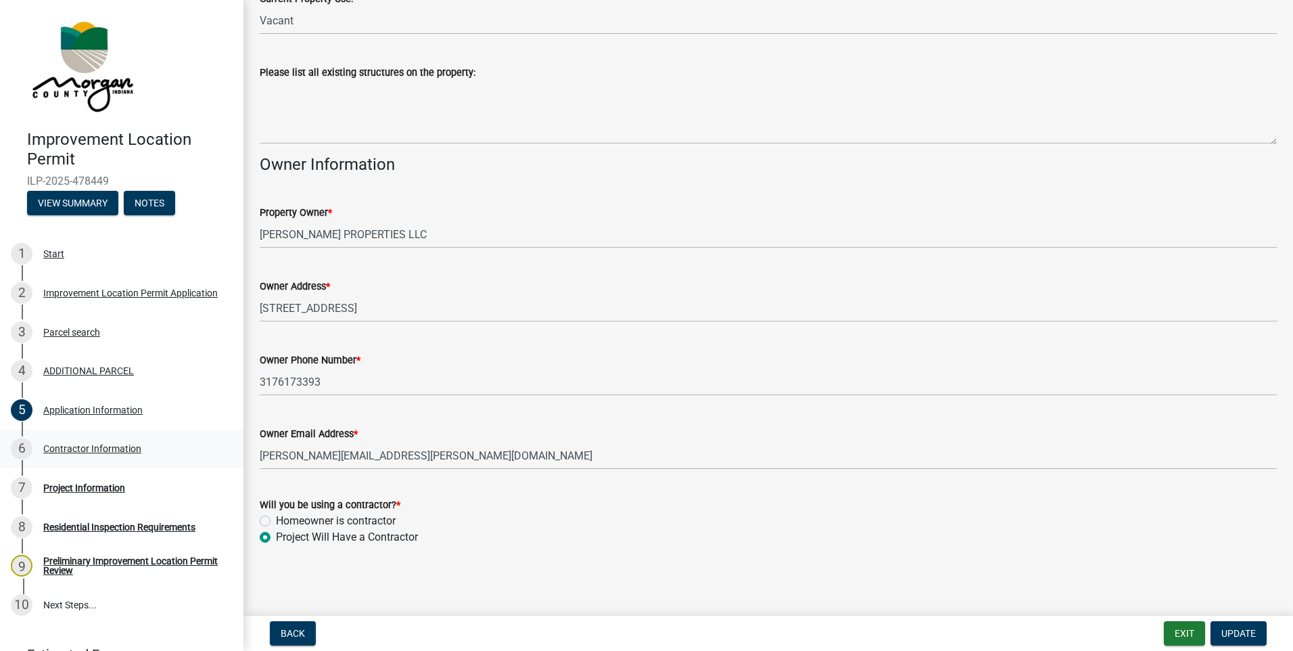
click at [64, 449] on div "Contractor Information" at bounding box center [92, 448] width 98 height 9
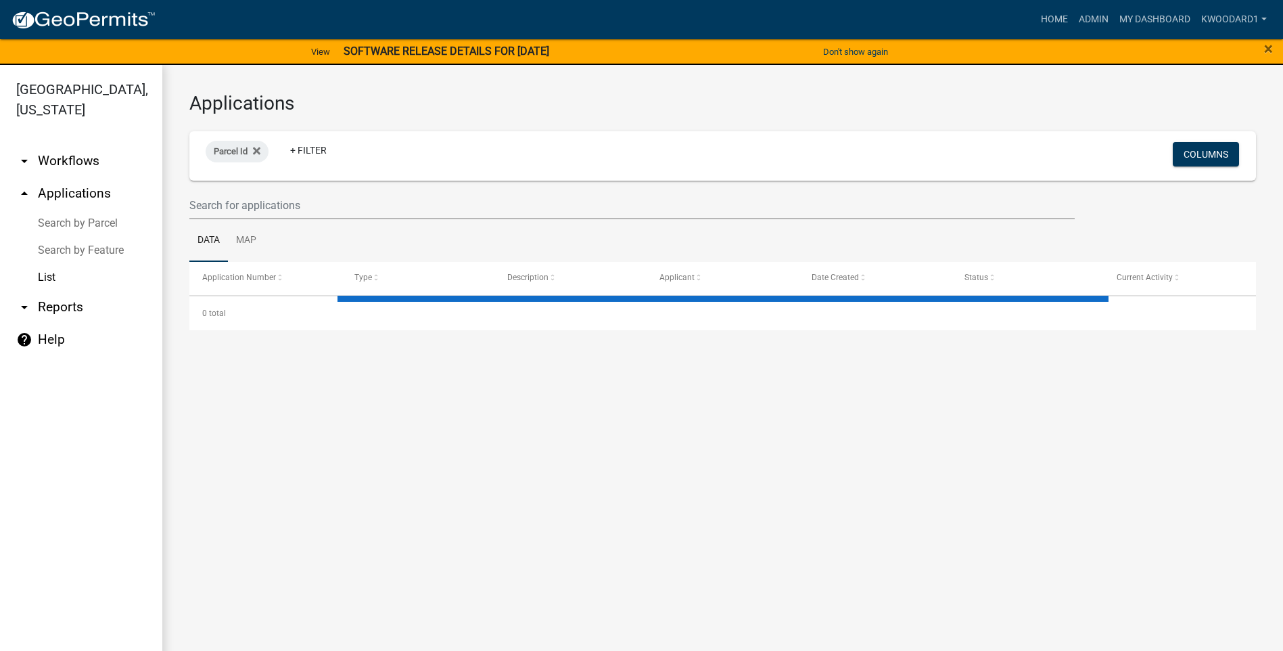
select select "3: 100"
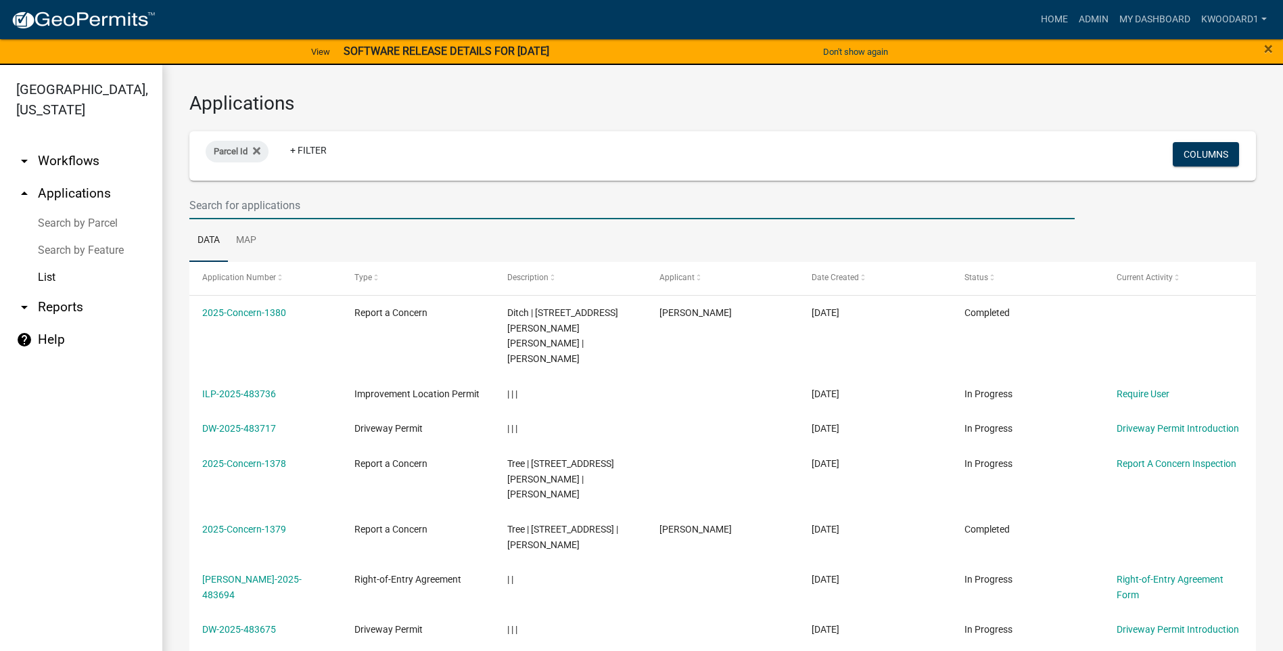
click at [223, 204] on input "text" at bounding box center [631, 205] width 885 height 28
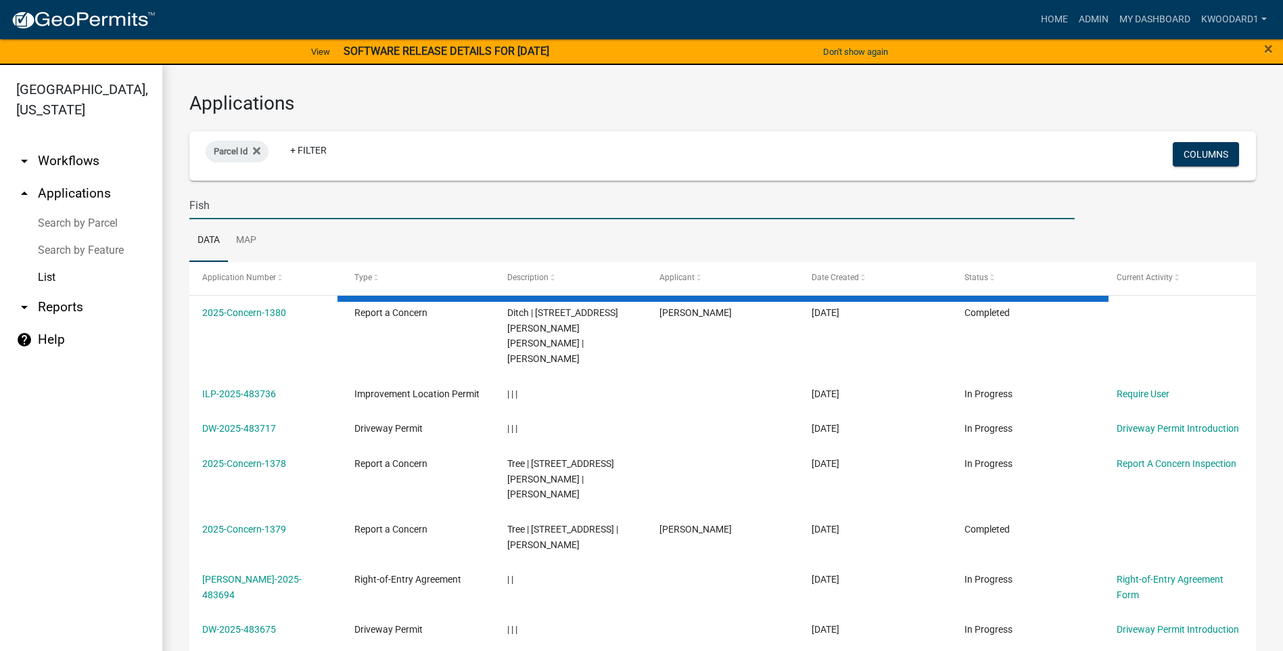
type input "Fish"
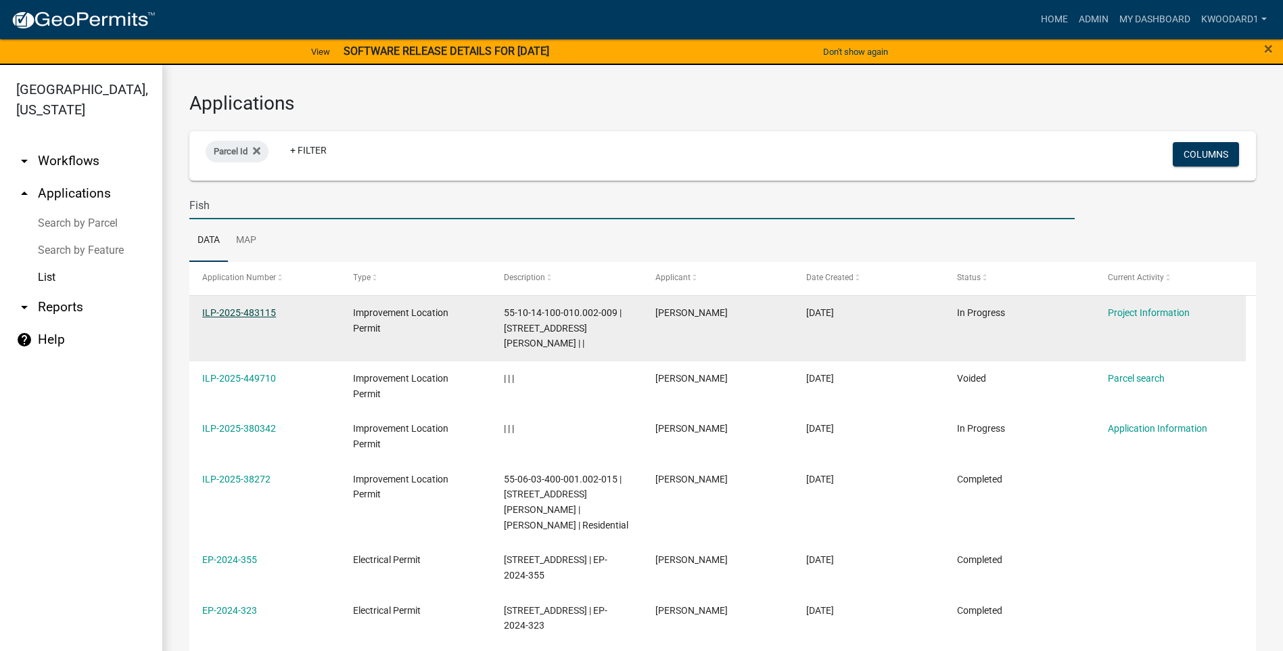
click at [236, 311] on link "ILP-2025-483115" at bounding box center [239, 312] width 74 height 11
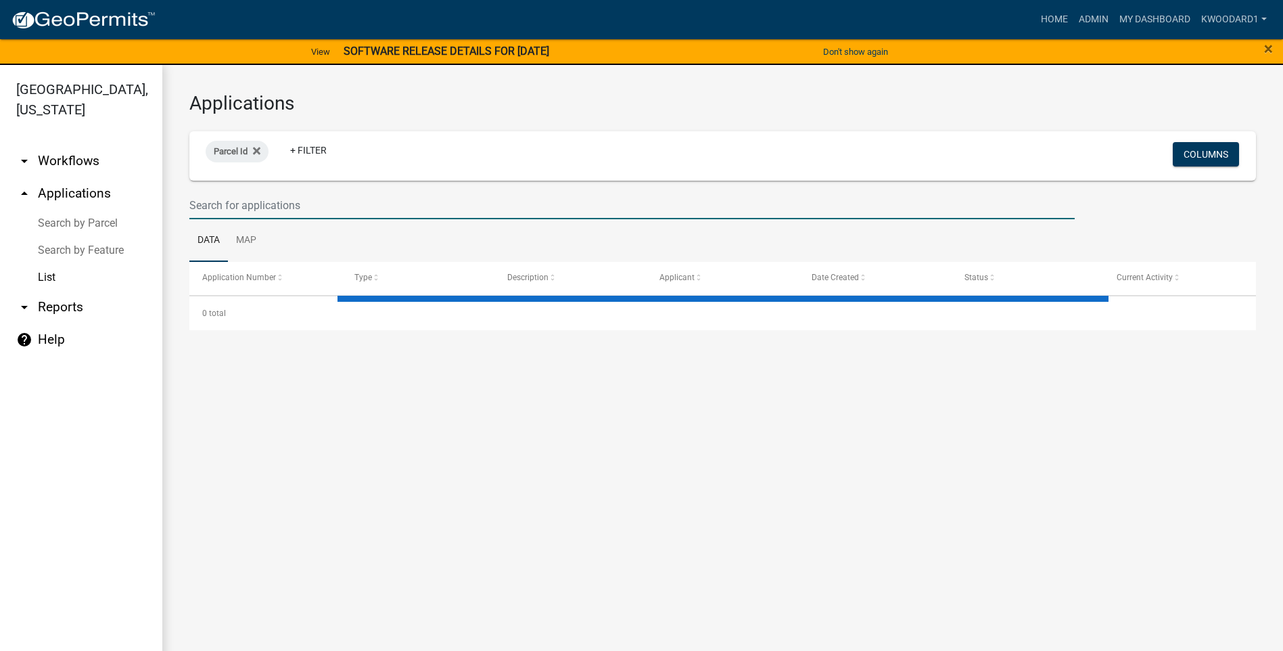
click at [245, 210] on input "text" at bounding box center [631, 205] width 885 height 28
select select "3: 100"
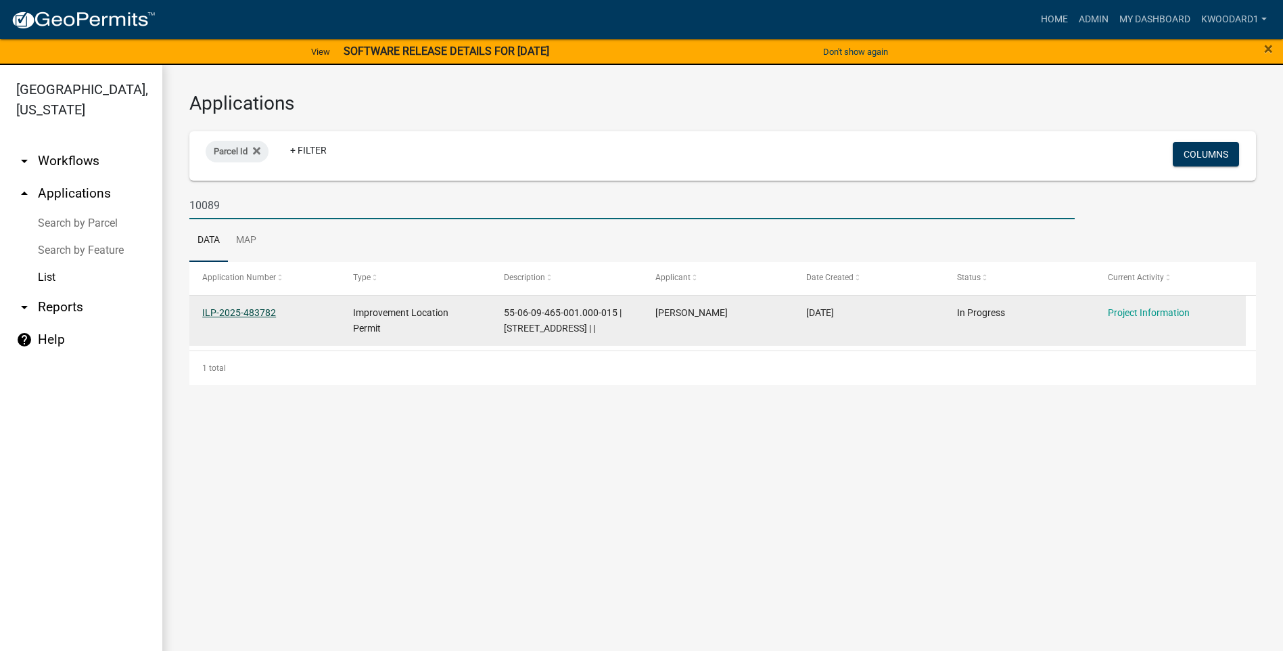
type input "10089"
click at [240, 311] on link "ILP-2025-483782" at bounding box center [239, 312] width 74 height 11
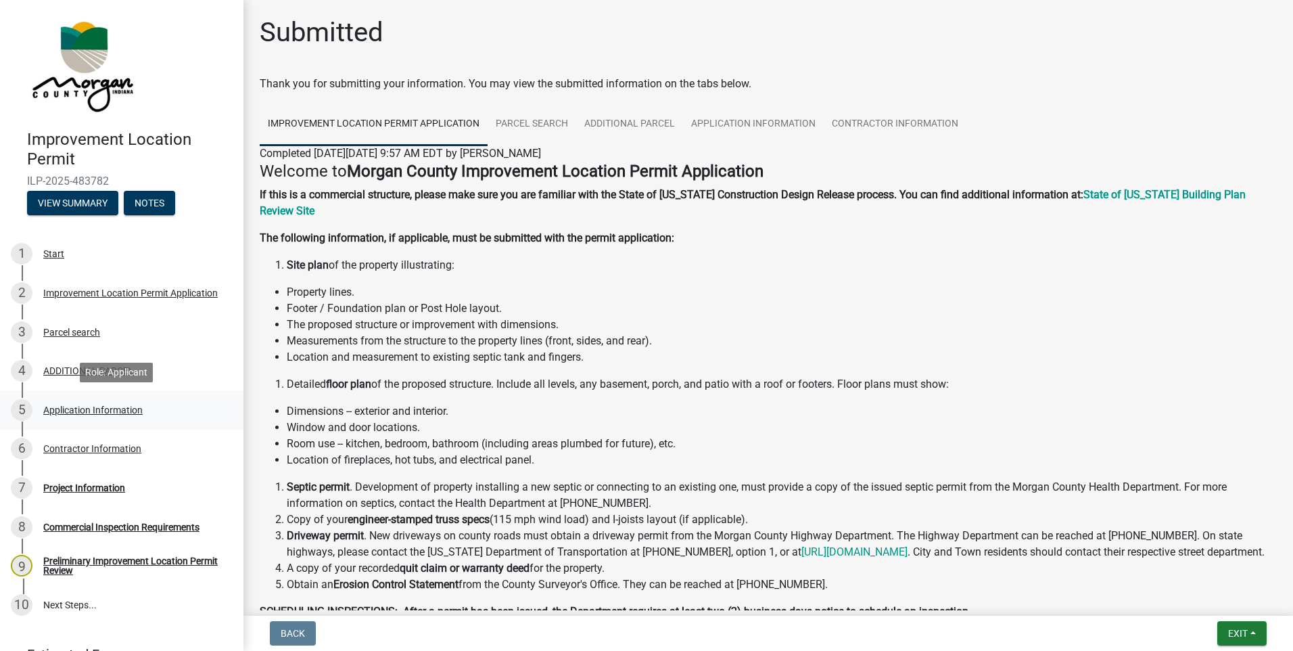
click at [62, 411] on div "Application Information" at bounding box center [92, 409] width 99 height 9
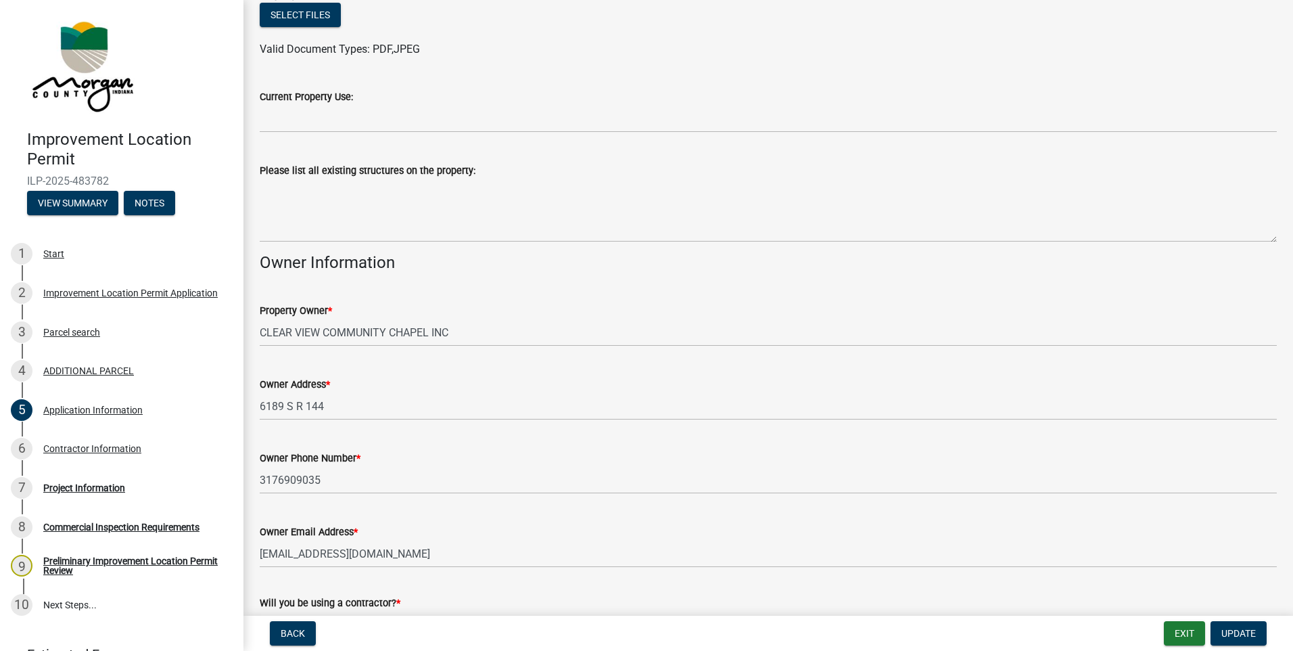
scroll to position [504, 0]
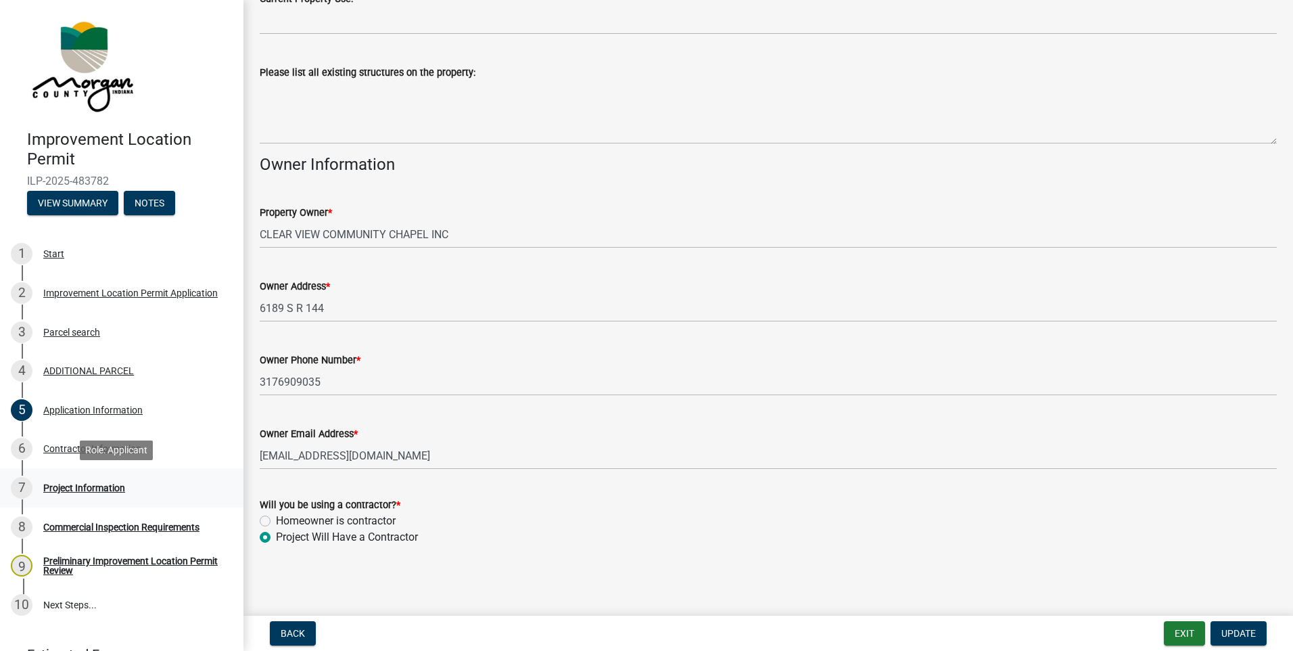
click at [62, 484] on div "Project Information" at bounding box center [84, 487] width 82 height 9
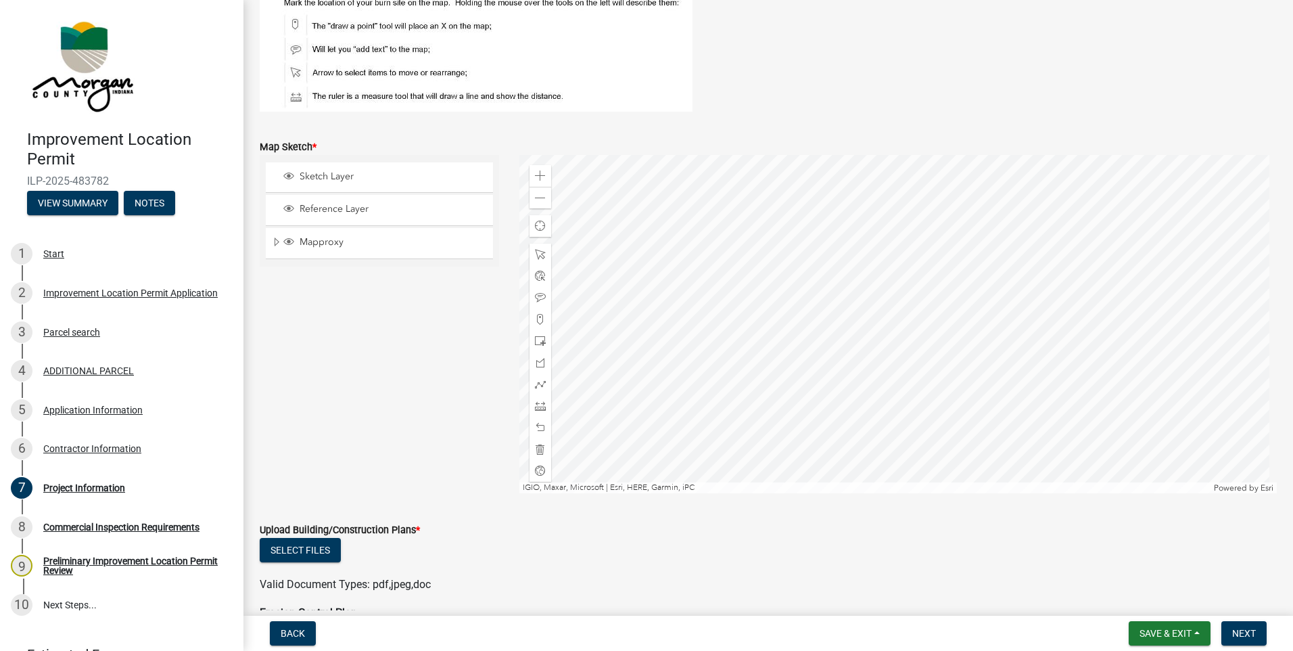
scroll to position [2667, 0]
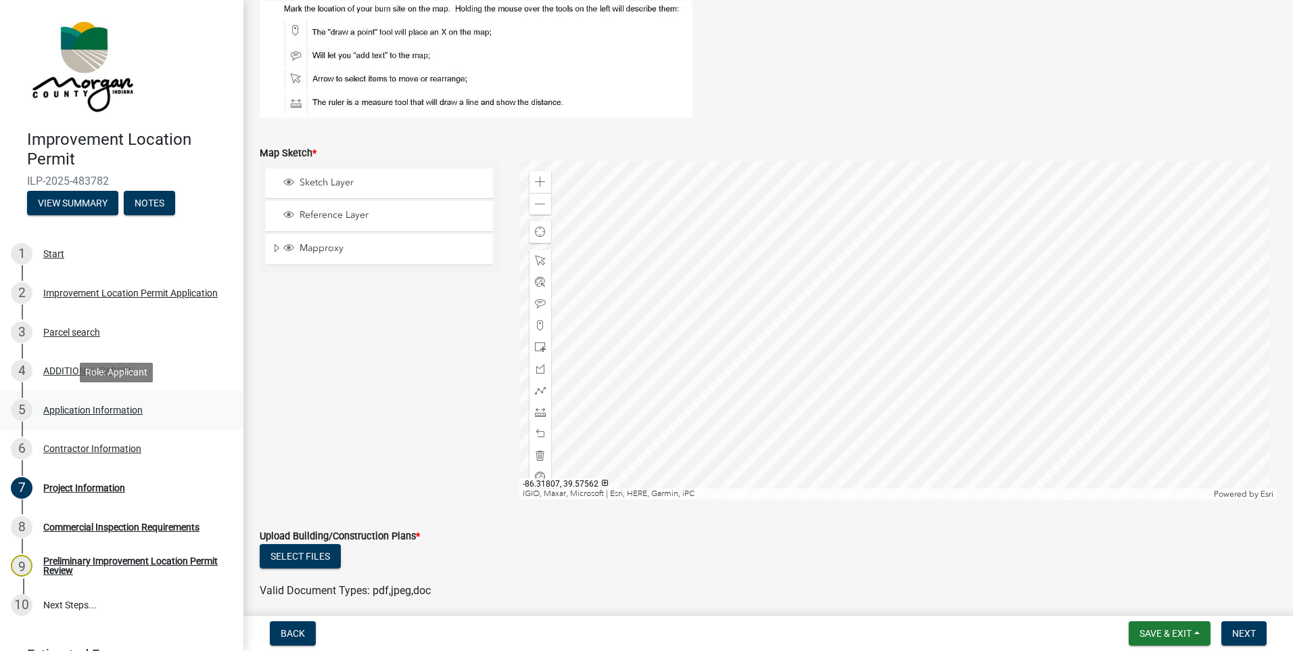
click at [73, 409] on div "Application Information" at bounding box center [92, 409] width 99 height 9
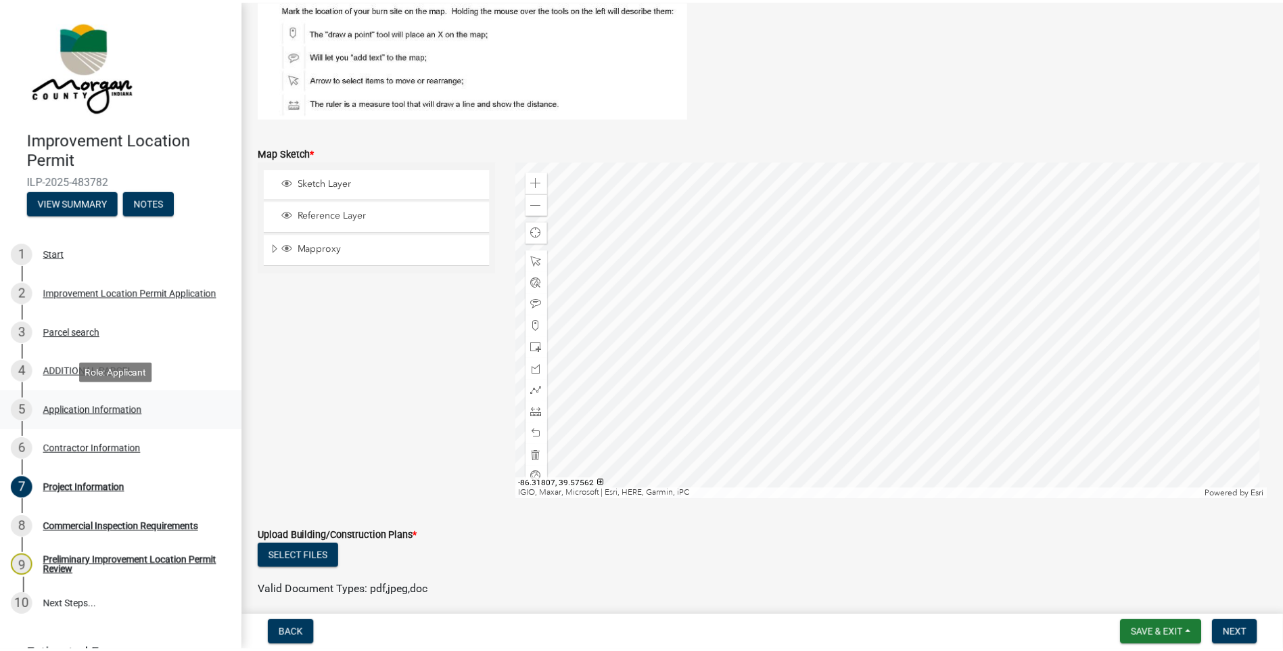
scroll to position [0, 0]
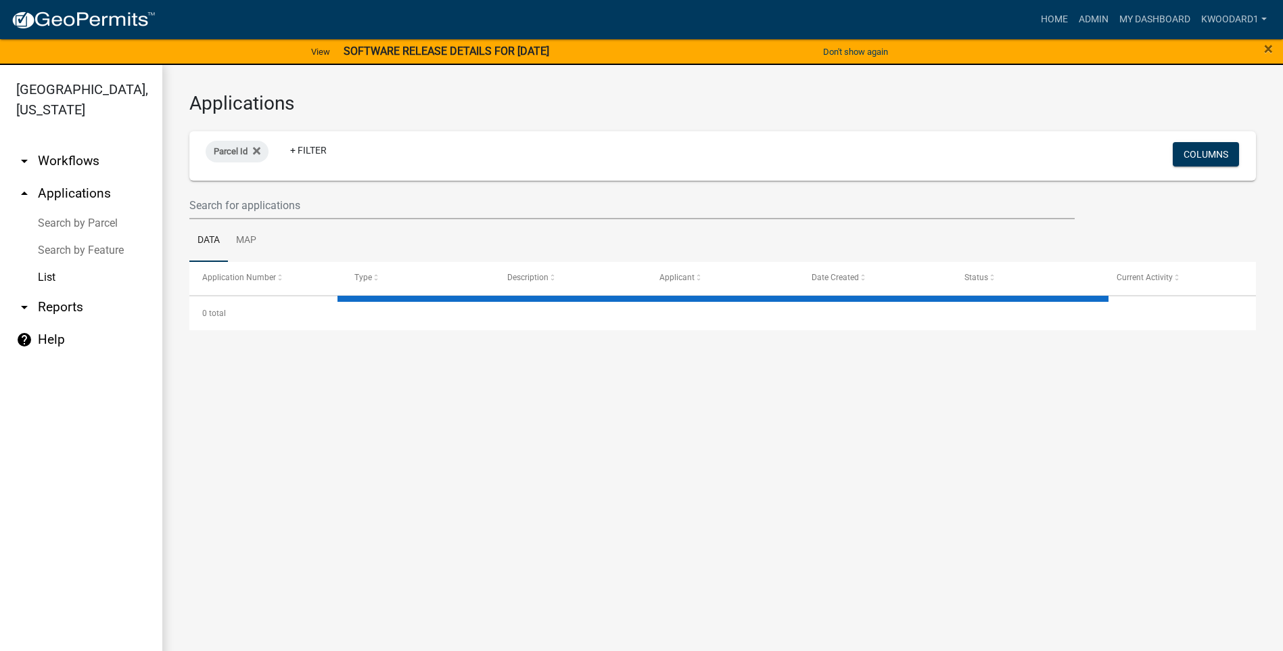
select select "3: 100"
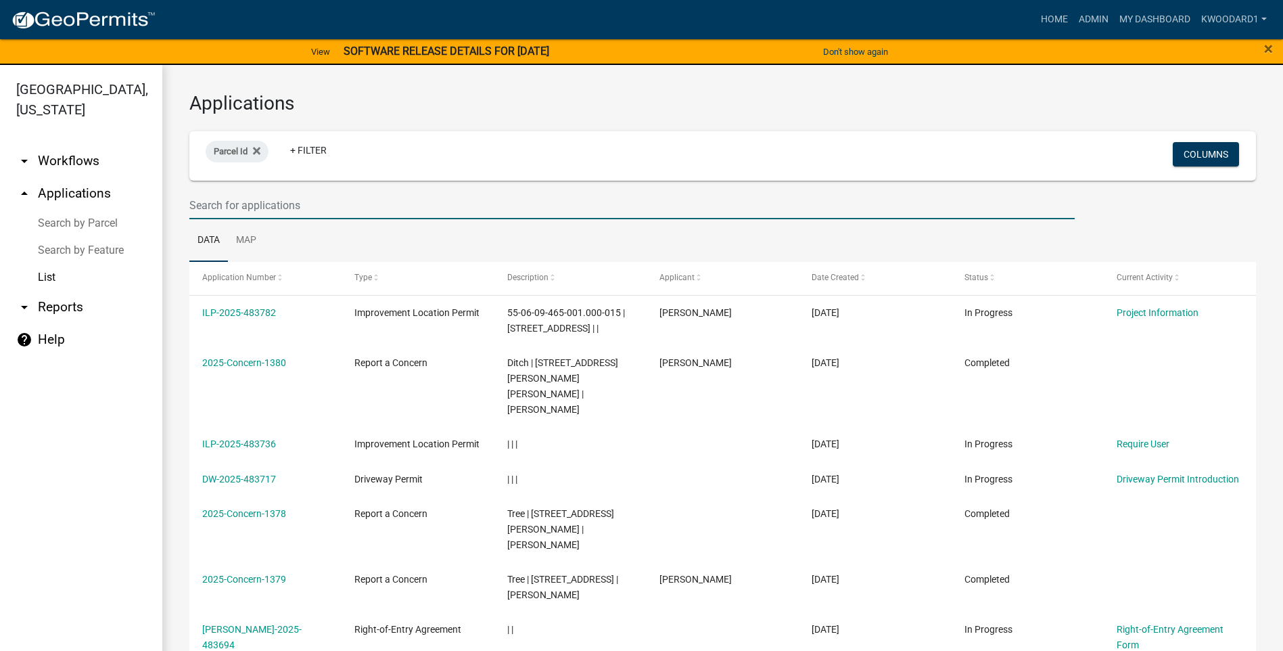
click at [199, 208] on input "text" at bounding box center [631, 205] width 885 height 28
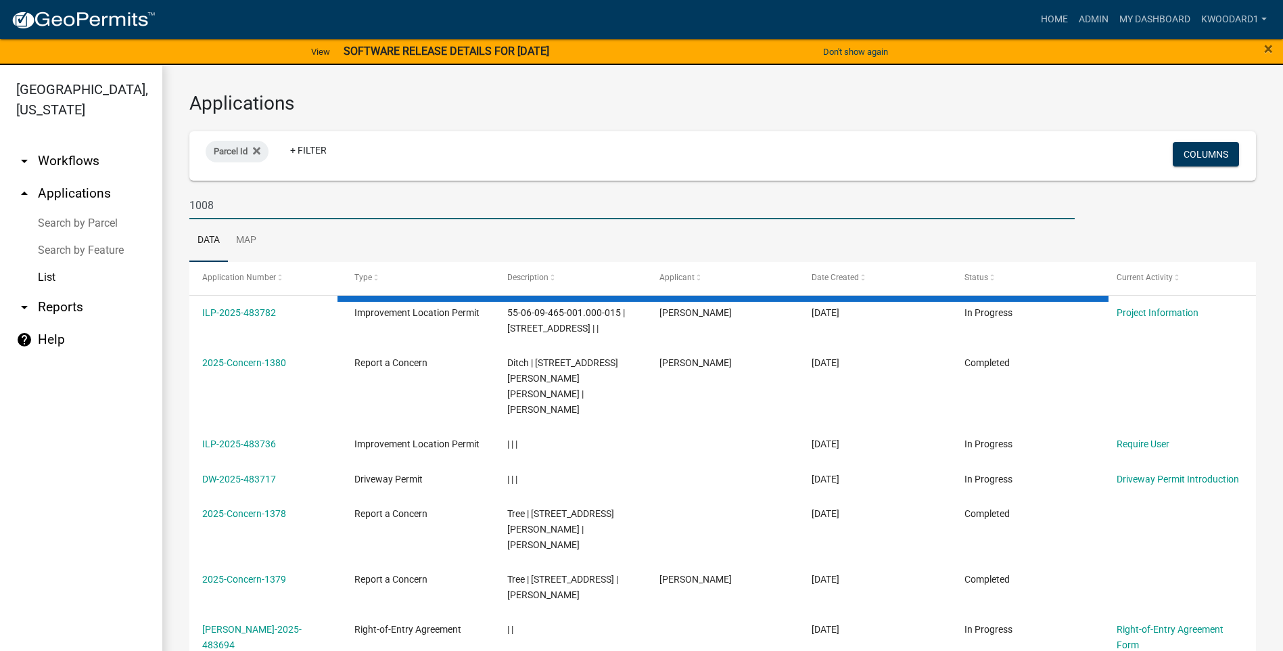
type input "10089"
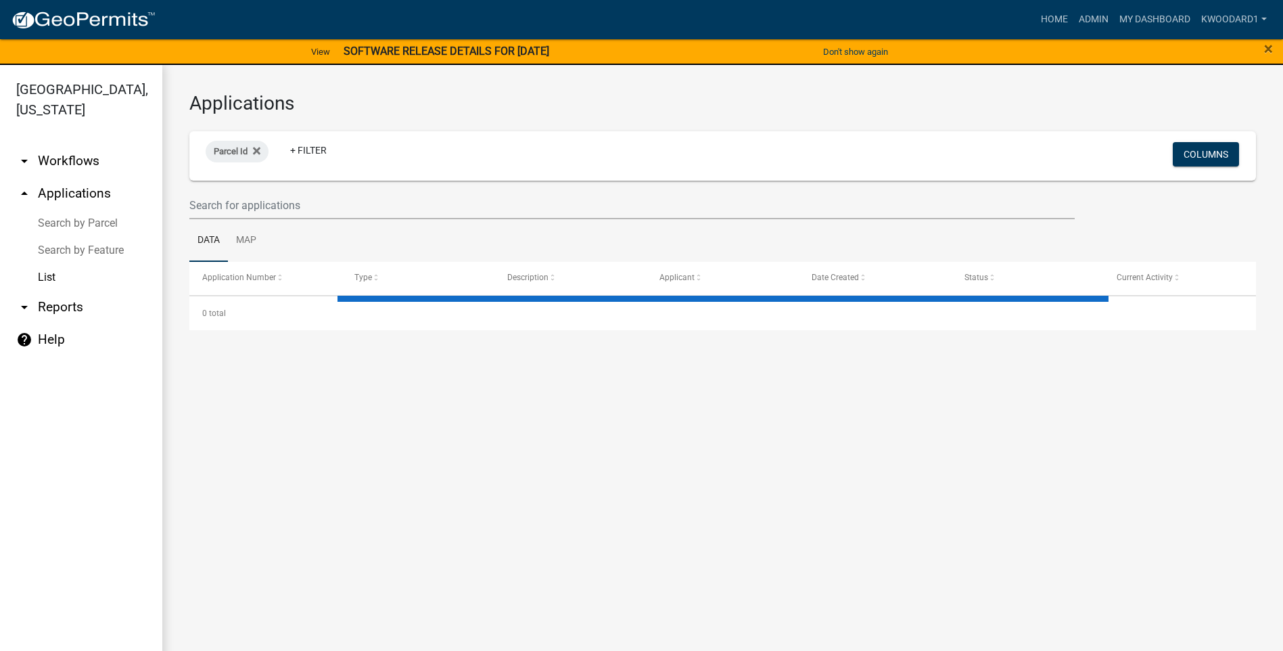
select select "3: 100"
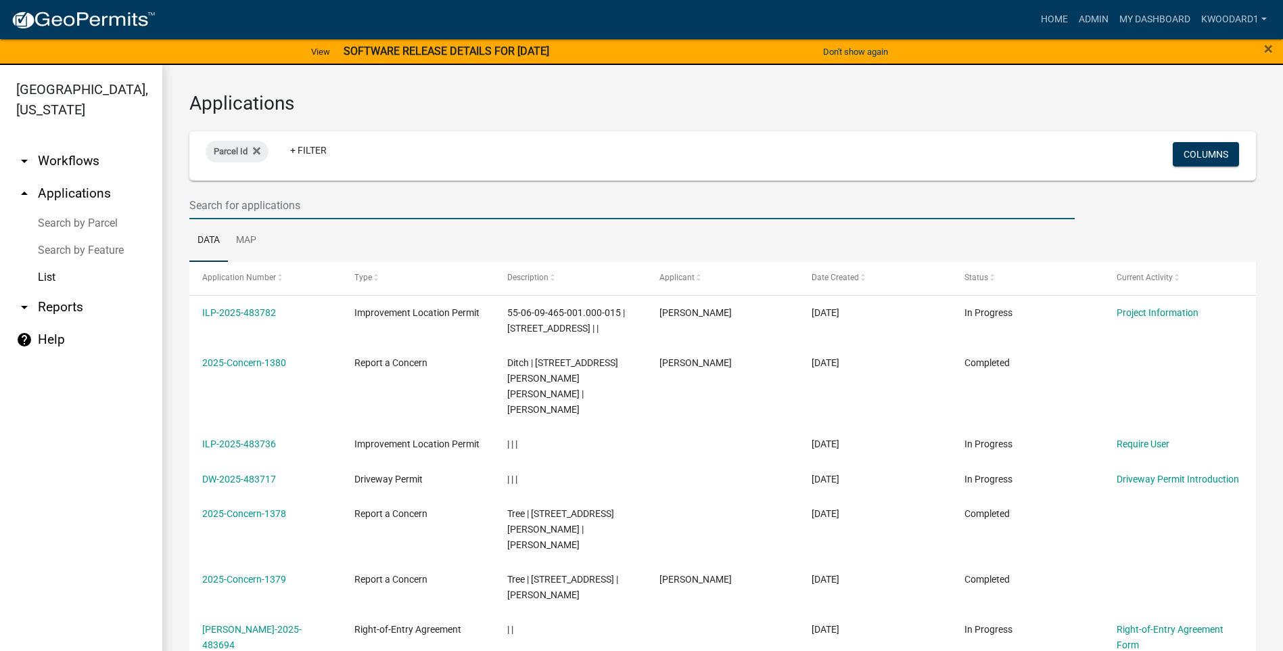
click at [199, 208] on input "text" at bounding box center [631, 205] width 885 height 28
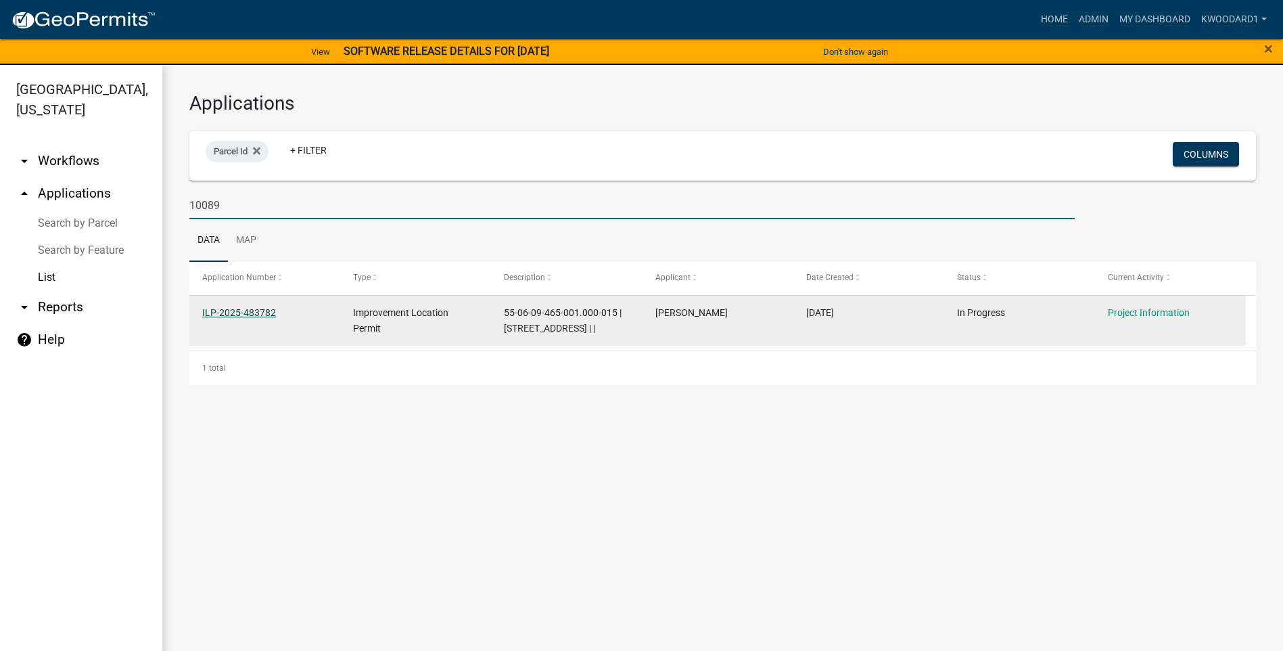
type input "10089"
click at [229, 315] on link "ILP-2025-483782" at bounding box center [239, 312] width 74 height 11
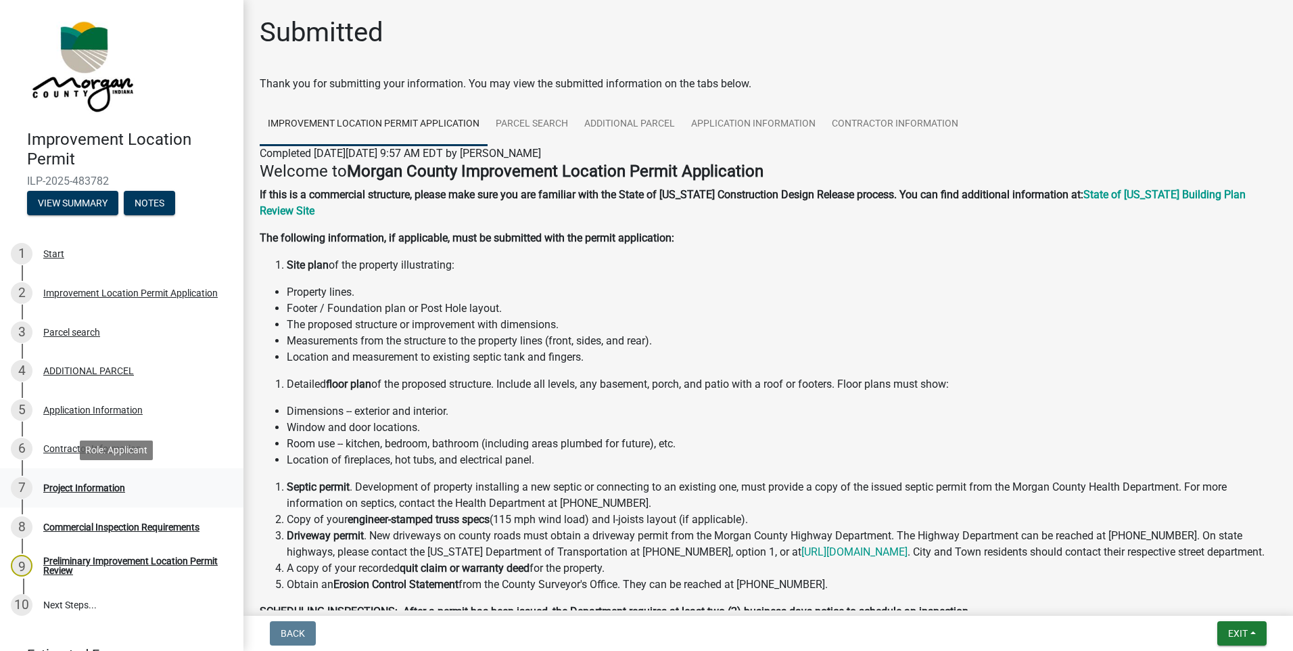
click at [71, 488] on div "Project Information" at bounding box center [84, 487] width 82 height 9
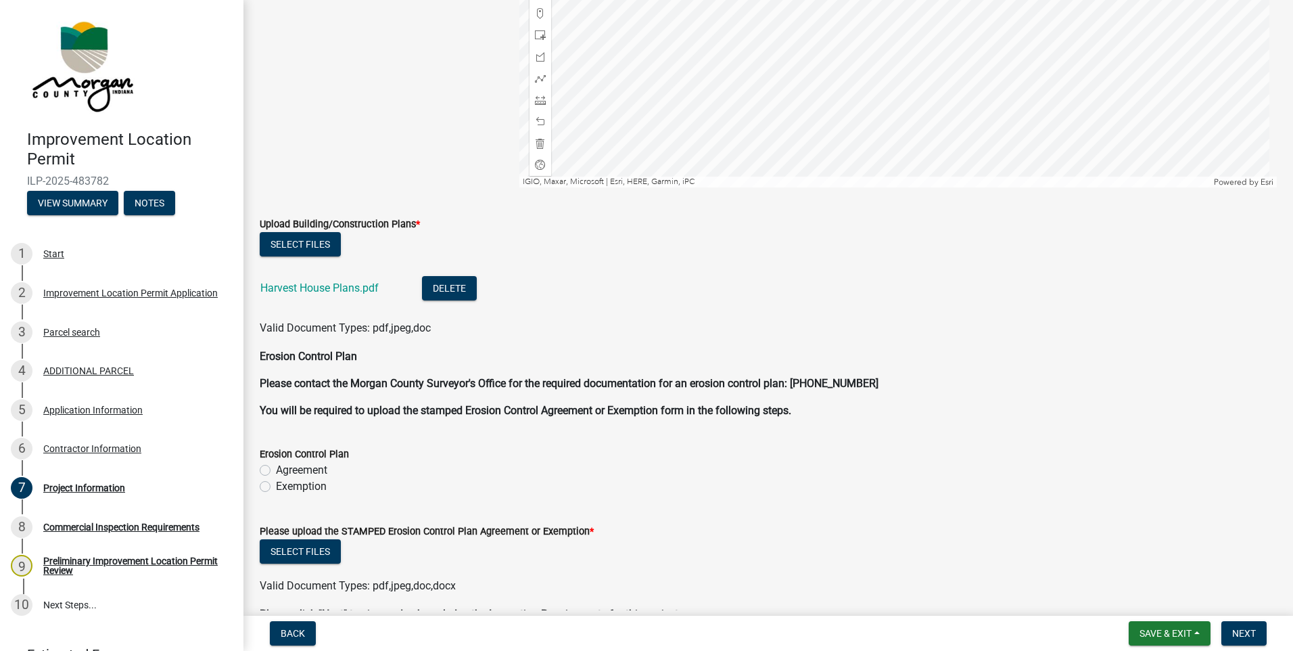
scroll to position [3044, 0]
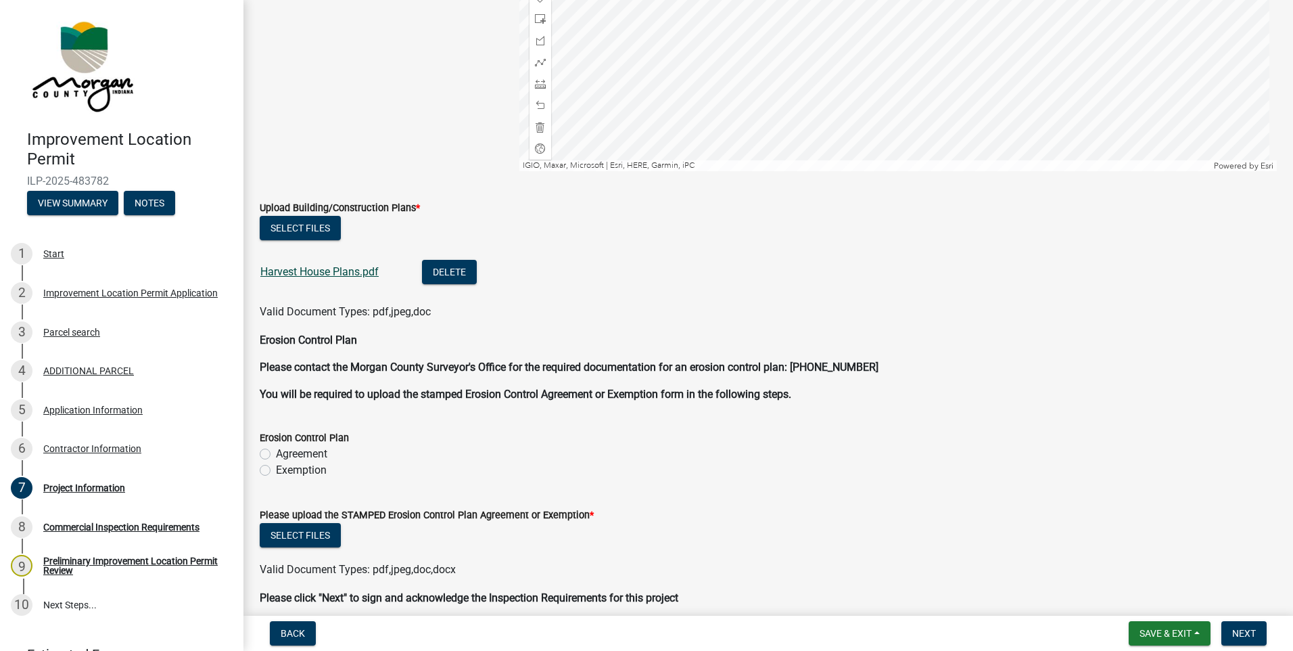
click at [303, 269] on link "Harvest House Plans.pdf" at bounding box center [319, 271] width 118 height 13
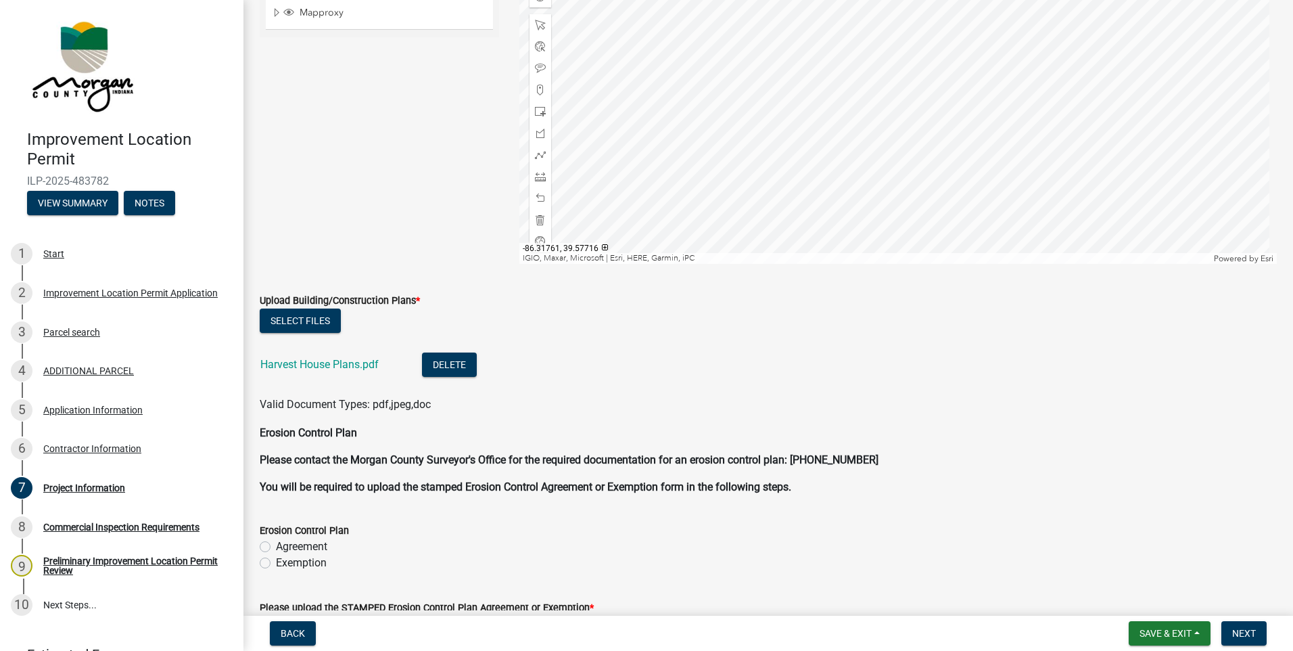
scroll to position [2976, 0]
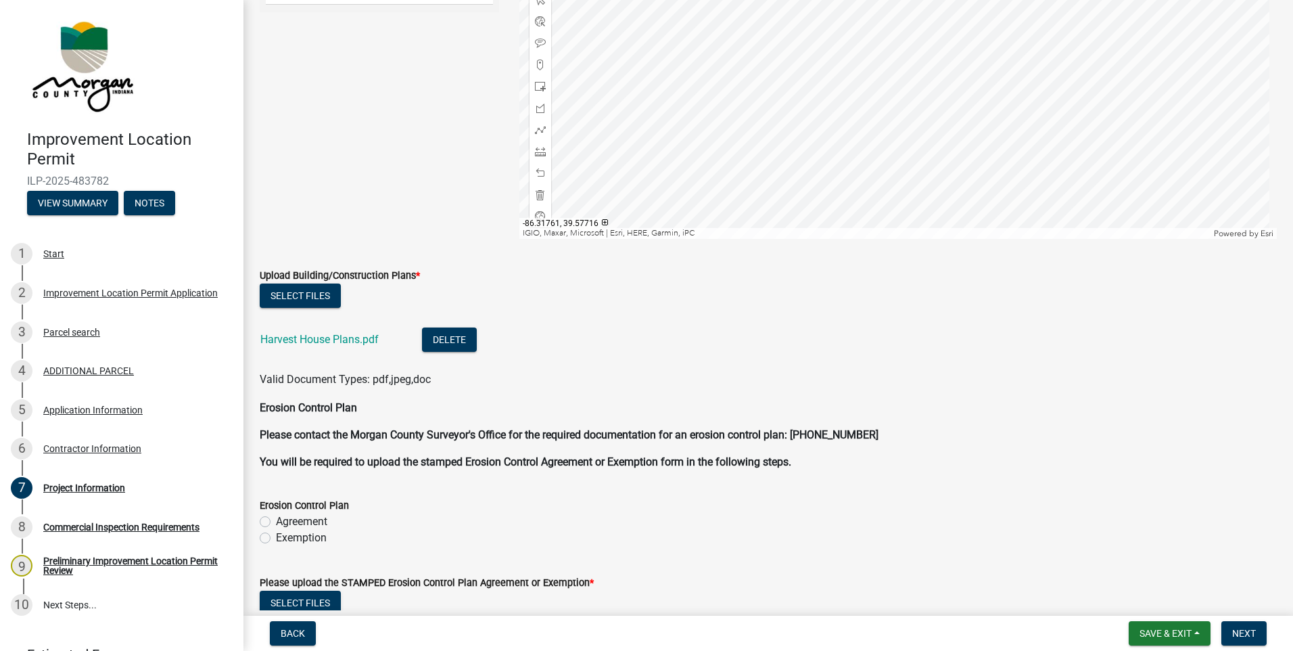
click at [276, 535] on label "Exemption" at bounding box center [301, 538] width 51 height 16
click at [276, 535] on input "Exemption" at bounding box center [280, 534] width 9 height 9
radio input "true"
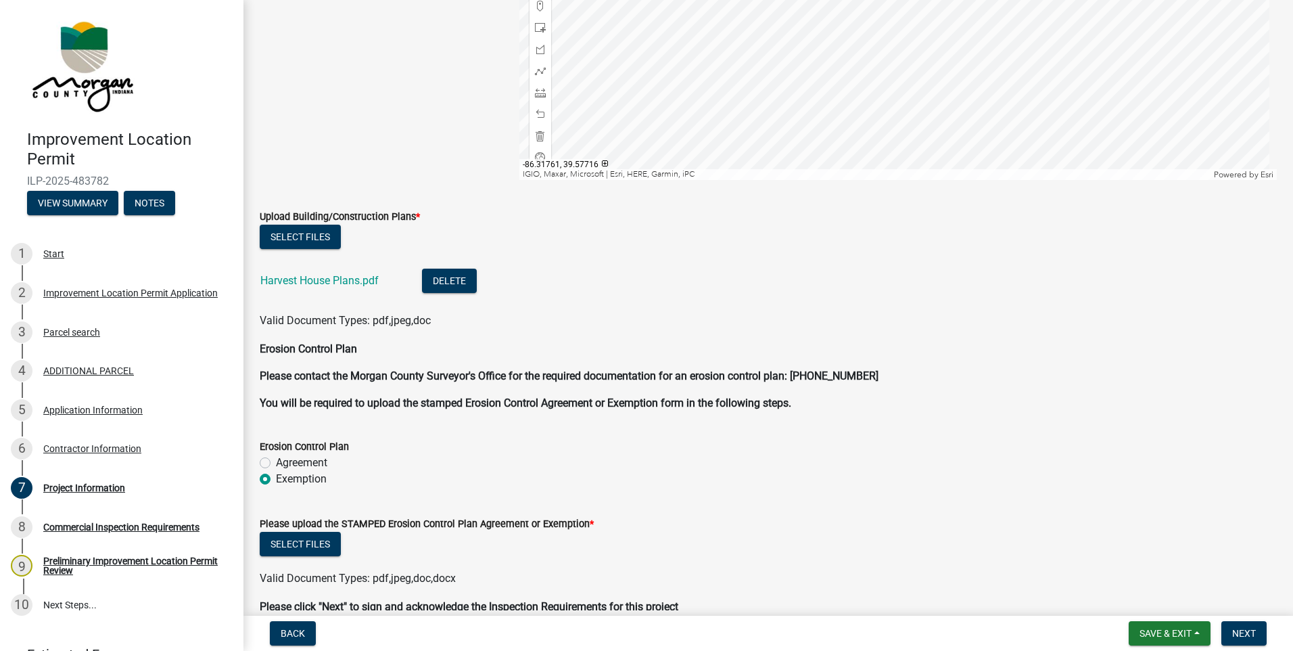
scroll to position [3104, 0]
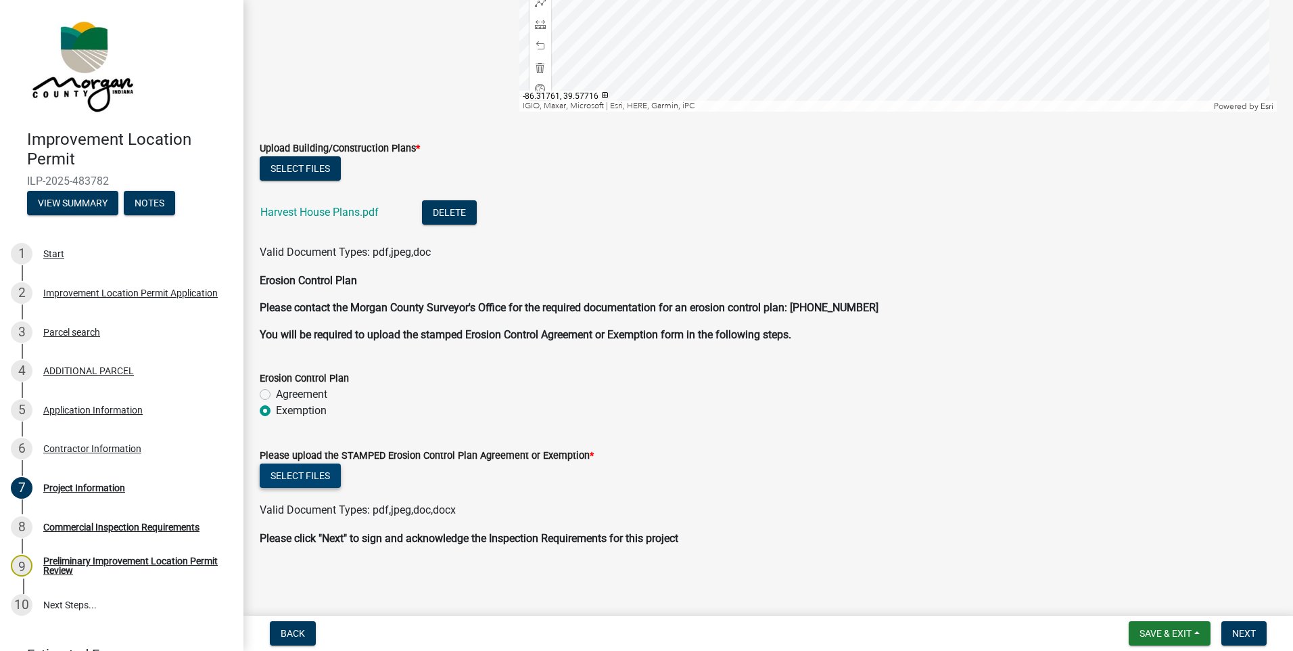
click at [284, 476] on button "Select files" at bounding box center [300, 475] width 81 height 24
click at [298, 472] on button "Select files" at bounding box center [300, 475] width 81 height 24
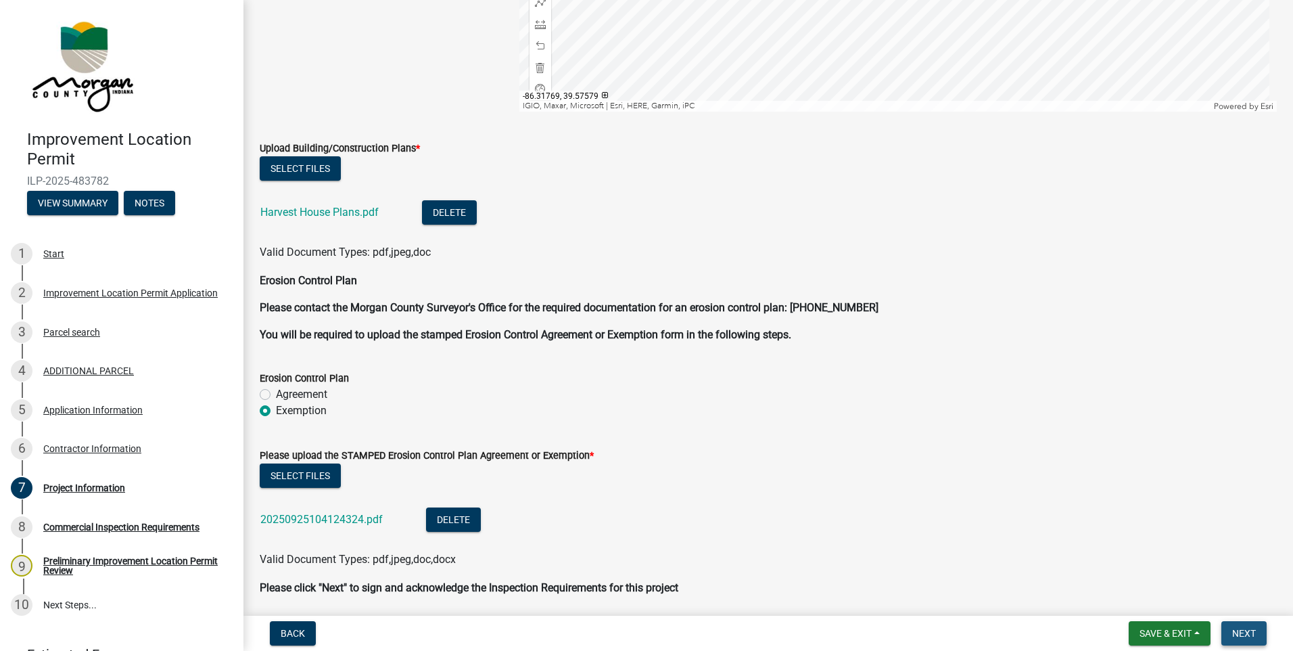
click at [1232, 633] on button "Next" at bounding box center [1244, 633] width 45 height 24
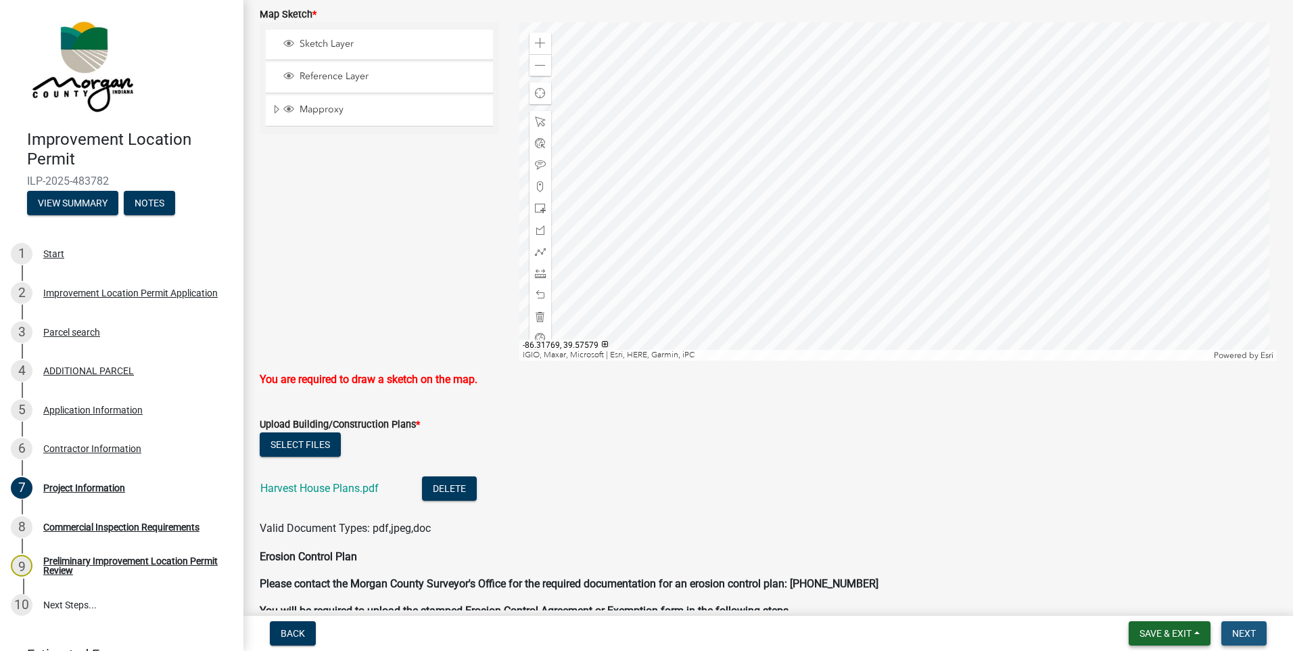
scroll to position [3352, 0]
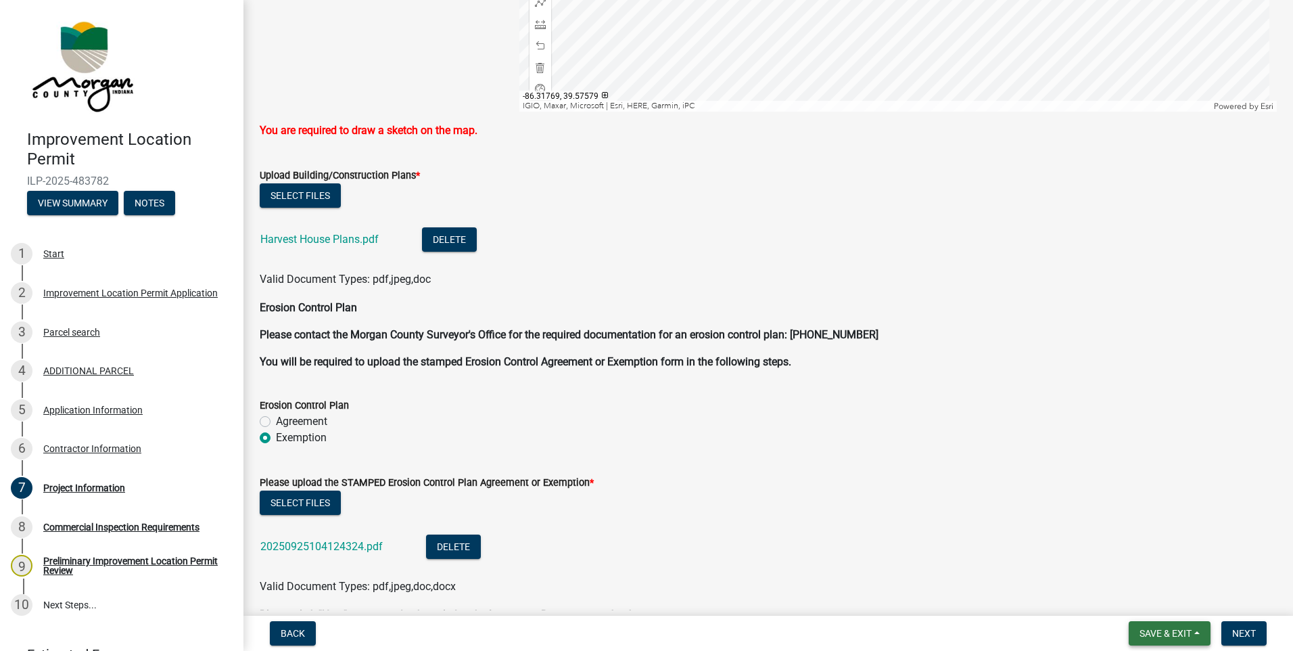
click at [1180, 635] on span "Save & Exit" at bounding box center [1166, 633] width 52 height 11
click at [1158, 598] on button "Save & Exit" at bounding box center [1157, 598] width 108 height 32
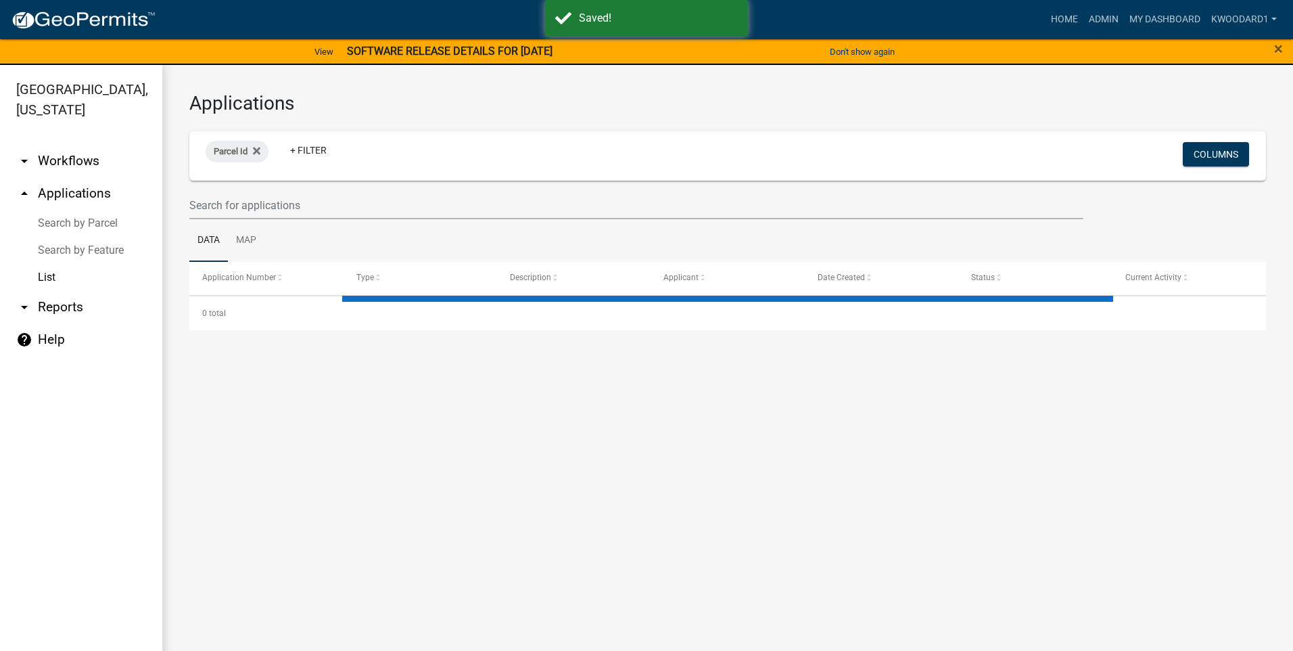
select select "3: 100"
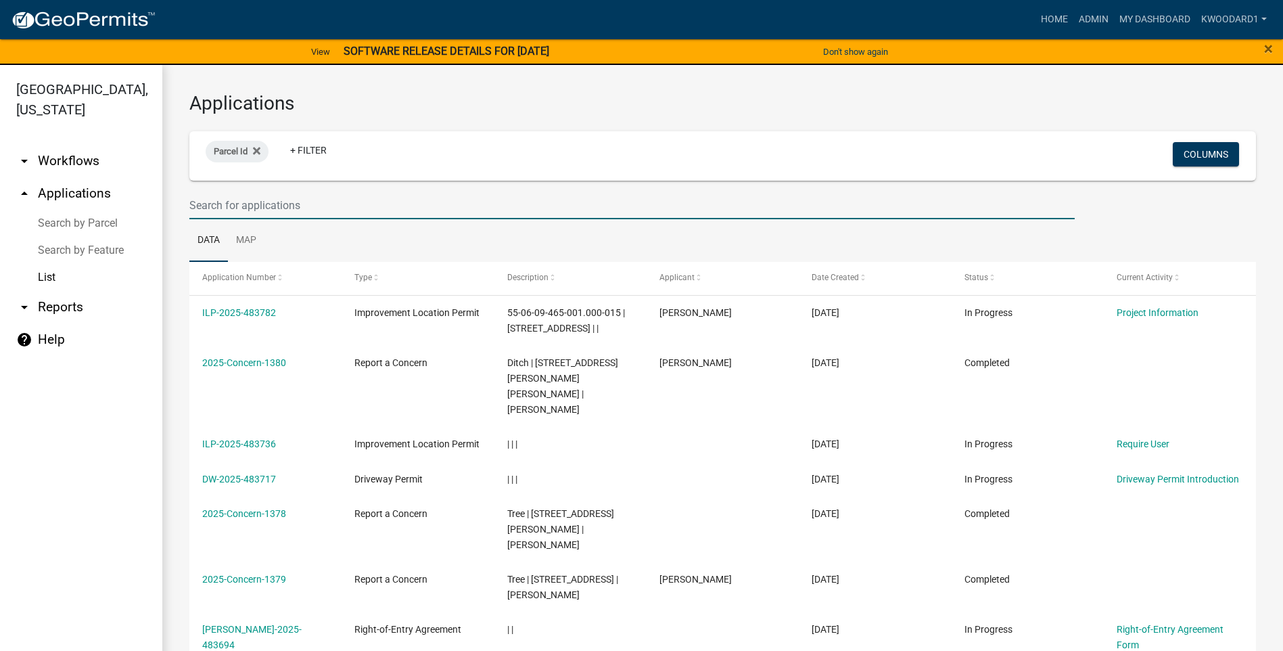
click at [281, 214] on input "text" at bounding box center [631, 205] width 885 height 28
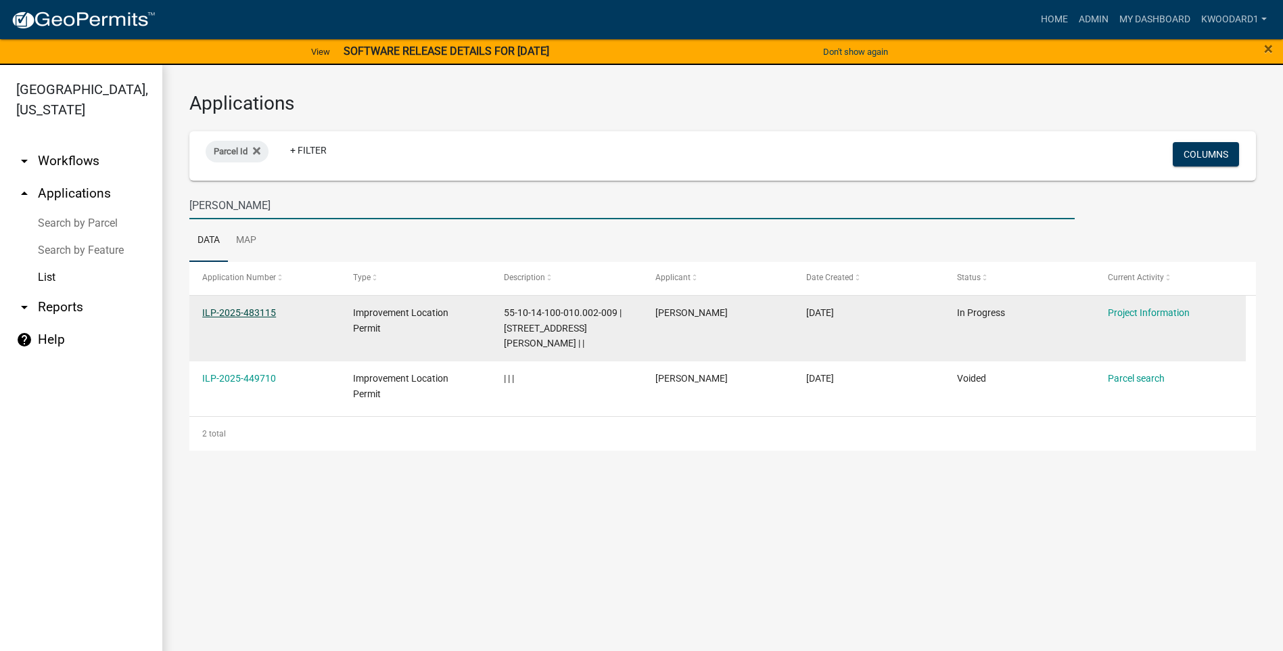
type input "[PERSON_NAME]"
click at [231, 311] on link "ILP-2025-483115" at bounding box center [239, 312] width 74 height 11
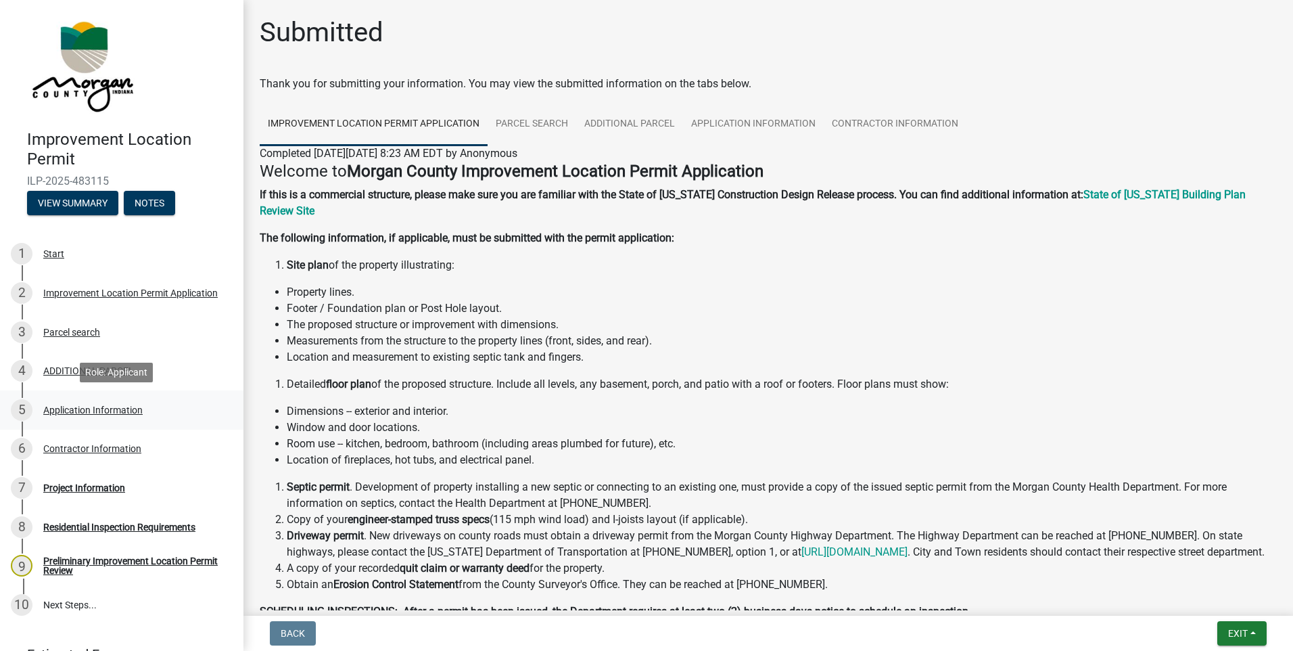
click at [85, 405] on div "Application Information" at bounding box center [92, 409] width 99 height 9
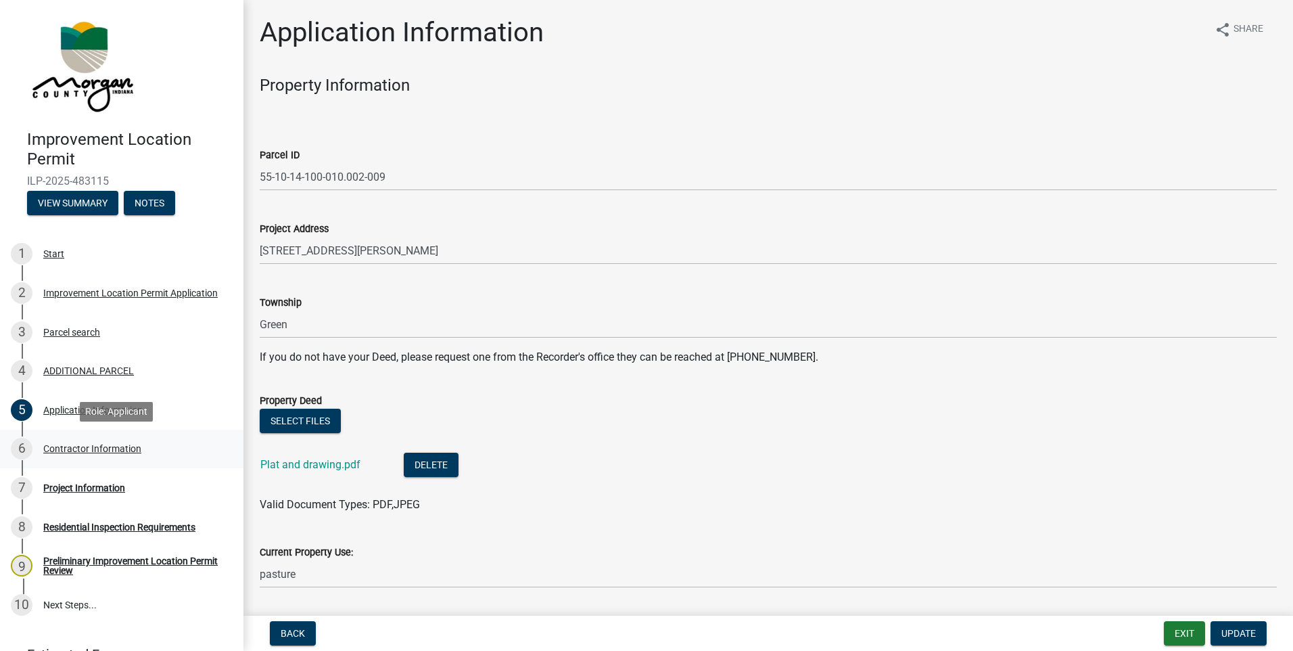
click at [69, 444] on div "Contractor Information" at bounding box center [92, 448] width 98 height 9
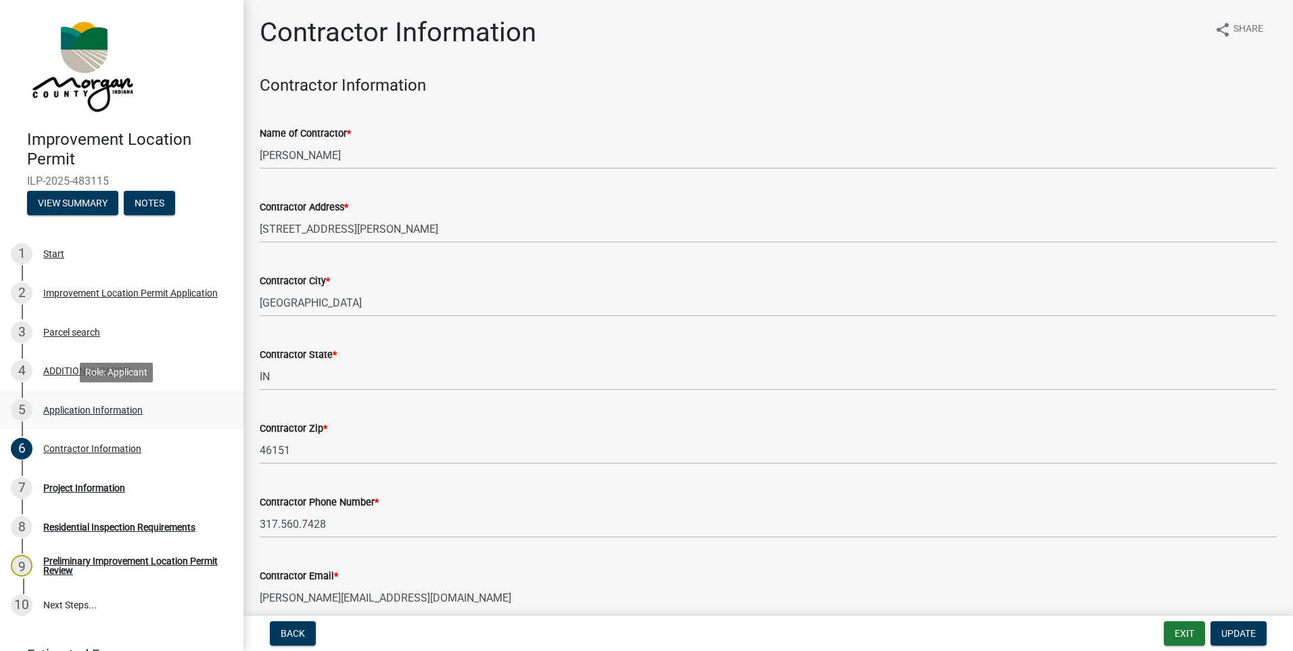
click at [71, 408] on div "Application Information" at bounding box center [92, 409] width 99 height 9
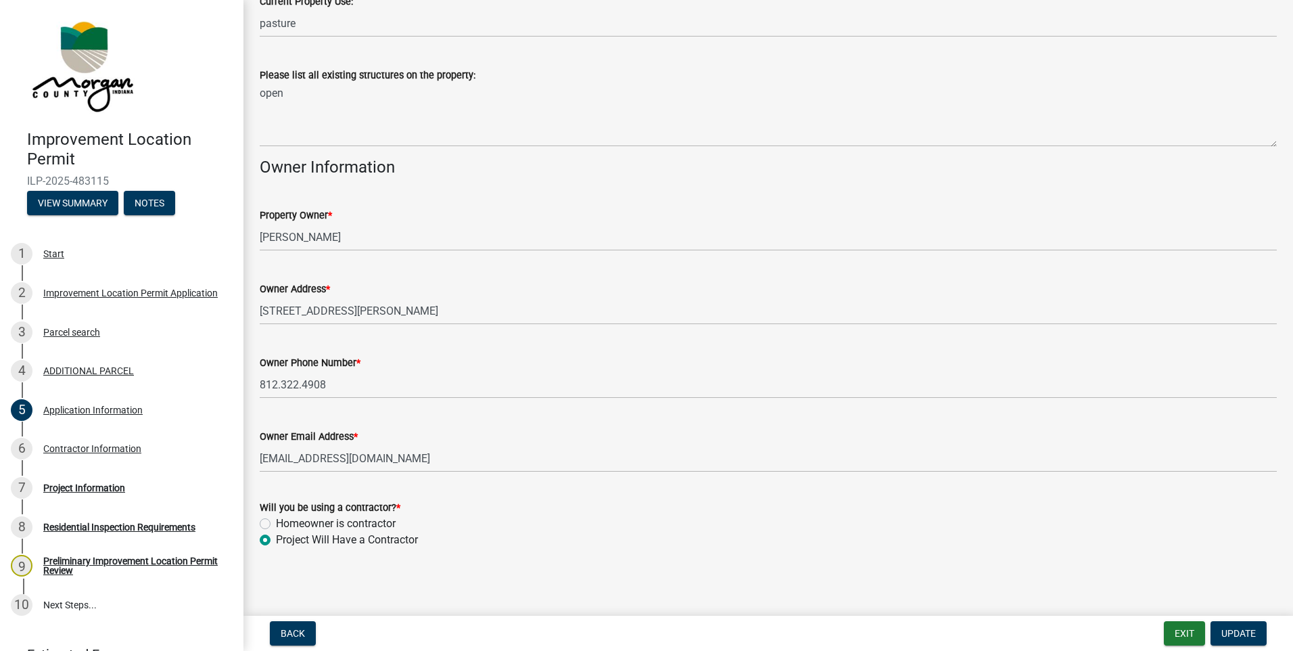
scroll to position [553, 0]
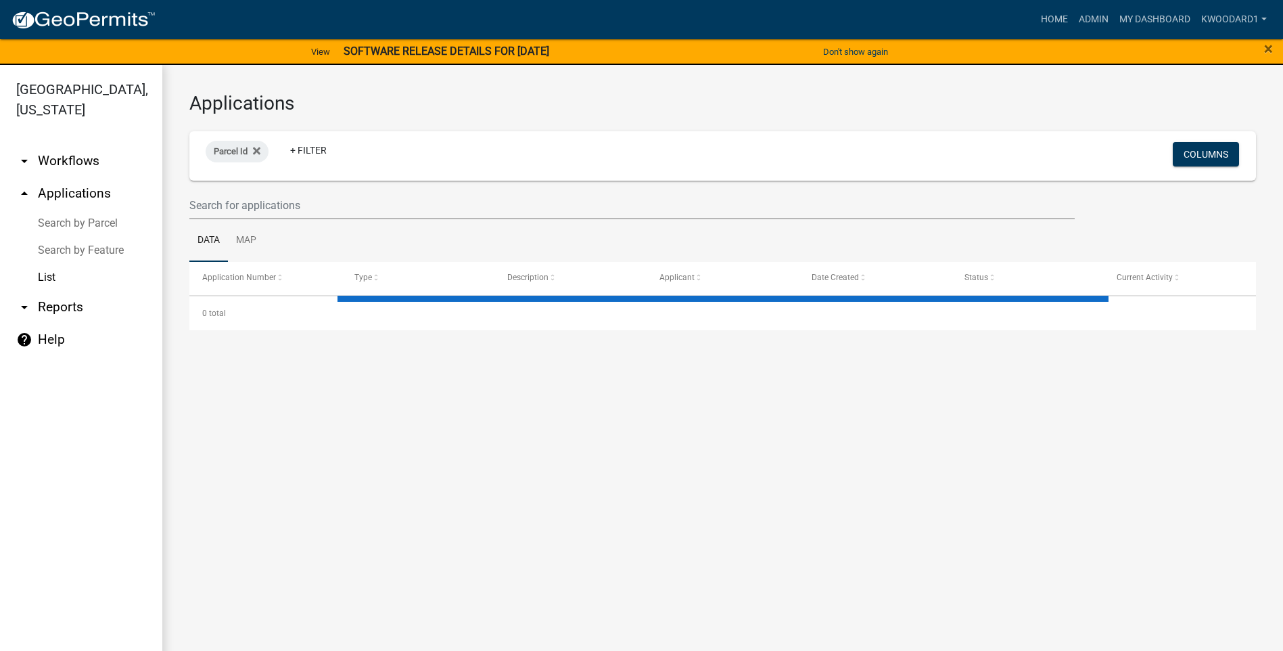
select select "3: 100"
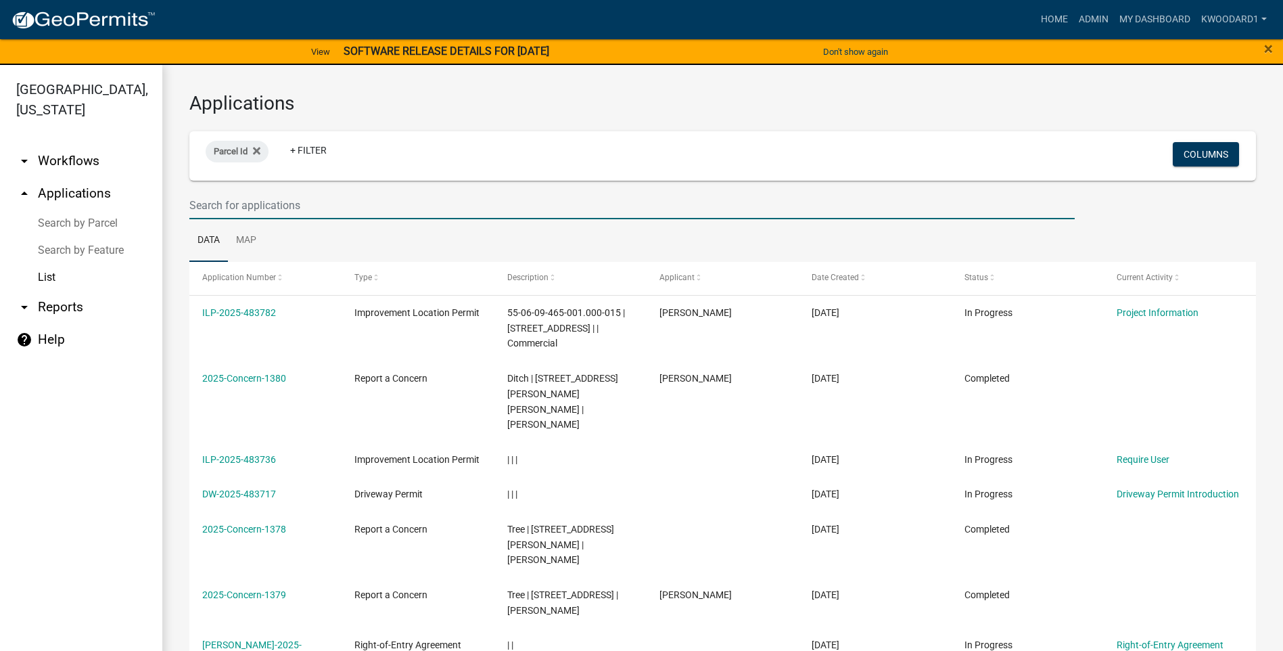
click at [307, 208] on input "text" at bounding box center [631, 205] width 885 height 28
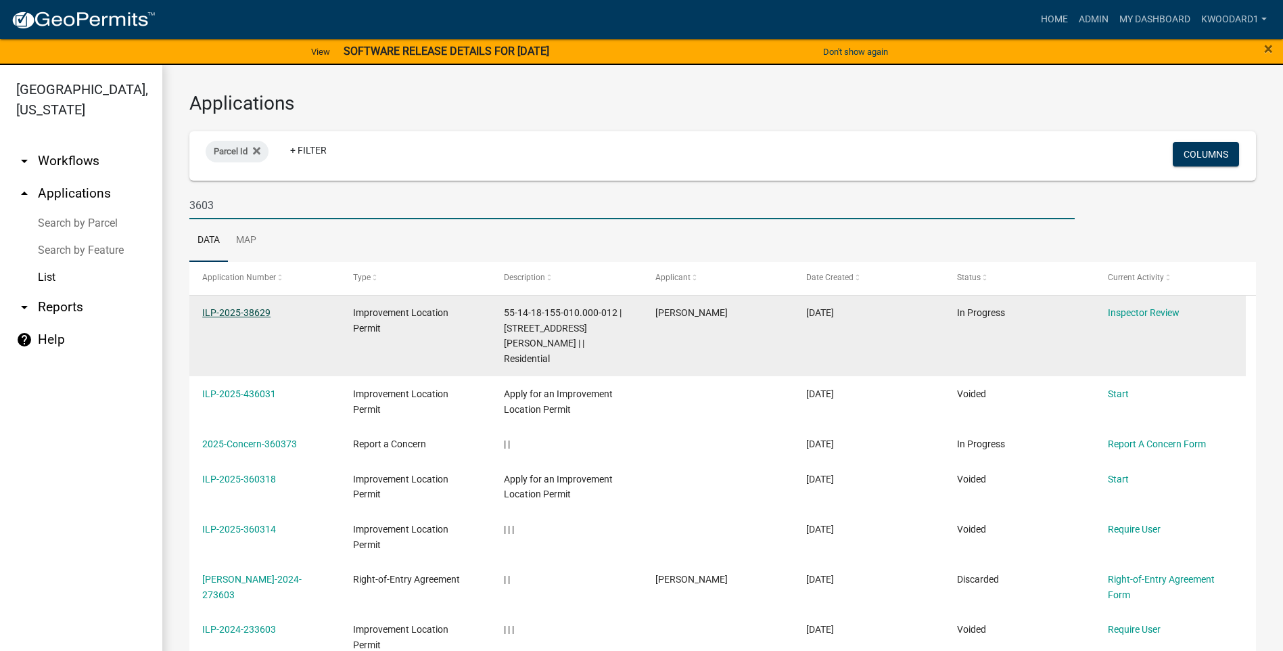
type input "3603"
click at [229, 313] on link "ILP-2025-38629" at bounding box center [236, 312] width 68 height 11
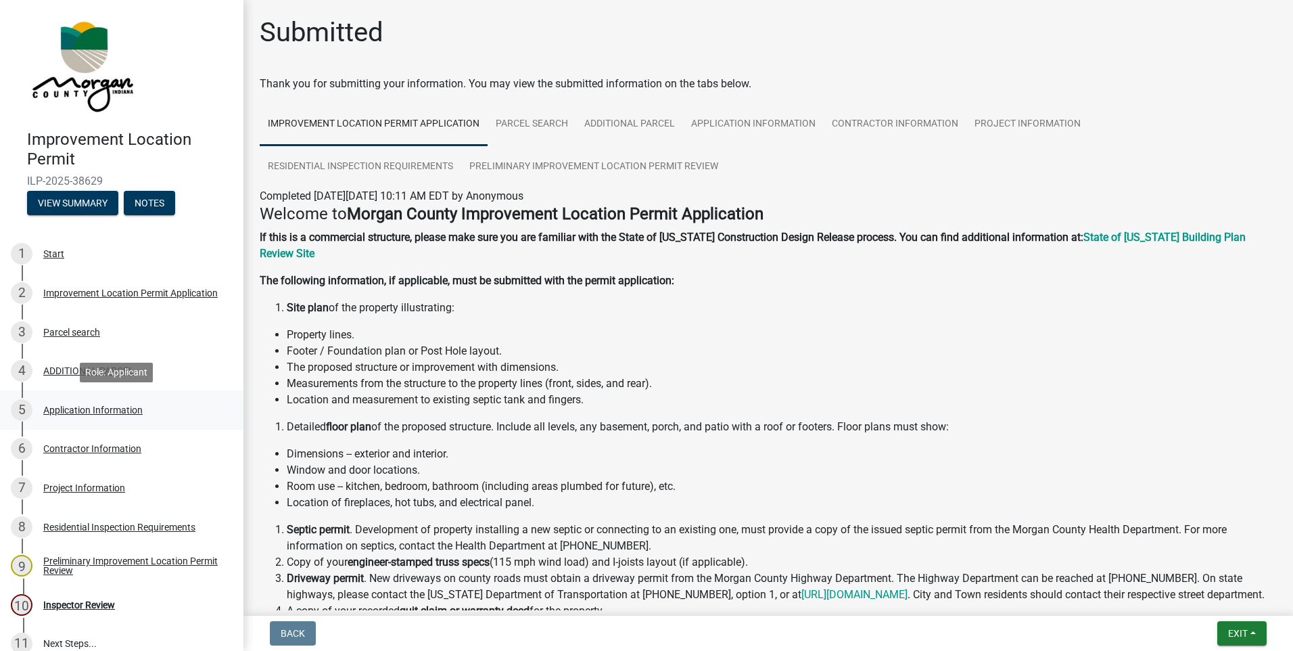
click at [57, 407] on div "Application Information" at bounding box center [92, 409] width 99 height 9
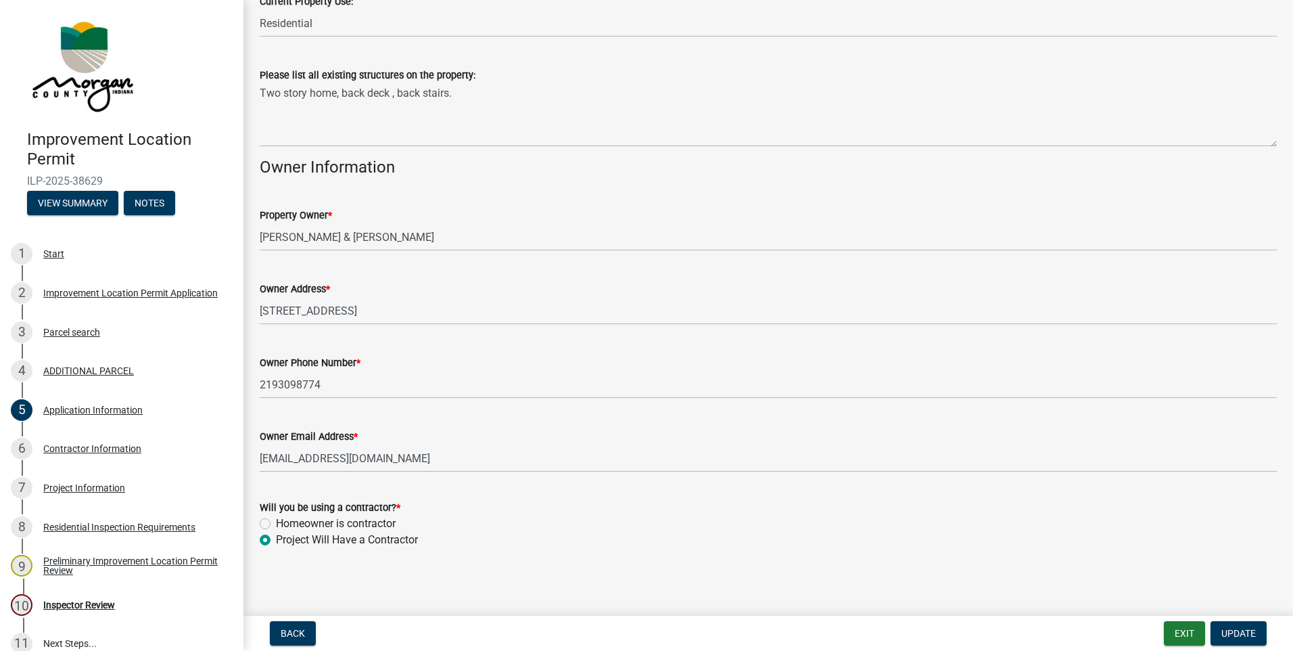
scroll to position [504, 0]
click at [96, 448] on div "Contractor Information" at bounding box center [92, 448] width 98 height 9
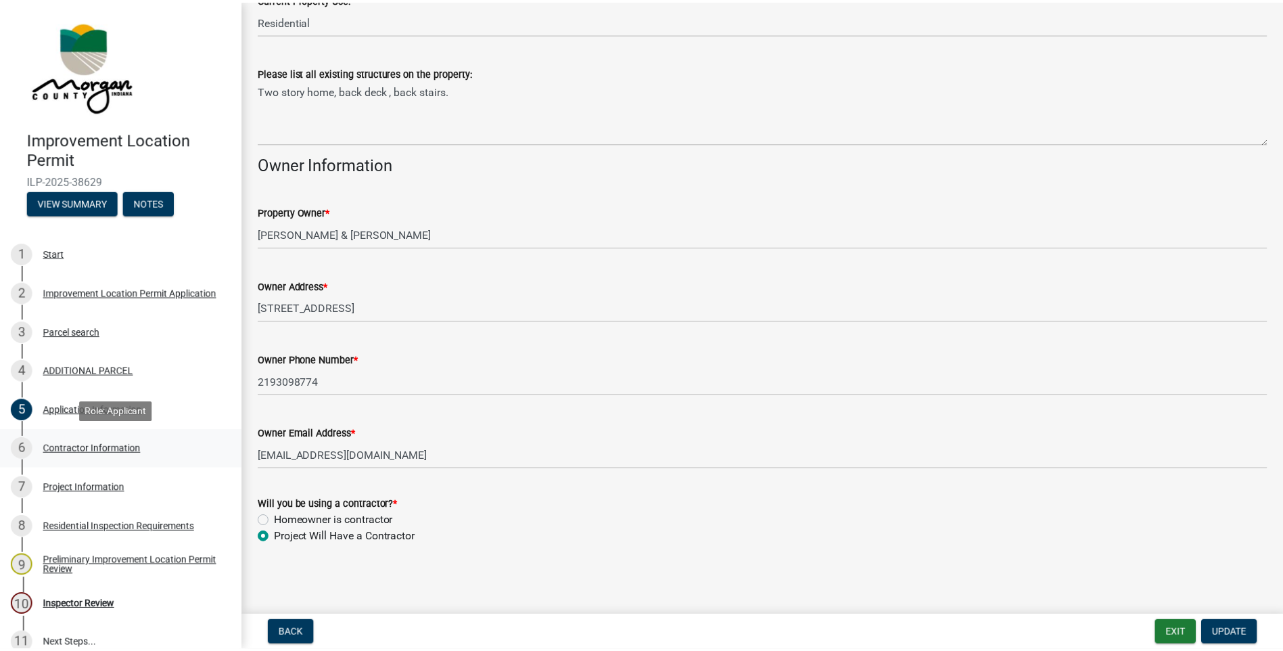
scroll to position [0, 0]
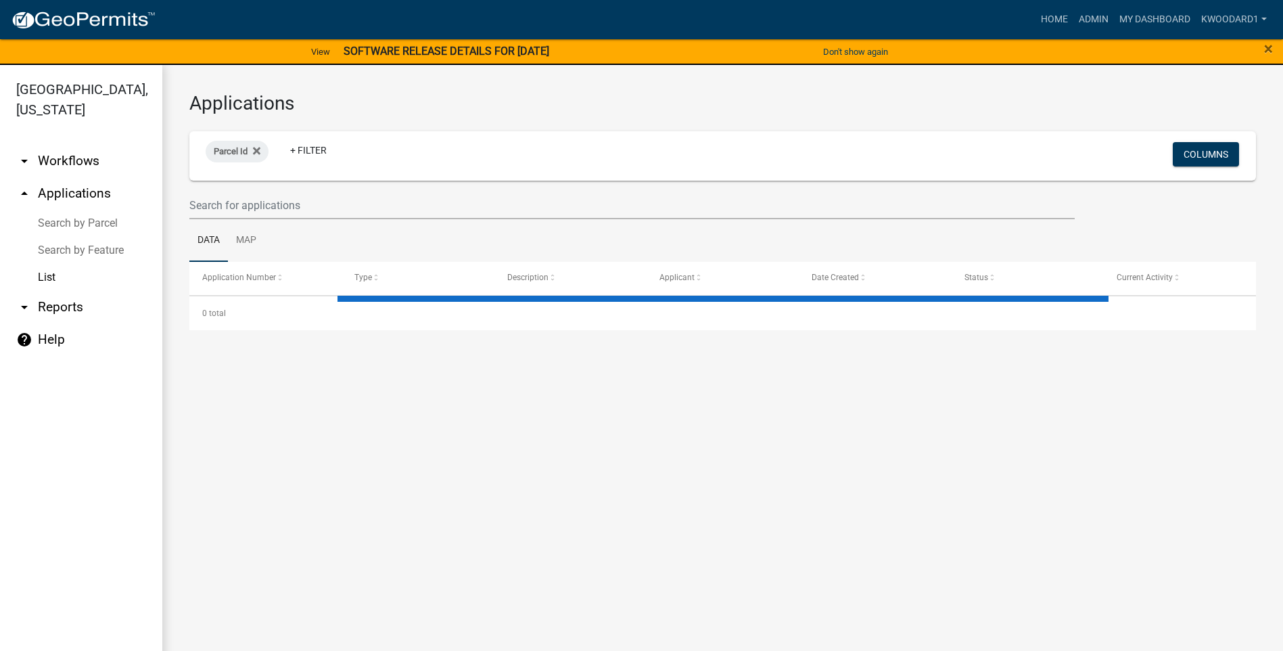
select select "3: 100"
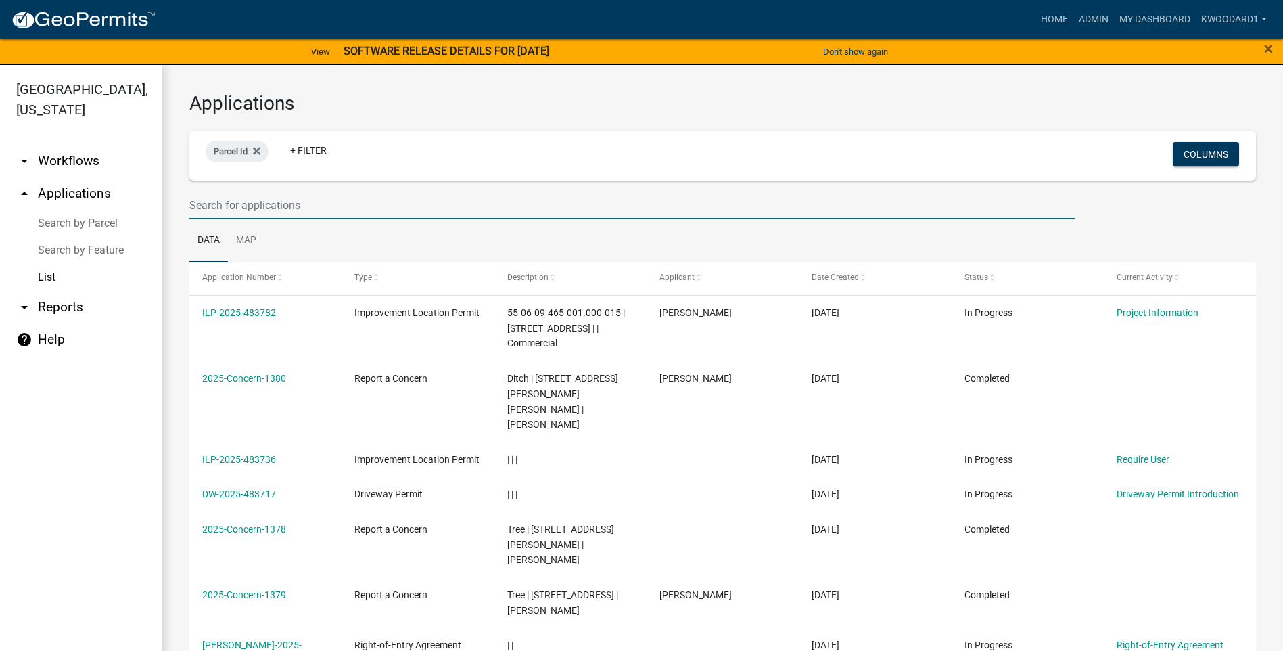
click at [252, 202] on input "text" at bounding box center [631, 205] width 885 height 28
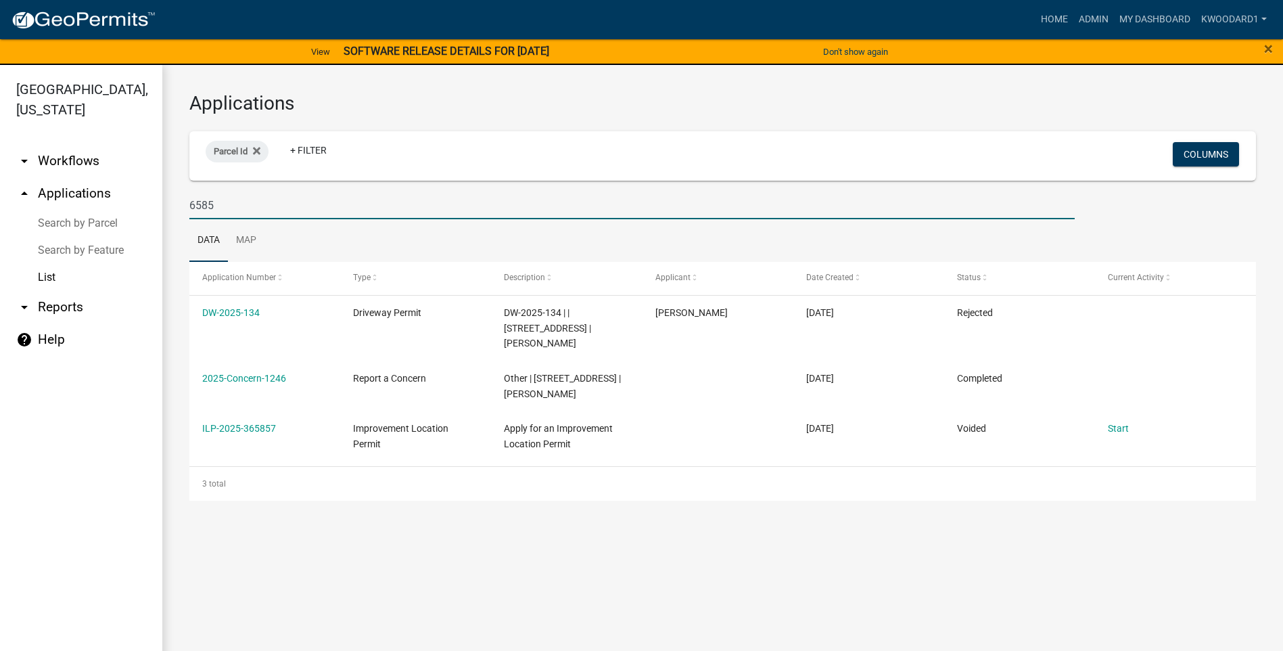
drag, startPoint x: 235, startPoint y: 198, endPoint x: 164, endPoint y: 197, distance: 71.0
click at [164, 197] on div "Applications Parcel Id + Filter Columns 6585 Data Map Application Number Type D…" at bounding box center [722, 296] width 1121 height 463
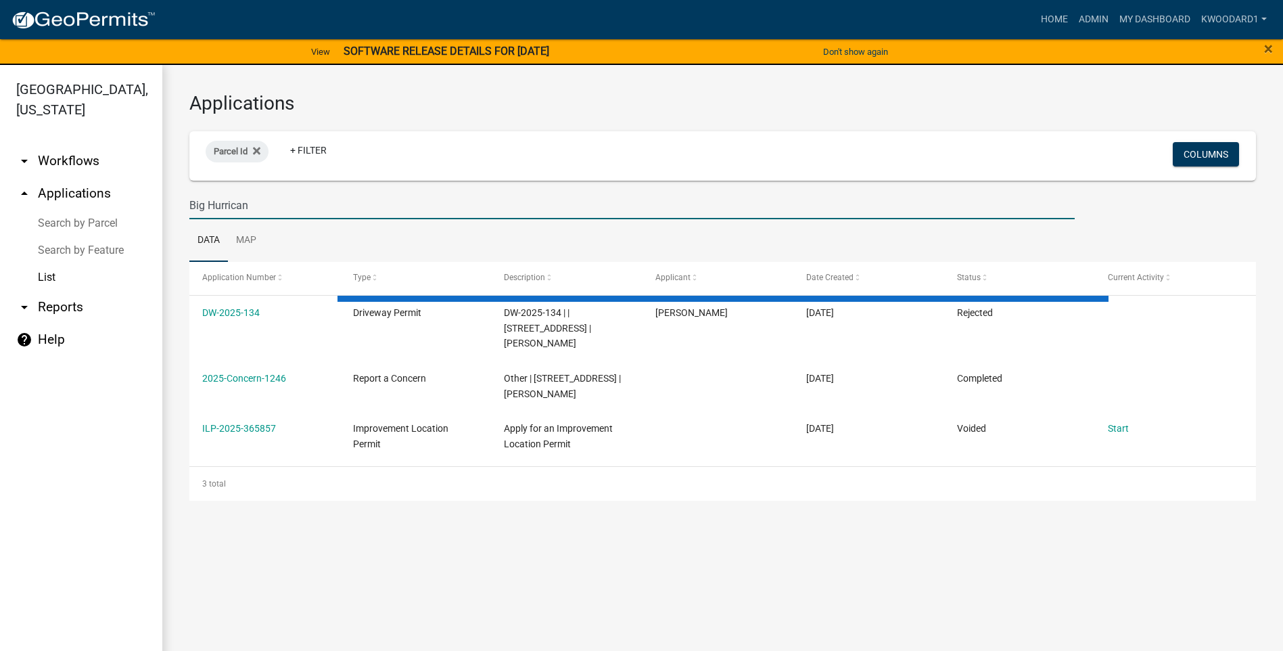
type input "Big Hurricane"
select select "3: 100"
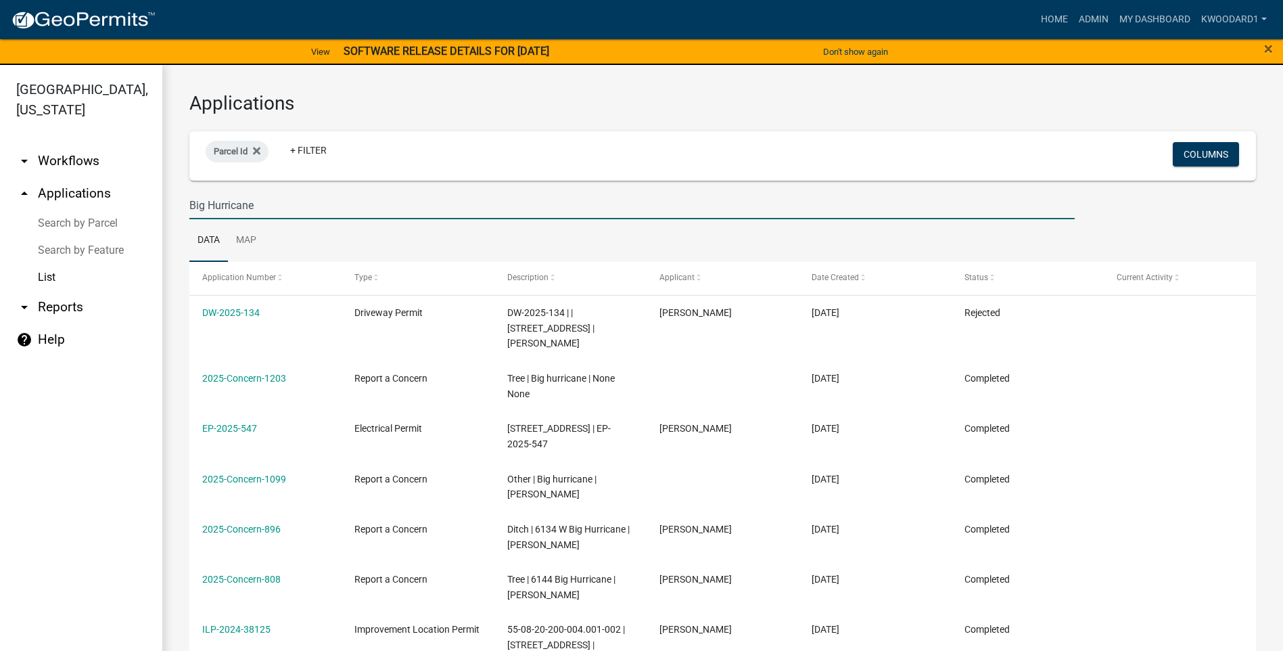
drag, startPoint x: 256, startPoint y: 212, endPoint x: 177, endPoint y: 206, distance: 78.7
click at [177, 206] on div "Applications Parcel Id + Filter Columns Big Hurricane Data Map Application Numb…" at bounding box center [722, 541] width 1121 height 953
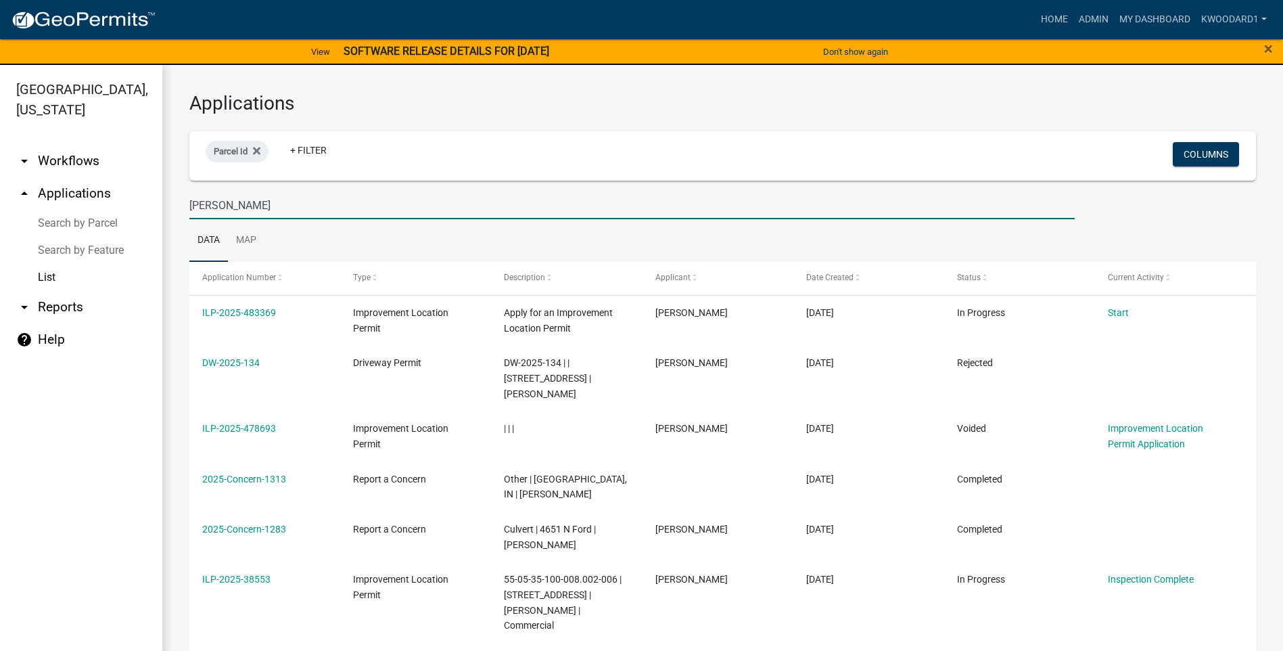
drag, startPoint x: 224, startPoint y: 204, endPoint x: 166, endPoint y: 200, distance: 57.6
type input "3"
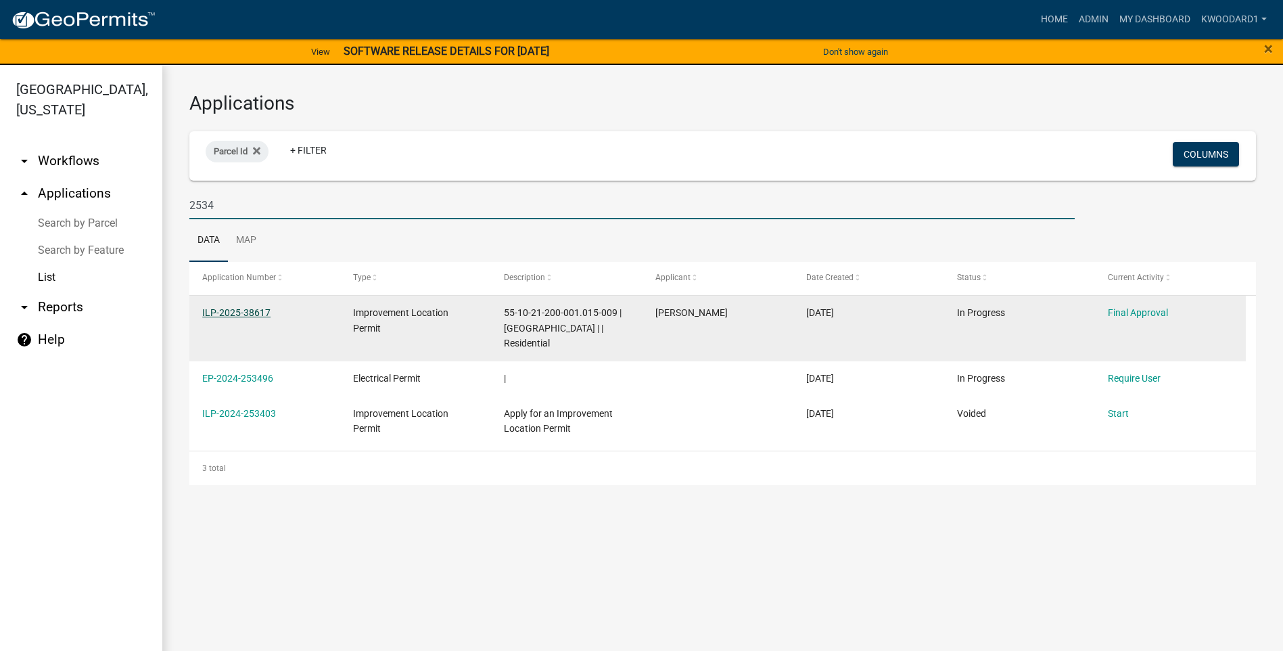
type input "2534"
click at [209, 311] on link "ILP-2025-38617" at bounding box center [236, 312] width 68 height 11
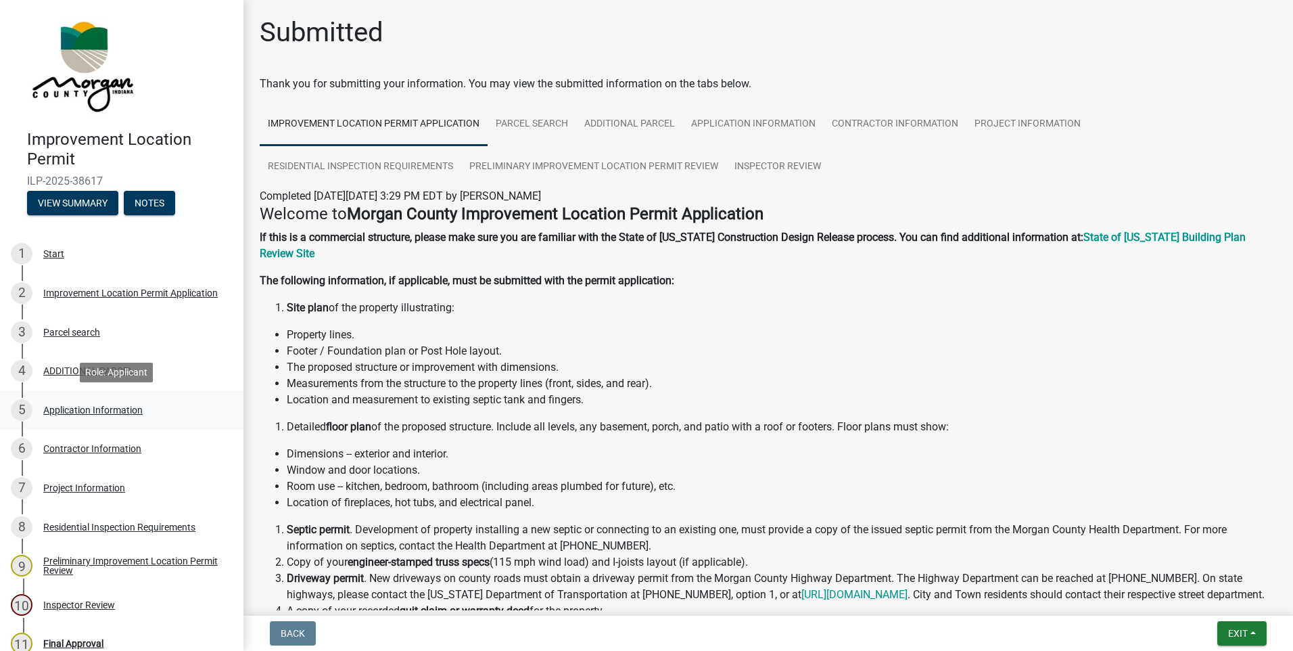
click at [102, 405] on div "Application Information" at bounding box center [92, 409] width 99 height 9
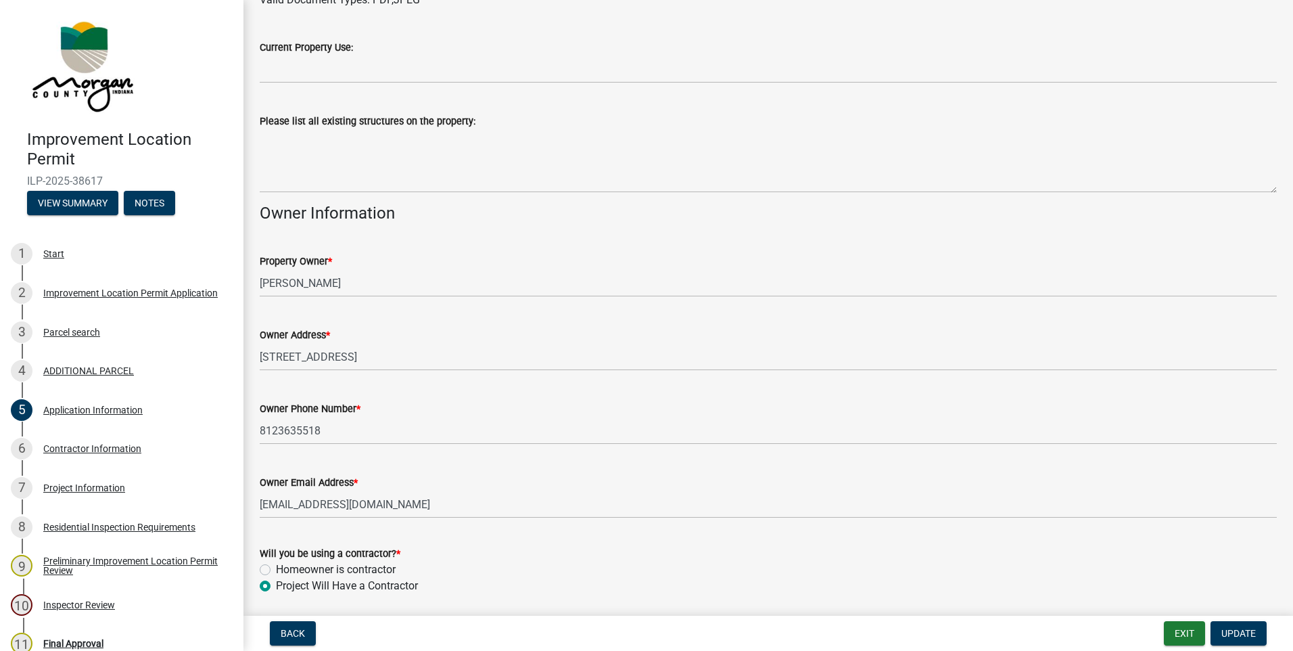
scroll to position [474, 0]
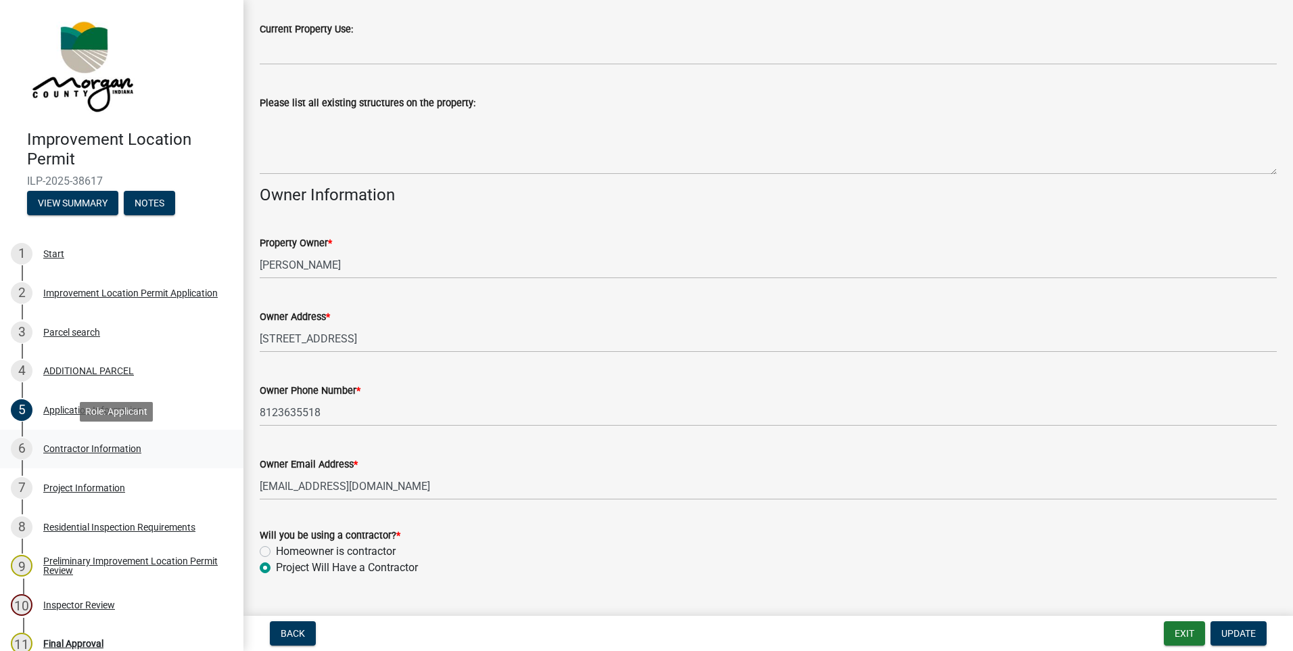
click at [81, 448] on div "Contractor Information" at bounding box center [92, 448] width 98 height 9
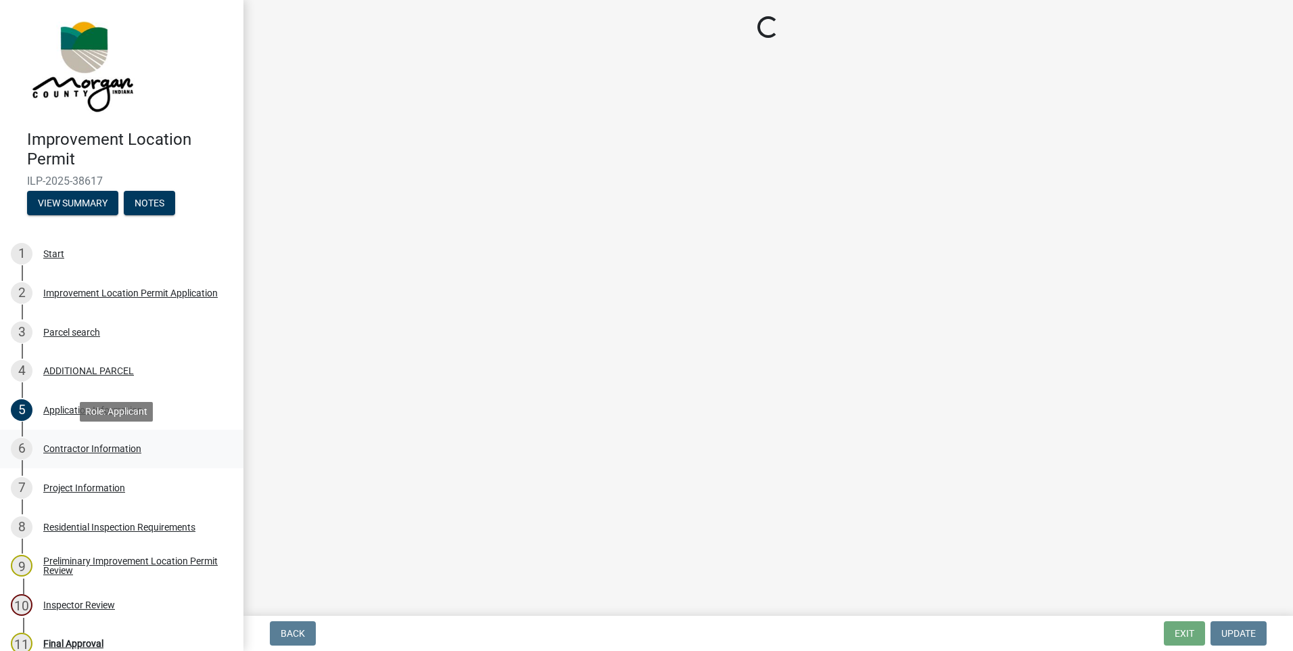
scroll to position [0, 0]
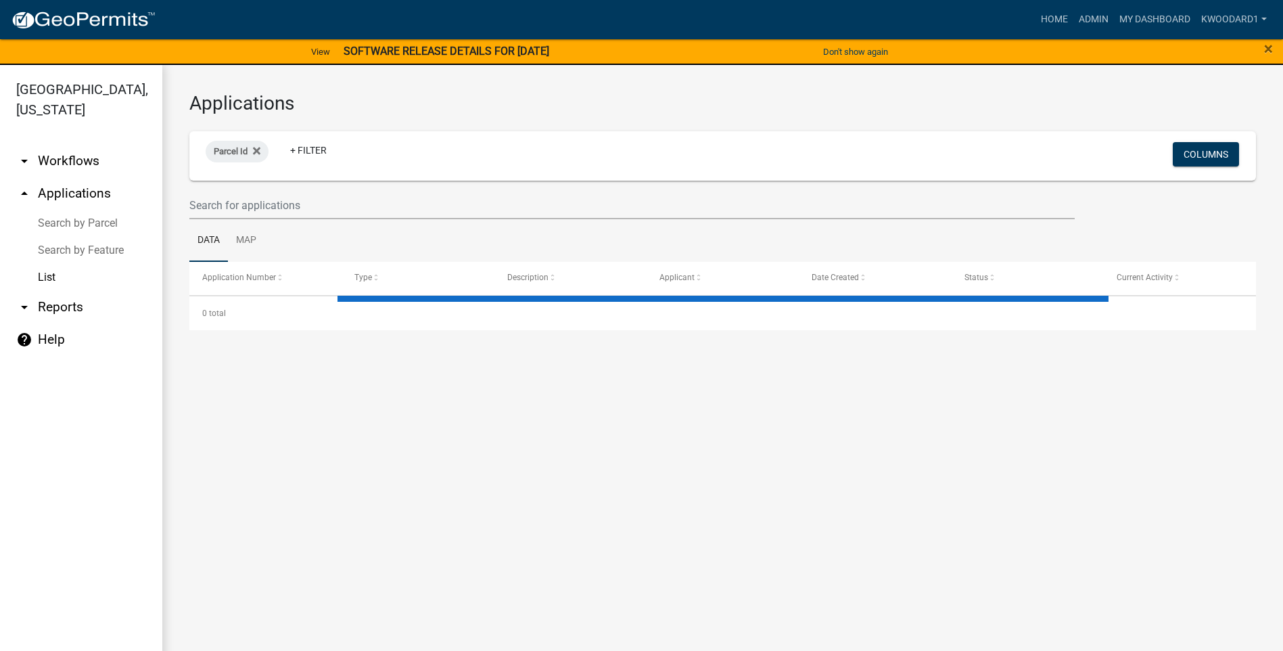
select select "3: 100"
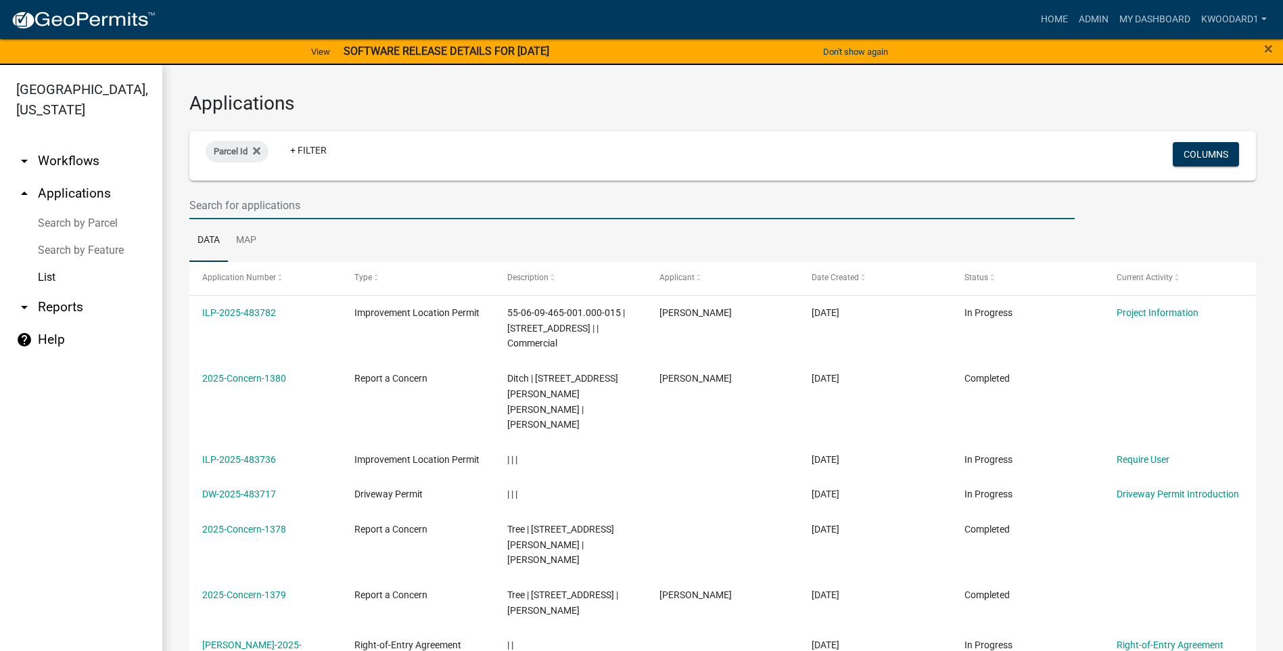
click at [212, 204] on input "text" at bounding box center [631, 205] width 885 height 28
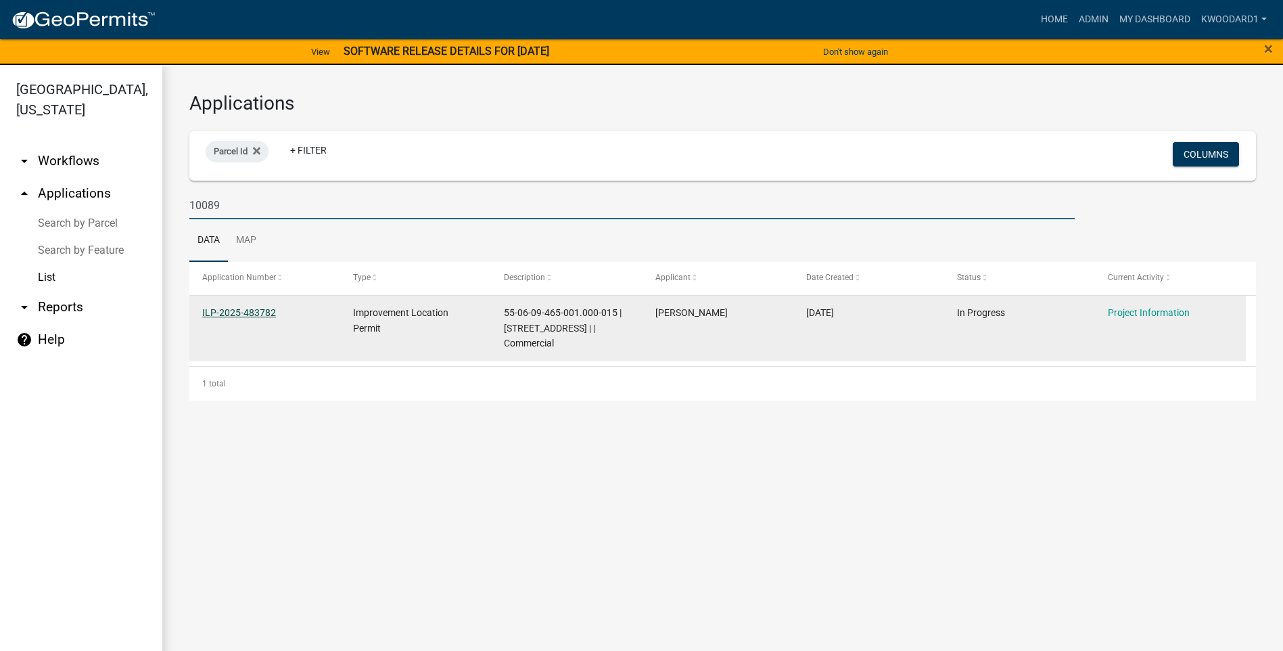
type input "10089"
click at [213, 307] on link "ILP-2025-483782" at bounding box center [239, 312] width 74 height 11
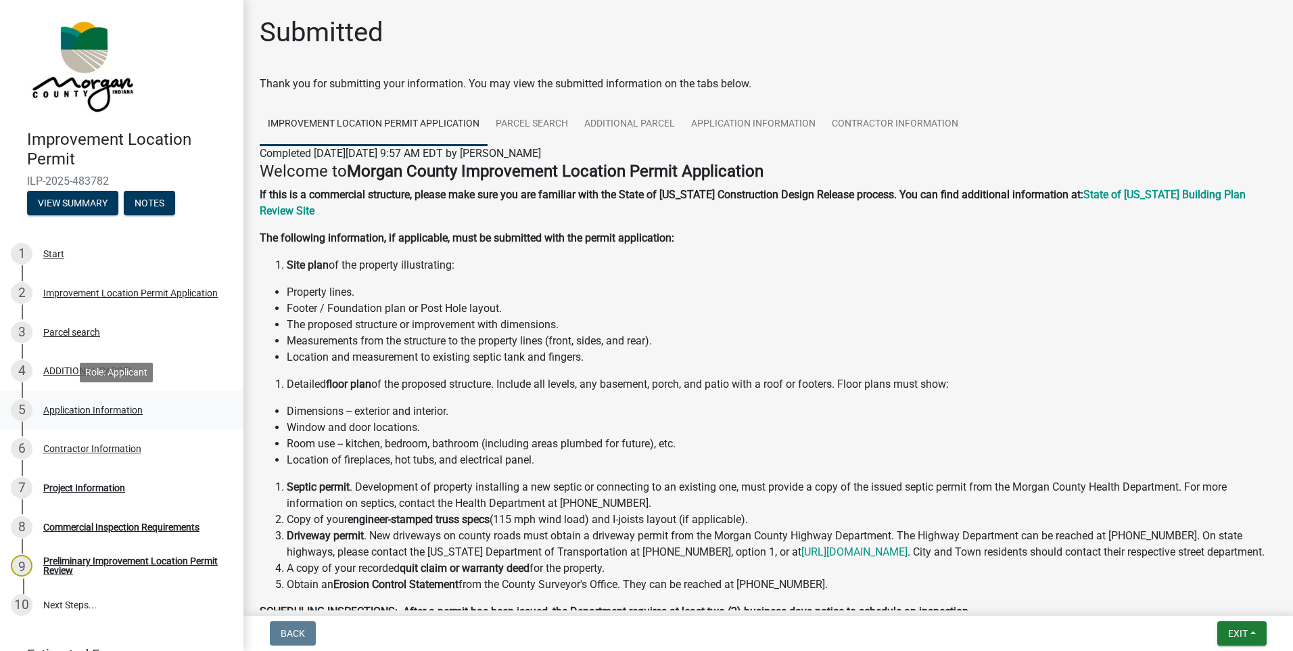
click at [55, 405] on div "Application Information" at bounding box center [92, 409] width 99 height 9
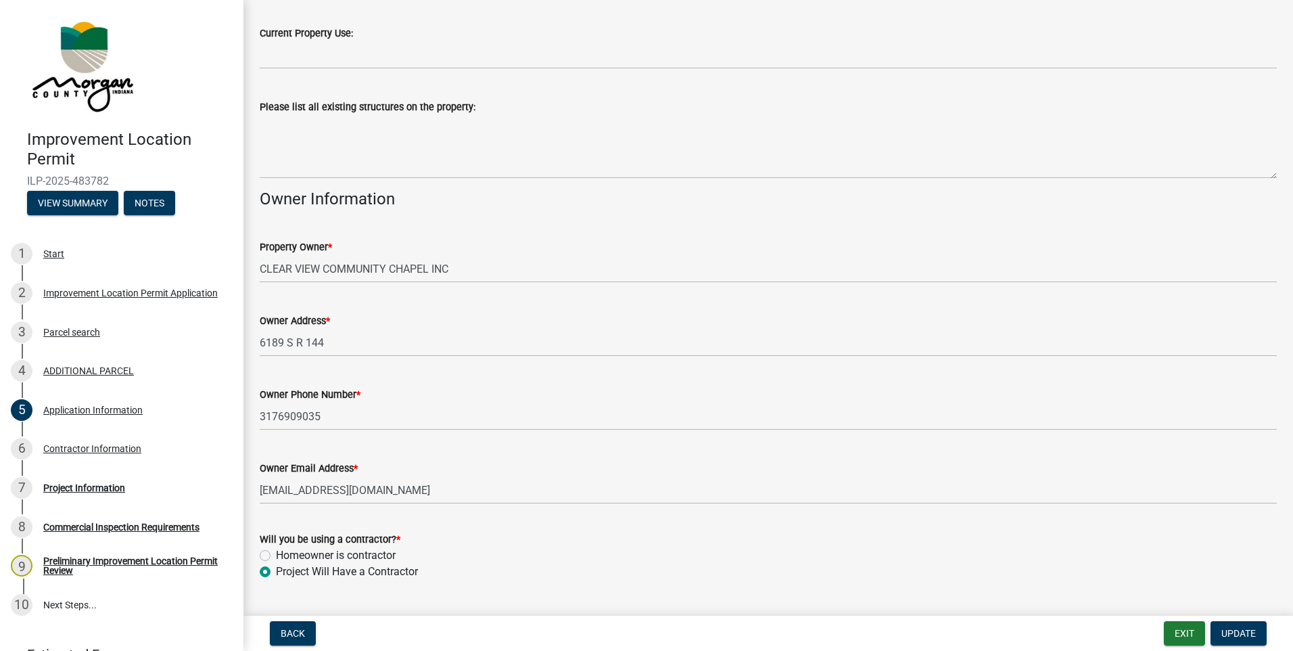
scroll to position [553, 0]
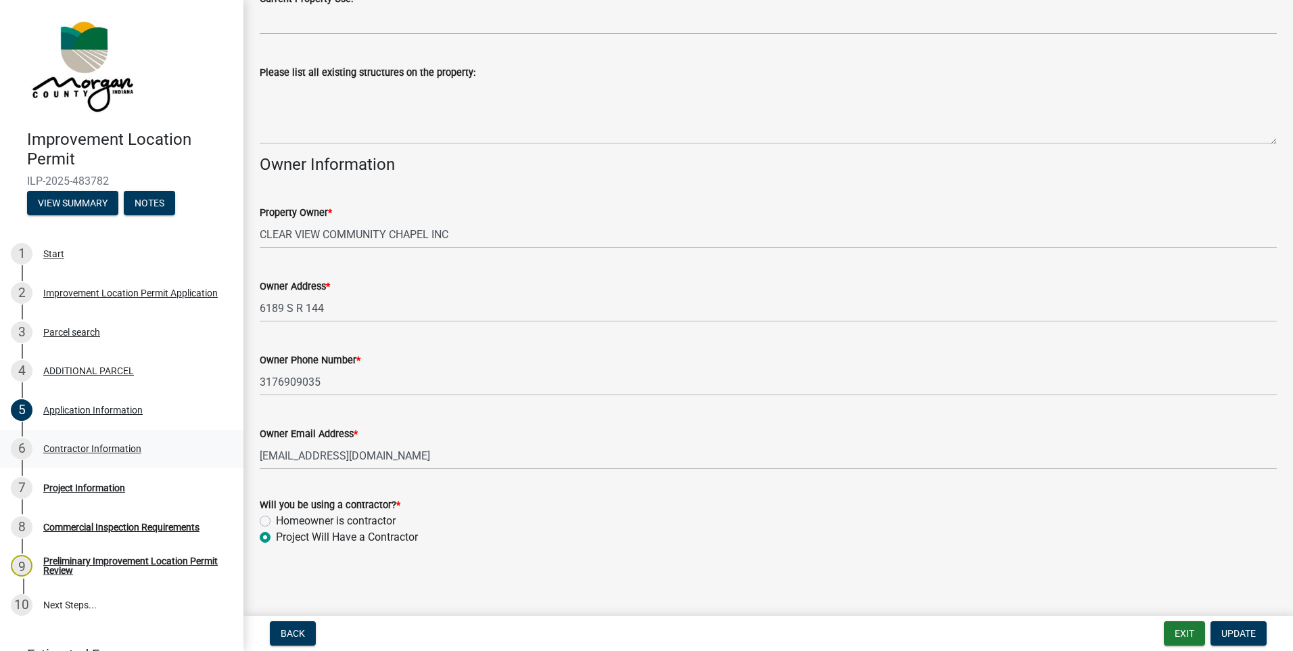
click at [74, 448] on div "Contractor Information" at bounding box center [92, 448] width 98 height 9
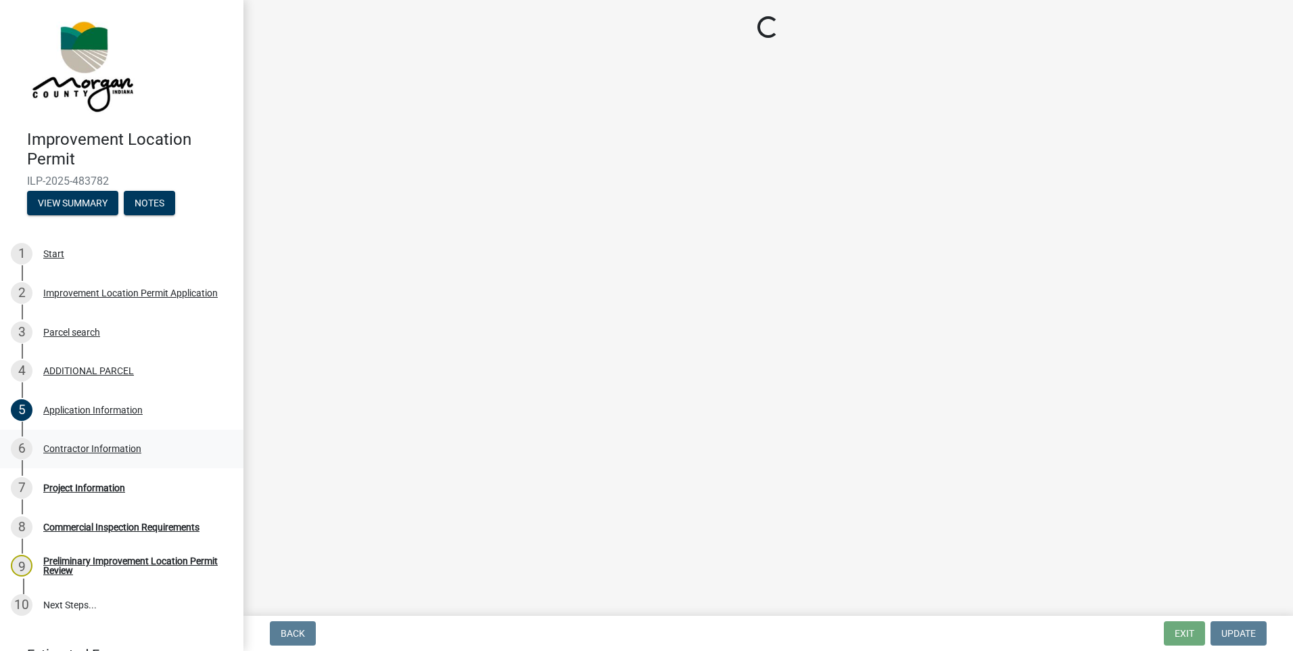
scroll to position [0, 0]
